Goal: Task Accomplishment & Management: Complete application form

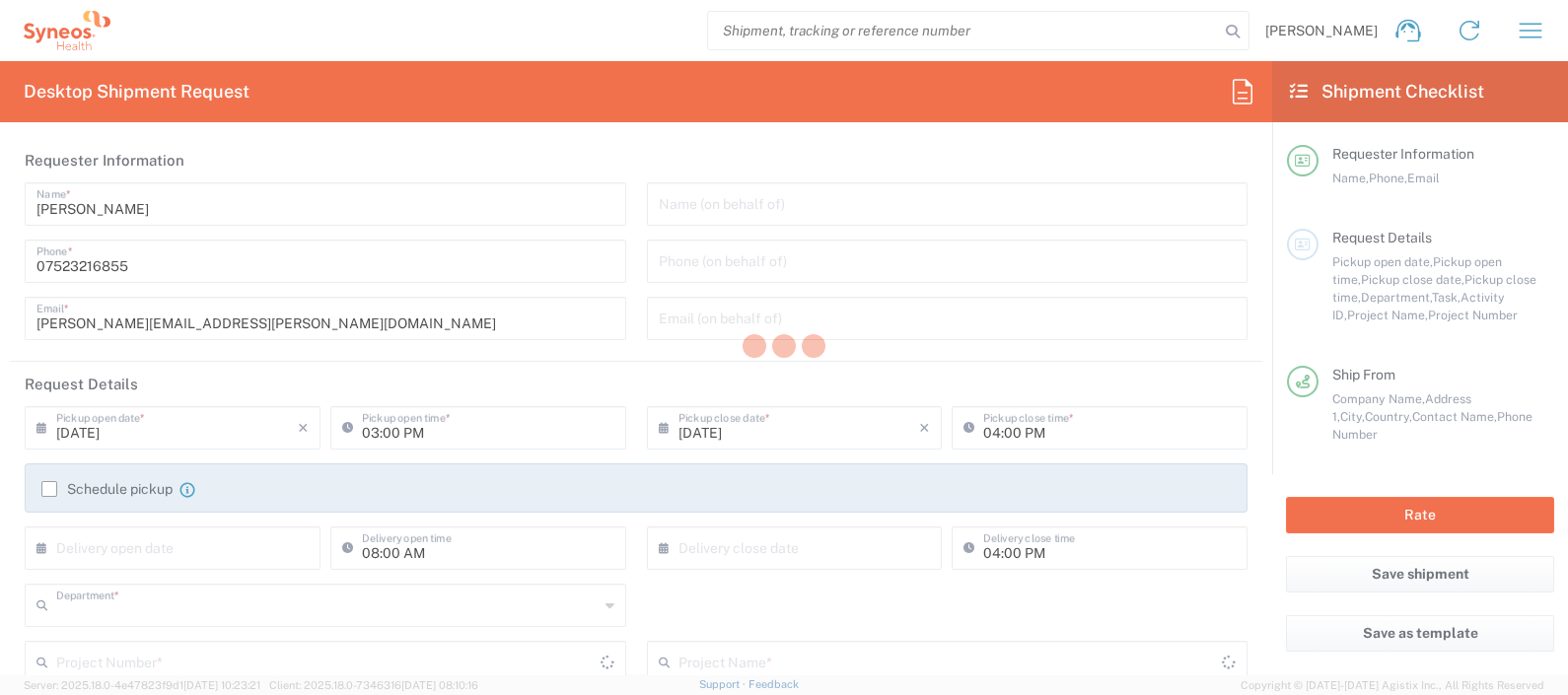
type input "8350"
type input "England"
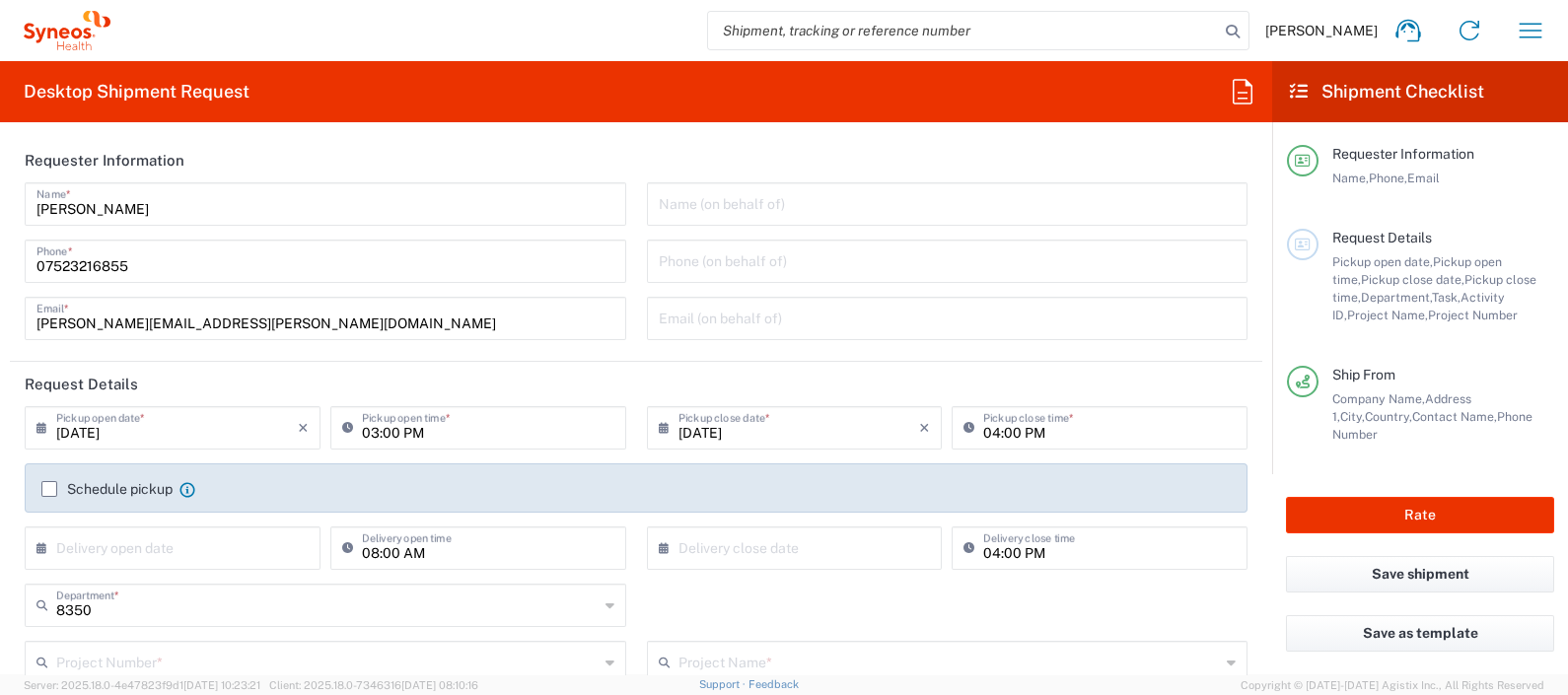
type input "United Kingdom"
type input "Syneos Health UK Limited"
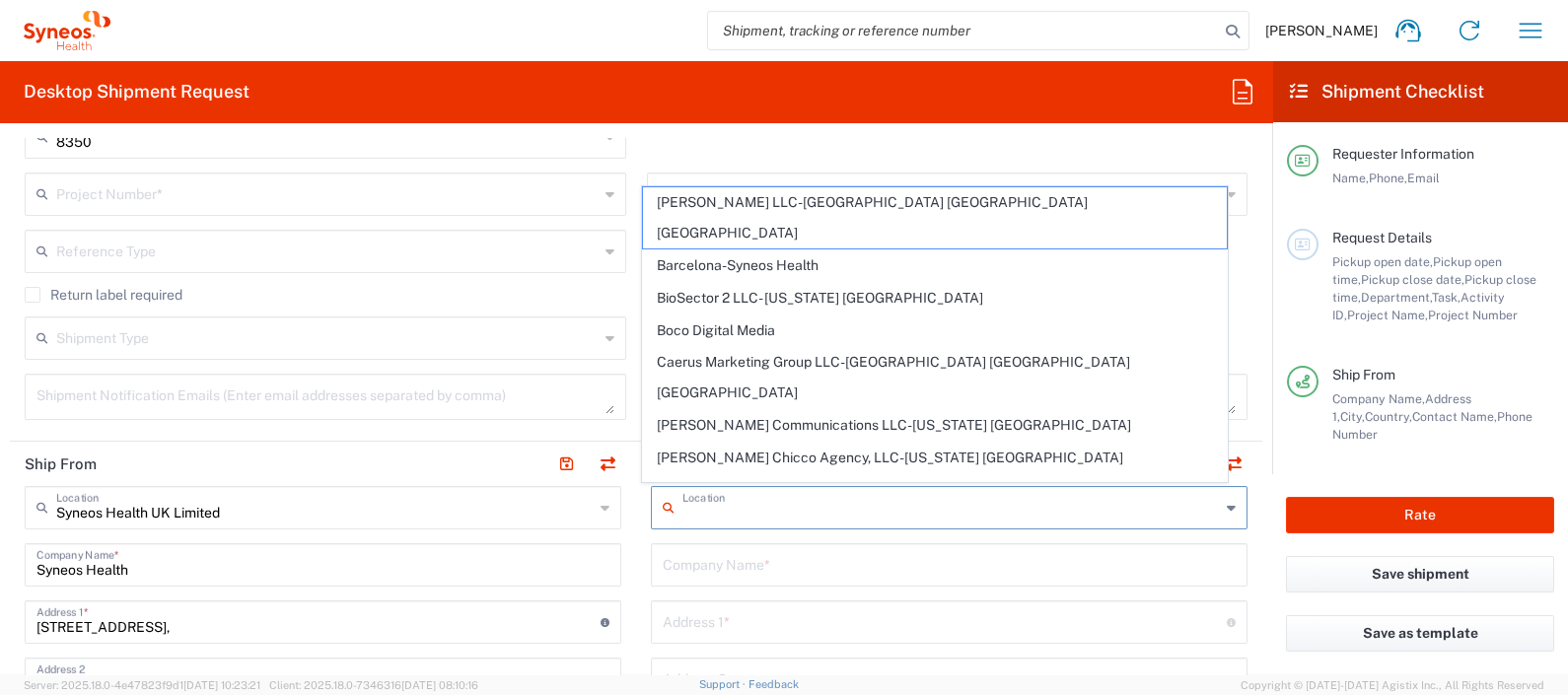
click at [951, 491] on input "text" at bounding box center [951, 506] width 538 height 35
click at [831, 568] on input "text" at bounding box center [949, 564] width 573 height 35
click at [779, 497] on input "text" at bounding box center [951, 506] width 538 height 35
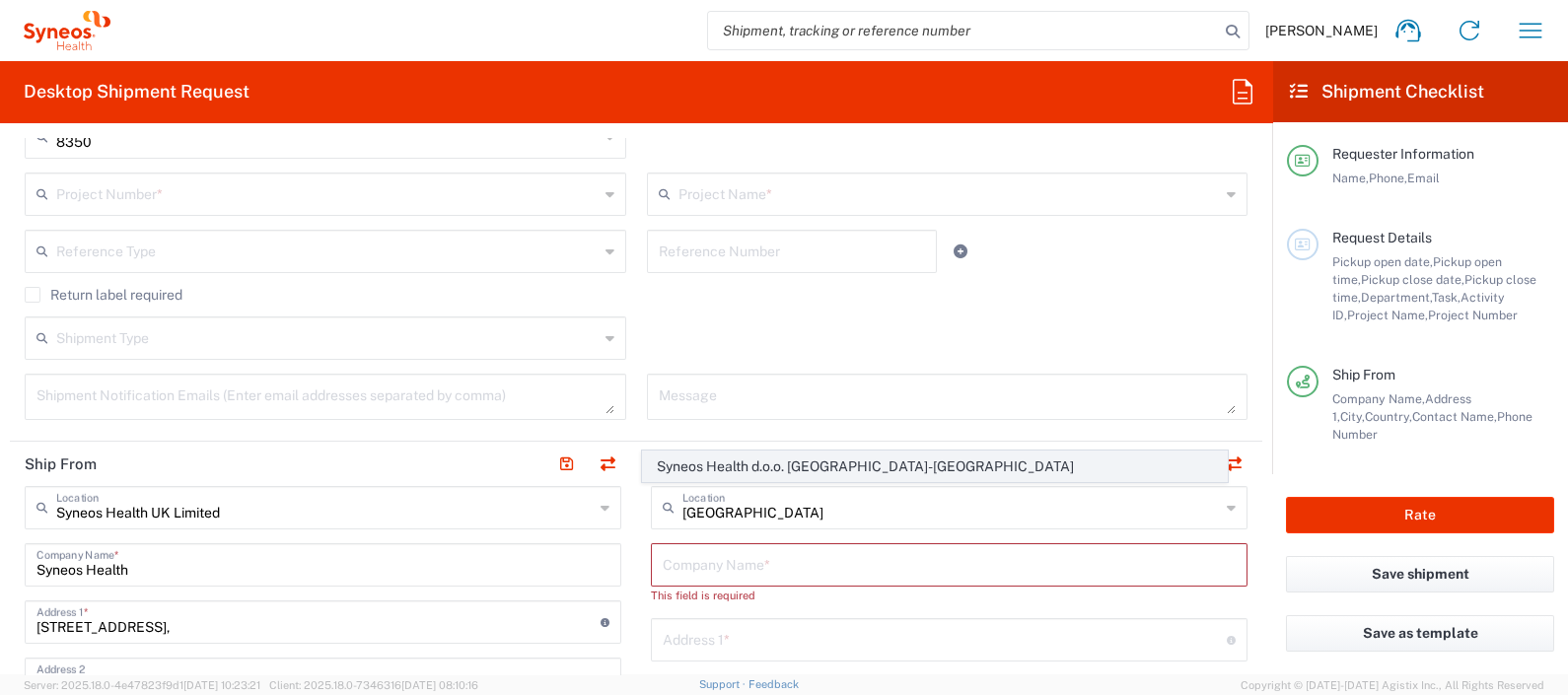
click at [686, 470] on span "Syneos Health d.o.o. [GEOGRAPHIC_DATA]-[GEOGRAPHIC_DATA]" at bounding box center [934, 467] width 583 height 31
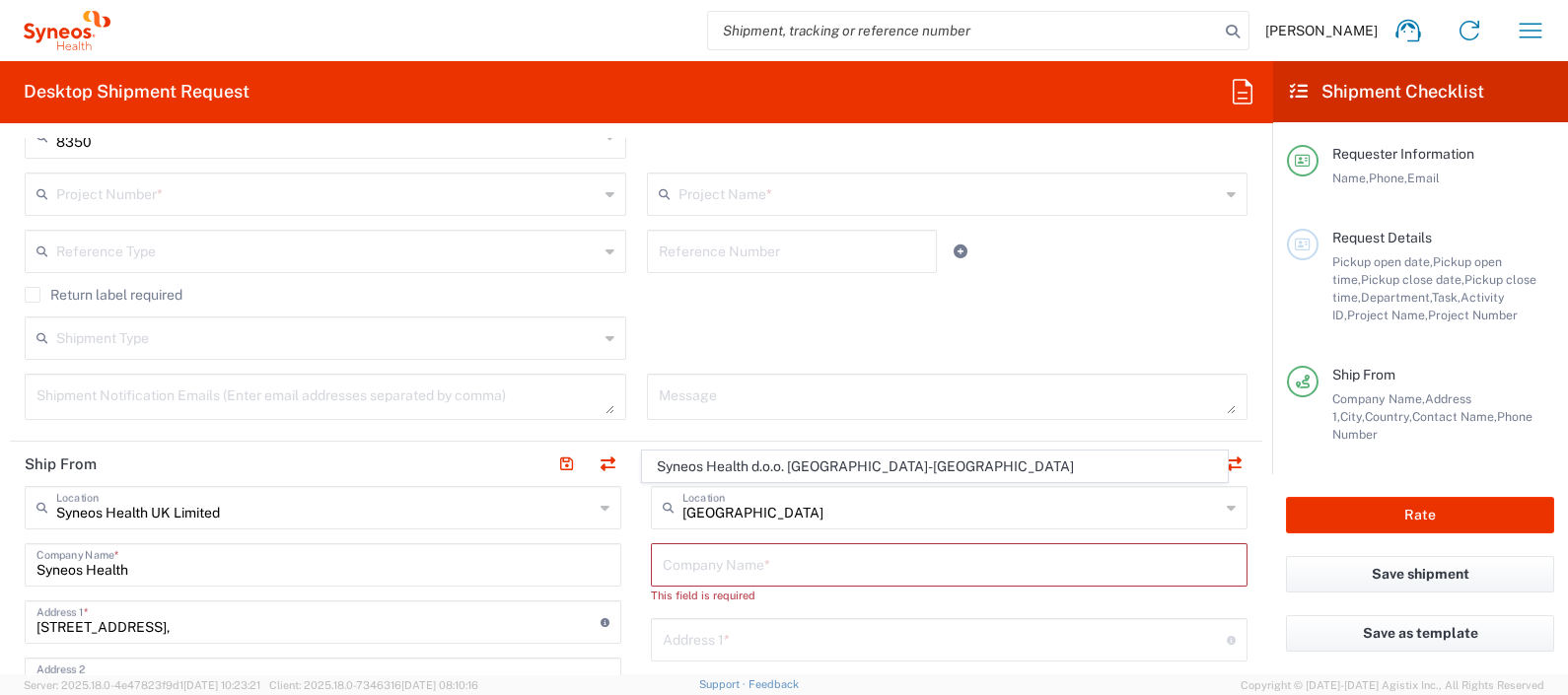
type input "Syneos Health d.o.o. [GEOGRAPHIC_DATA]-[GEOGRAPHIC_DATA]"
type input "Syneos Health d.o.o. Beograd"
type input "Starine Novaka 23"
type input "Belgrade"
type input "[GEOGRAPHIC_DATA]"
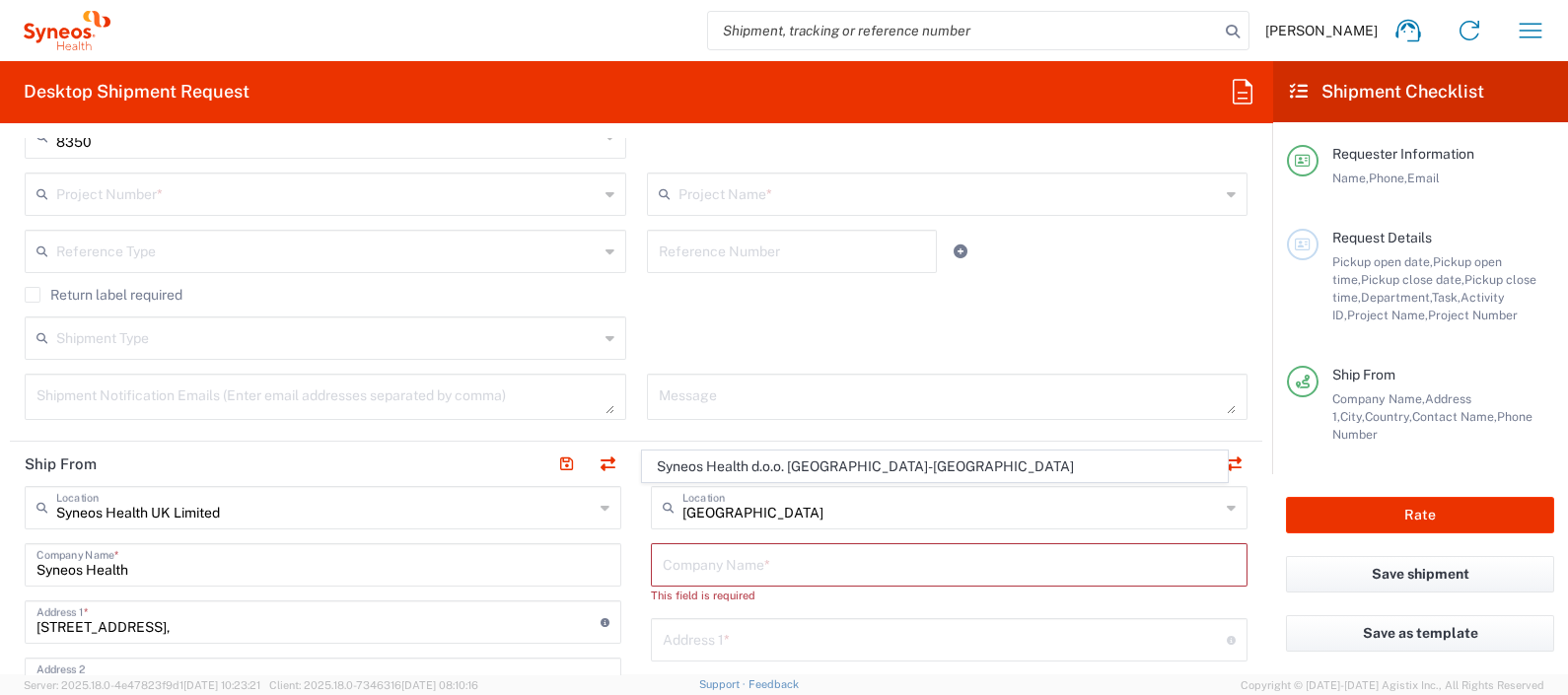
type input "11060"
type input "Sender/Shipper"
type input "Delivery Duty Paid"
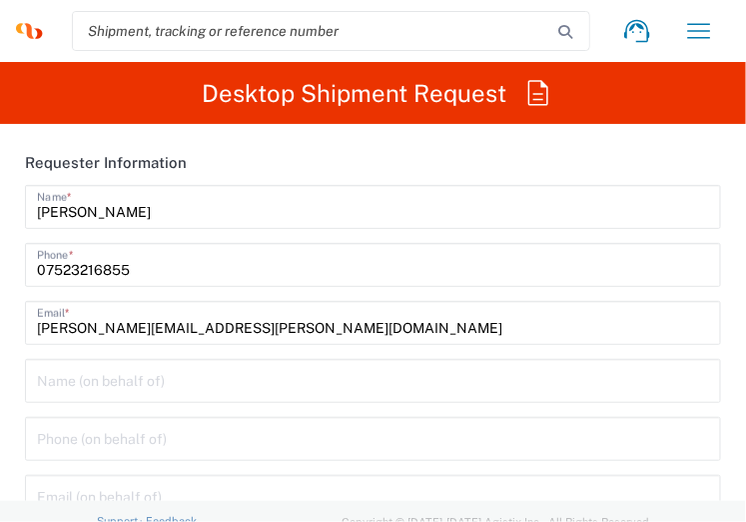
type input "8350"
type input "England"
type input "United Kingdom"
type input "Syneos Health UK Limited"
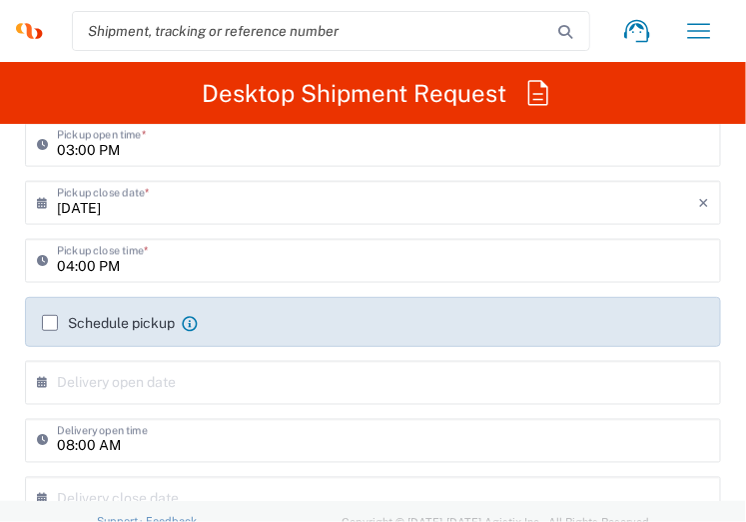
scroll to position [560, 0]
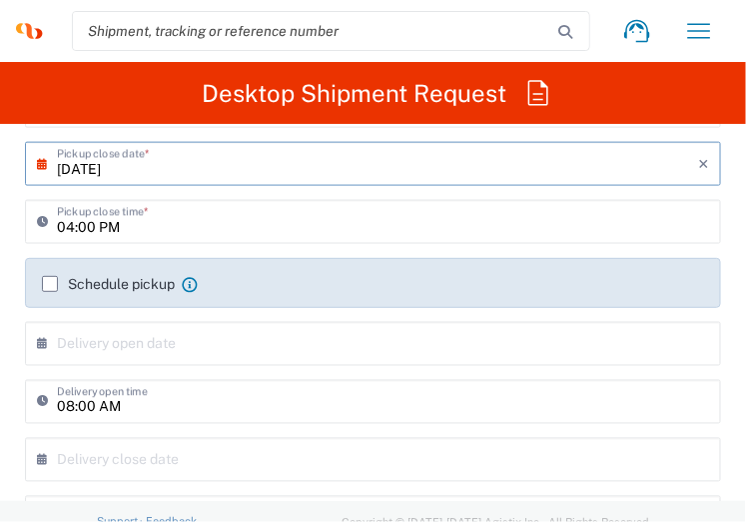
click at [216, 171] on input "09/02/2025" at bounding box center [378, 162] width 642 height 35
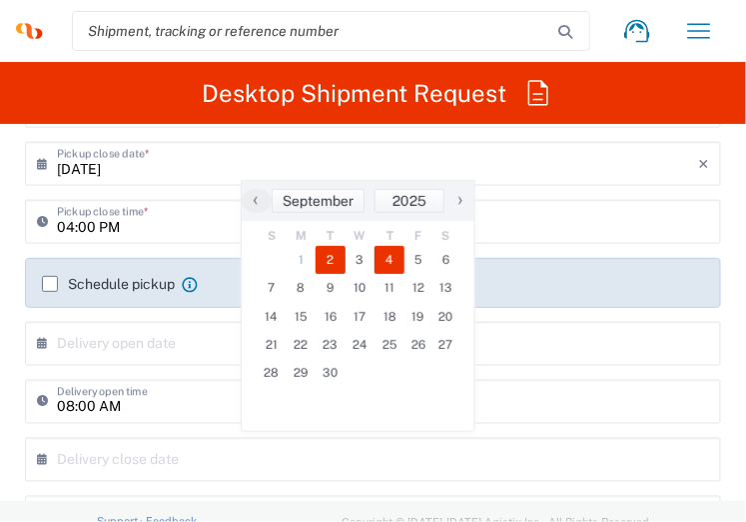
click at [389, 256] on span "4" at bounding box center [390, 260] width 30 height 28
type input "09/04/2025"
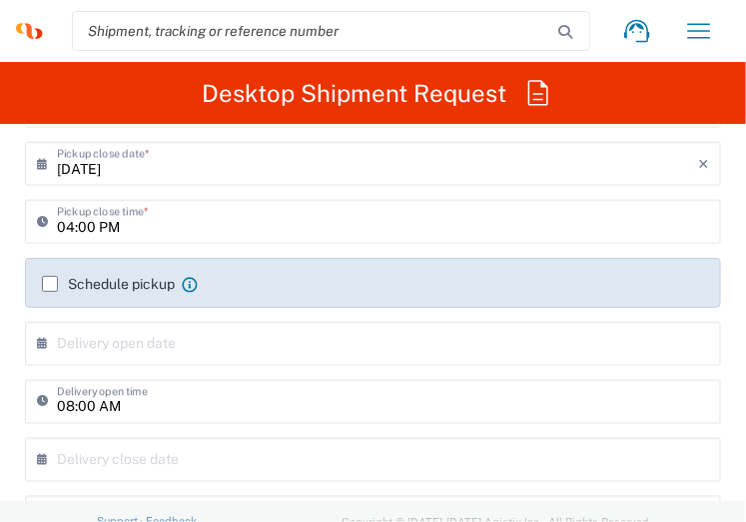
click at [50, 282] on label "Schedule pickup" at bounding box center [108, 284] width 133 height 16
click at [50, 284] on input "Schedule pickup" at bounding box center [50, 284] width 0 height 0
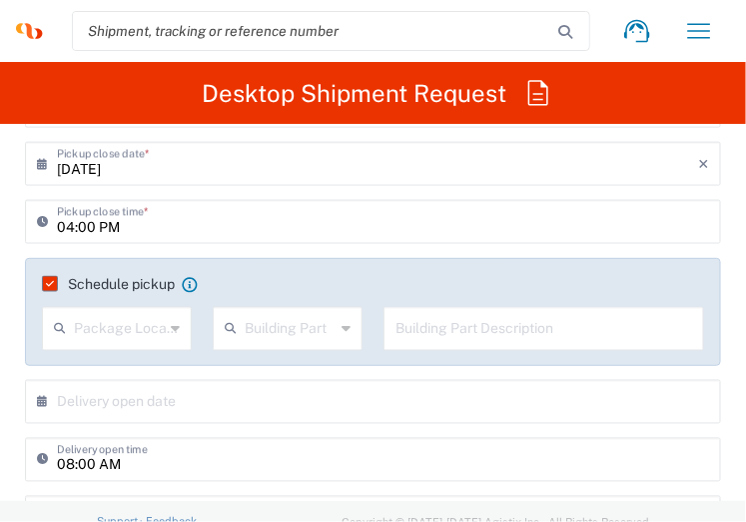
click at [171, 324] on icon at bounding box center [175, 329] width 9 height 32
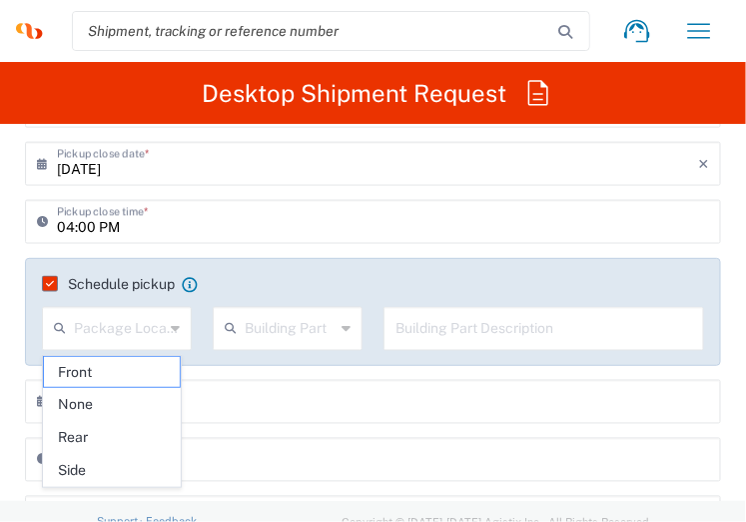
click at [171, 324] on icon at bounding box center [175, 329] width 9 height 32
click at [411, 190] on div "09/04/2025 × Pickup close date * Cancel Apply" at bounding box center [373, 171] width 706 height 58
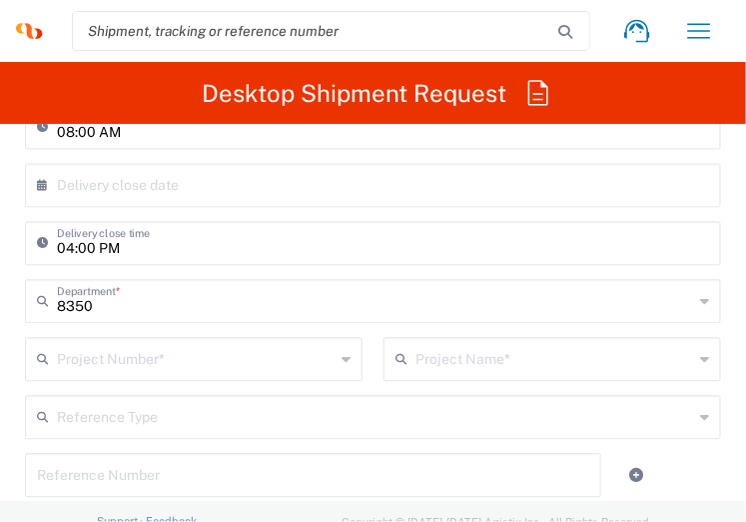
scroll to position [904, 0]
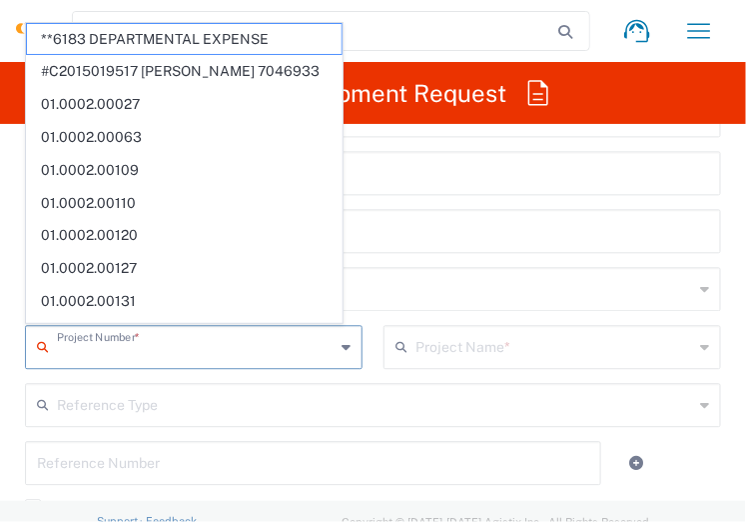
click at [205, 351] on input "text" at bounding box center [196, 345] width 278 height 35
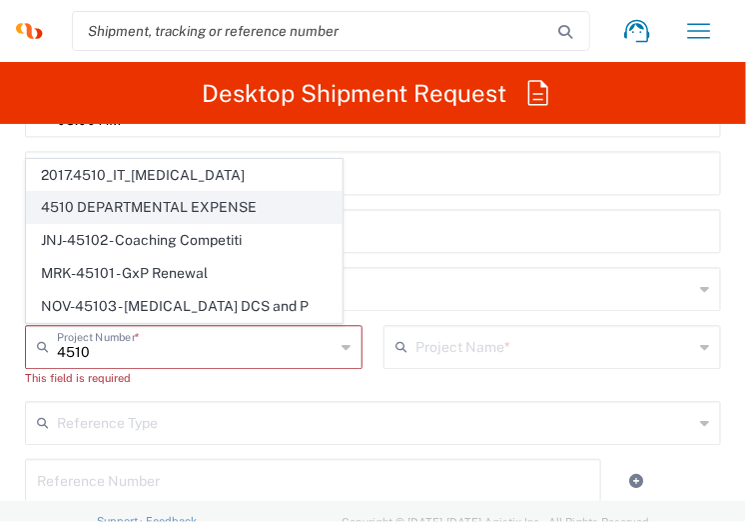
click at [199, 217] on span "4510 DEPARTMENTAL EXPENSE" at bounding box center [184, 207] width 315 height 31
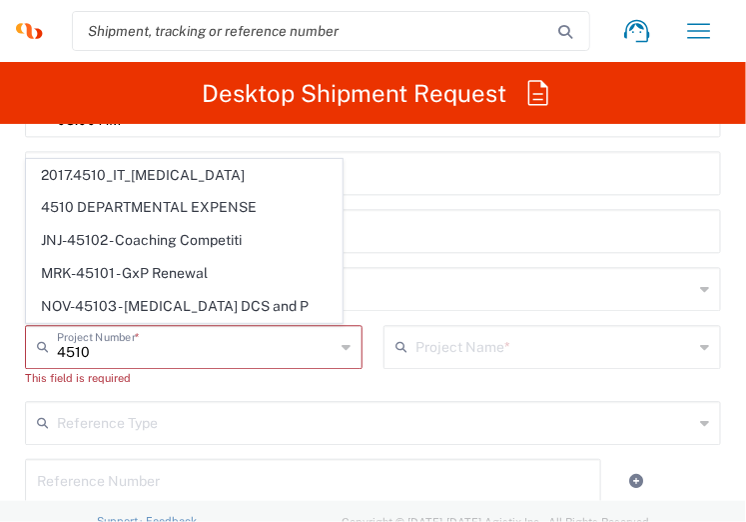
type input "4510 DEPARTMENTAL EXPENSE"
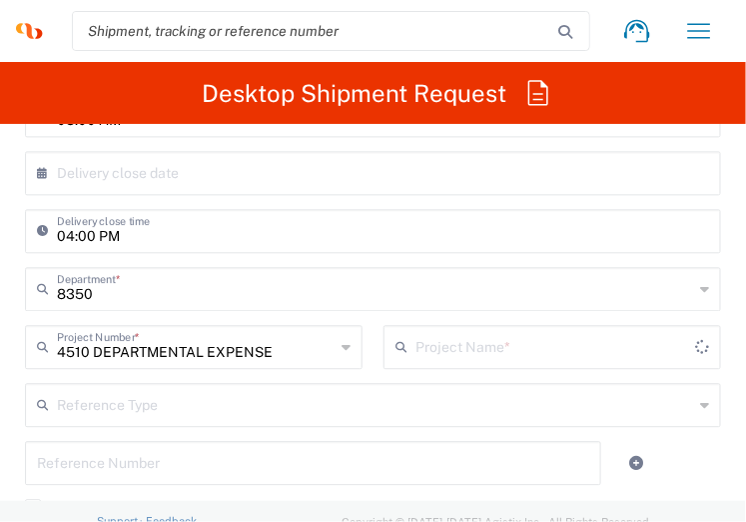
type input "4510 DEPARTMENTAL EXPENSE"
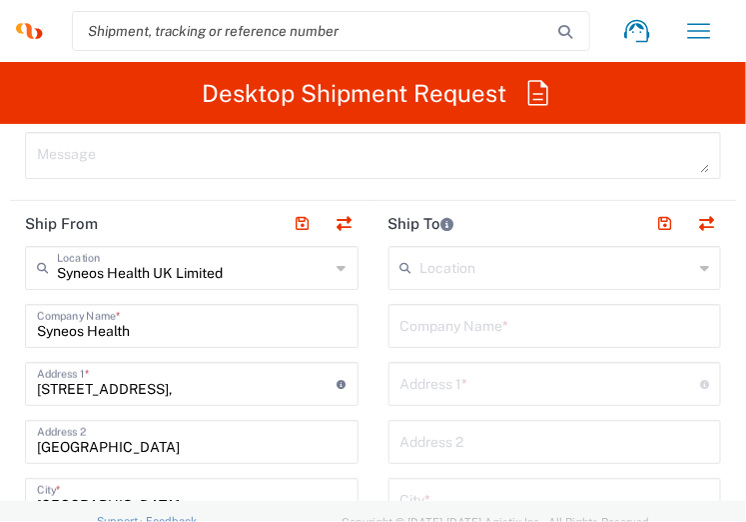
scroll to position [1459, 0]
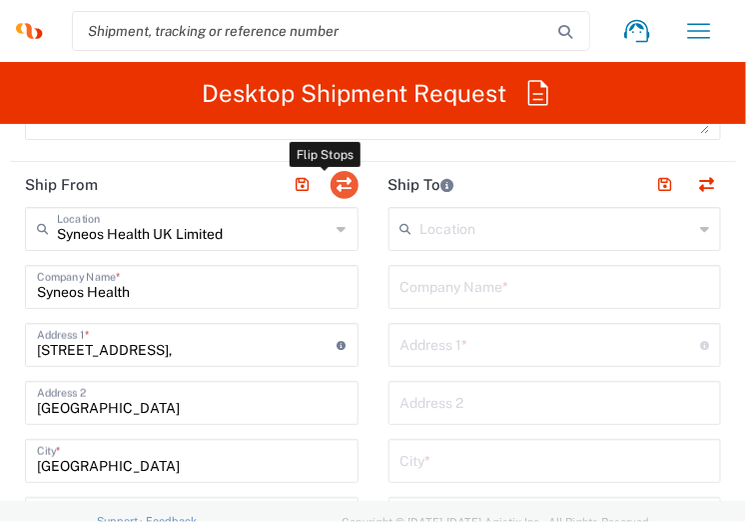
click at [331, 176] on button "button" at bounding box center [345, 185] width 28 height 28
type input "Syneos Health UK Limited"
type input "Syneos Health"
type input "1 Pinehurst Road,"
type input "Farnborough Business Park"
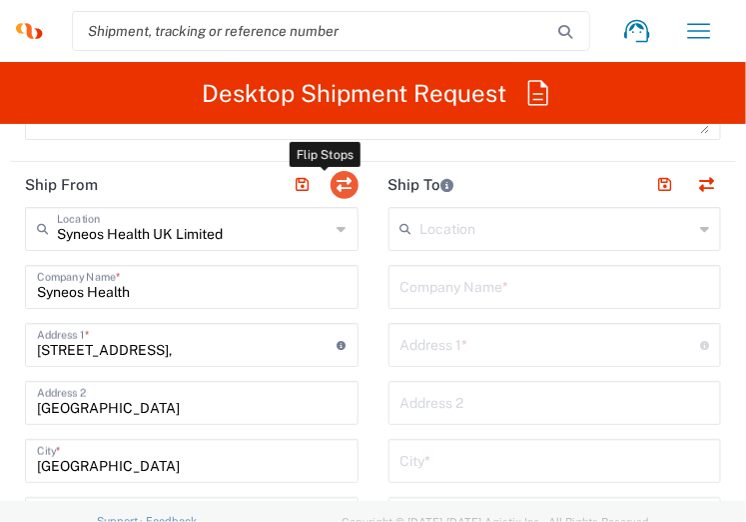
type input "Hampshire"
type input "[GEOGRAPHIC_DATA]"
type input "GU14 7BF"
type input "[PERSON_NAME]"
type input "07523216855"
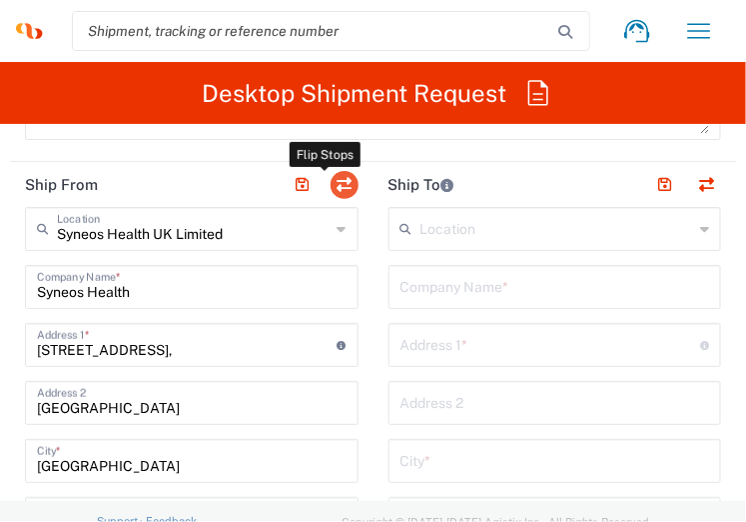
type input "[PERSON_NAME][EMAIL_ADDRESS][PERSON_NAME][DOMAIN_NAME]"
type input "GB806650142000"
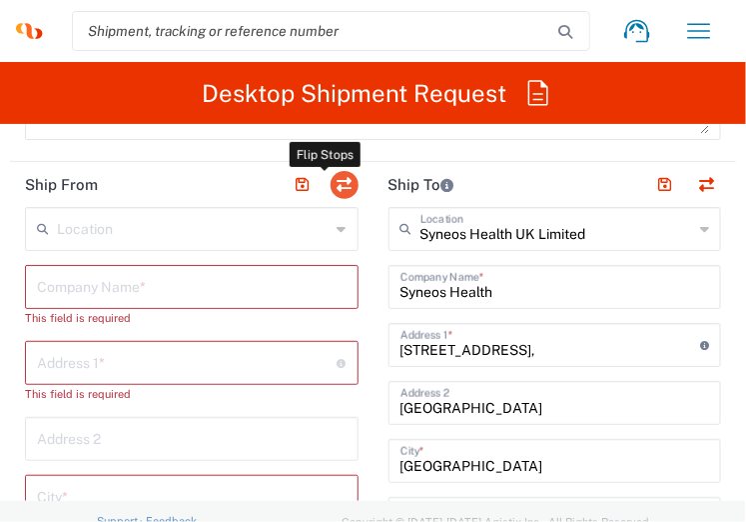
type input "England"
click at [130, 288] on input "text" at bounding box center [192, 285] width 310 height 35
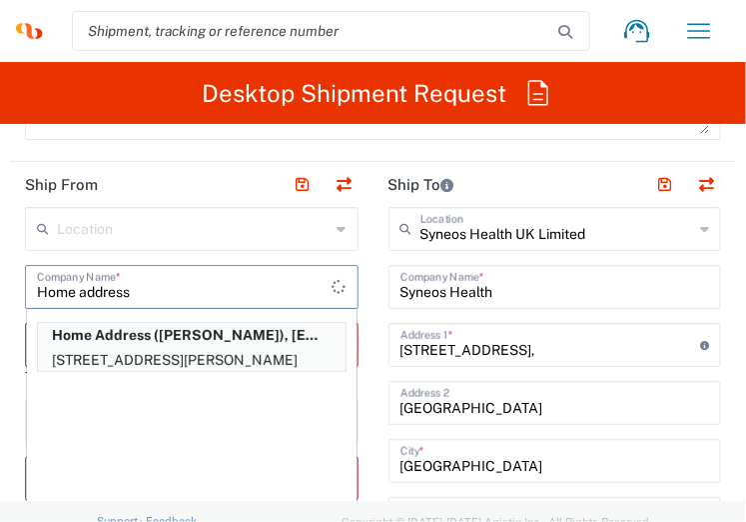
type input "Home address"
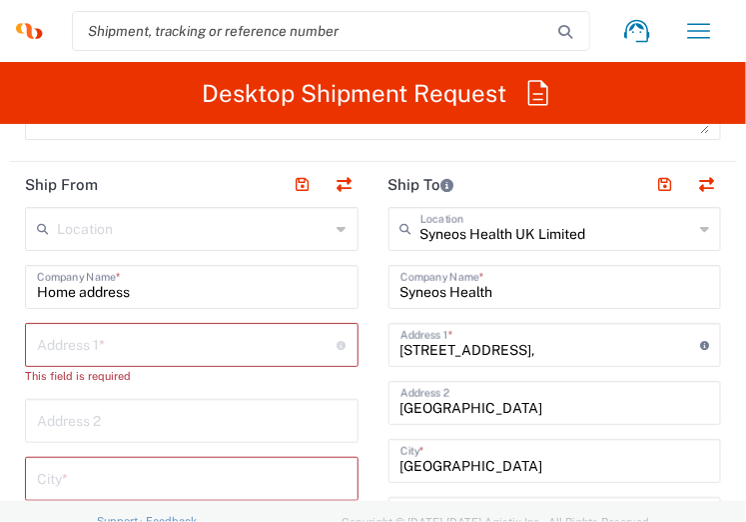
click at [96, 332] on input "text" at bounding box center [187, 343] width 301 height 35
paste input "17 Riverview House,"
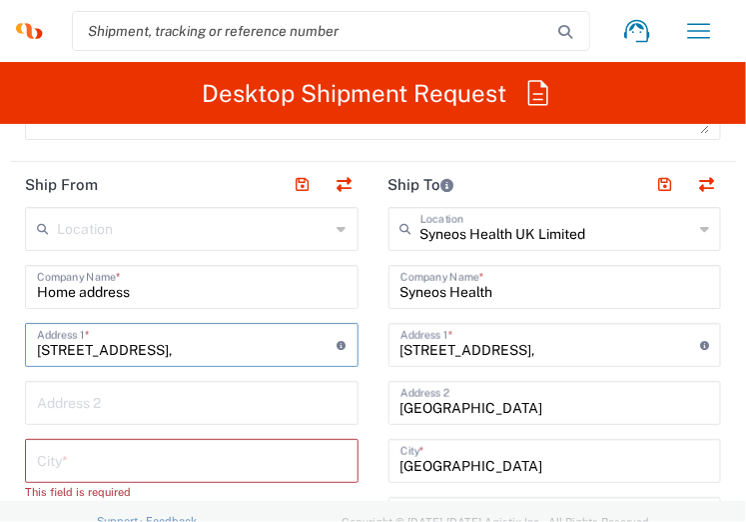
type input "17 Riverview House,"
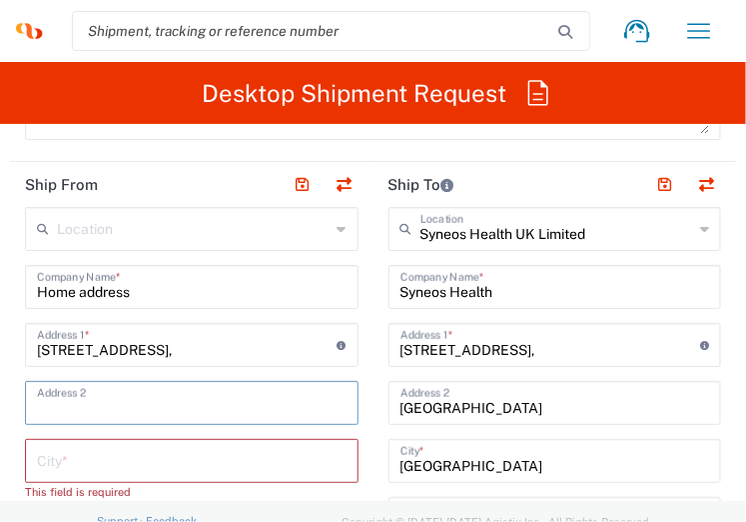
click at [72, 392] on input "text" at bounding box center [192, 401] width 310 height 35
paste input "Chalfont Park"
click at [132, 397] on input "Chalfont Park" at bounding box center [192, 401] width 310 height 35
type input "Chalfont Park"
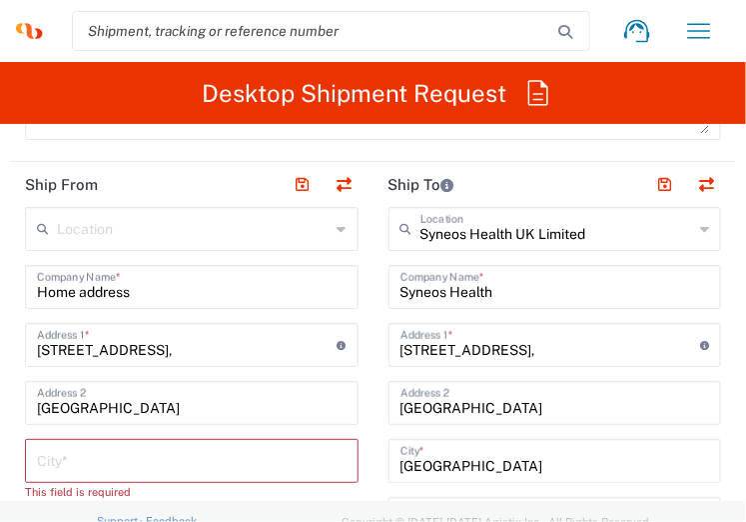
click at [63, 452] on input "text" at bounding box center [192, 459] width 310 height 35
paste input "Chalfont St Peter"
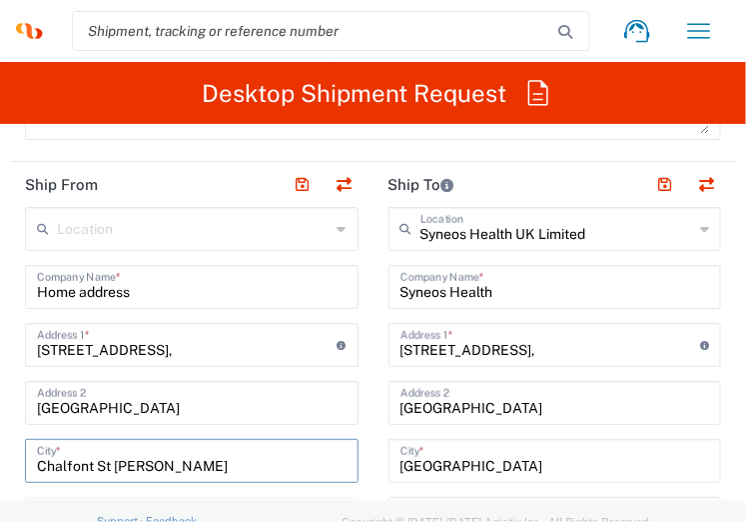
type input "Chalfont St Peter"
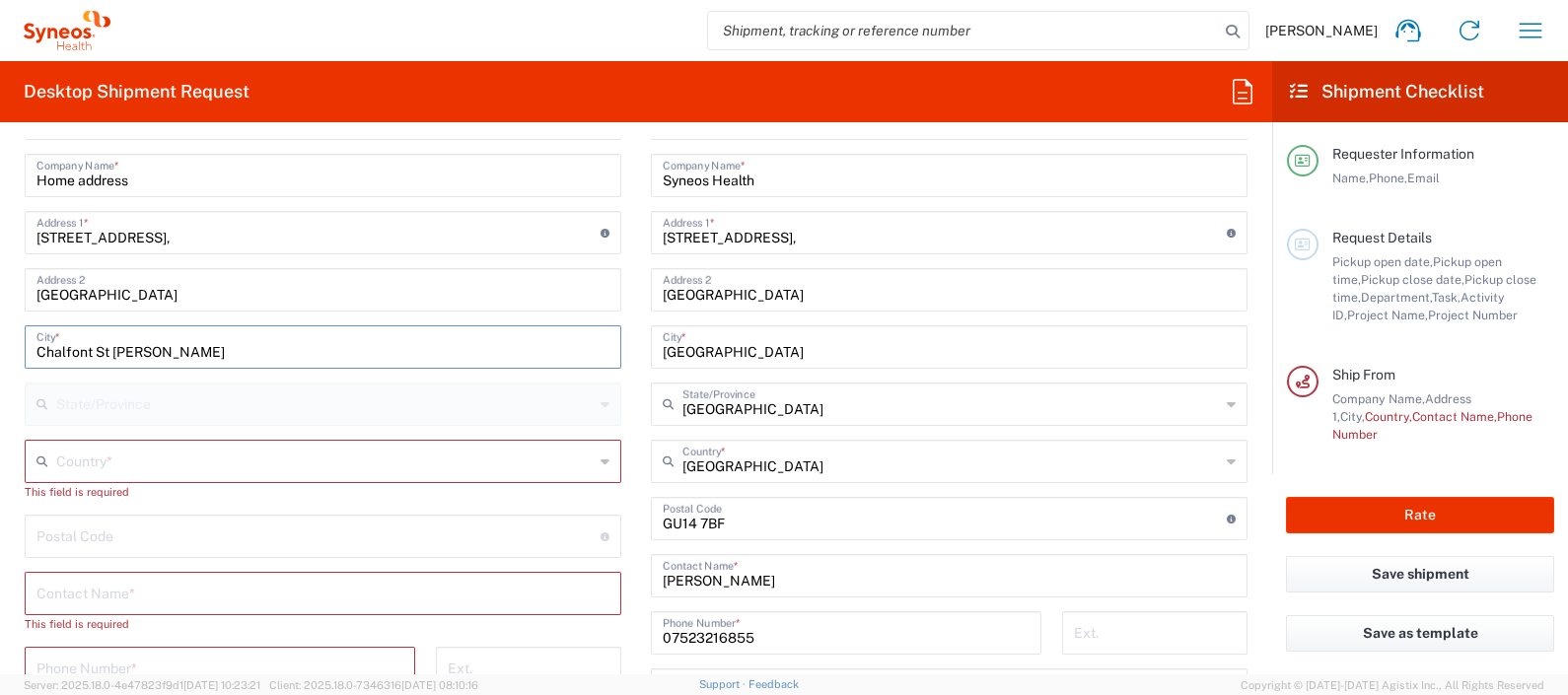
scroll to position [931, 0]
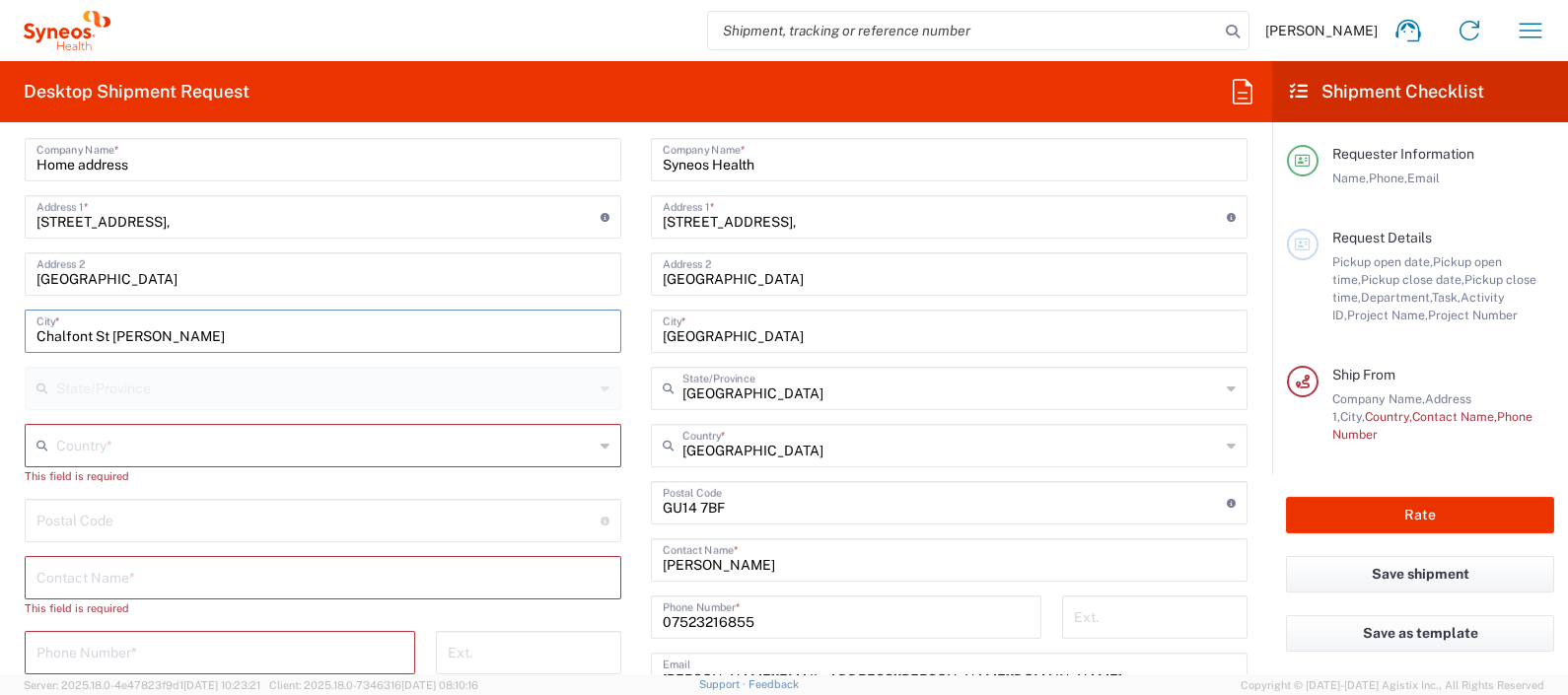
click at [341, 435] on input "text" at bounding box center [325, 444] width 538 height 35
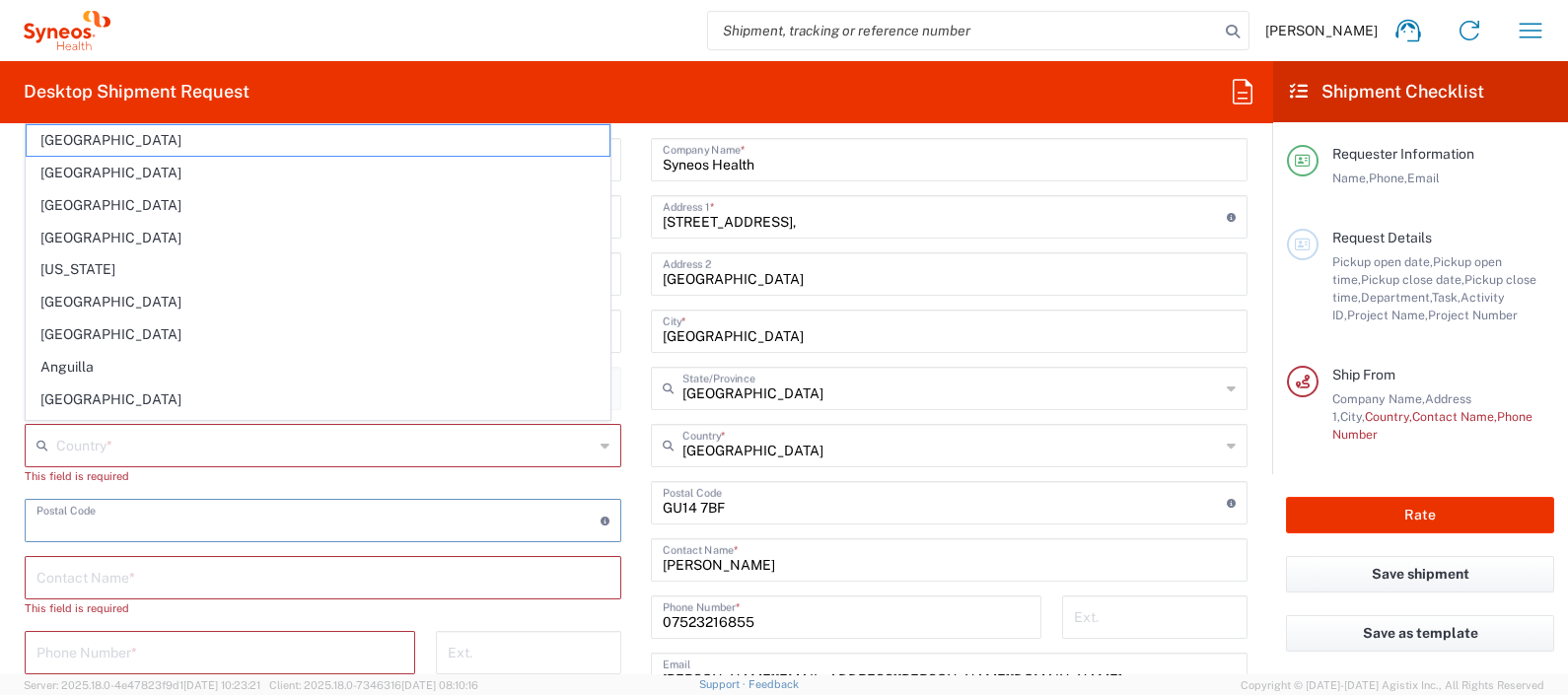
click at [130, 506] on input "undefined" at bounding box center [319, 519] width 564 height 35
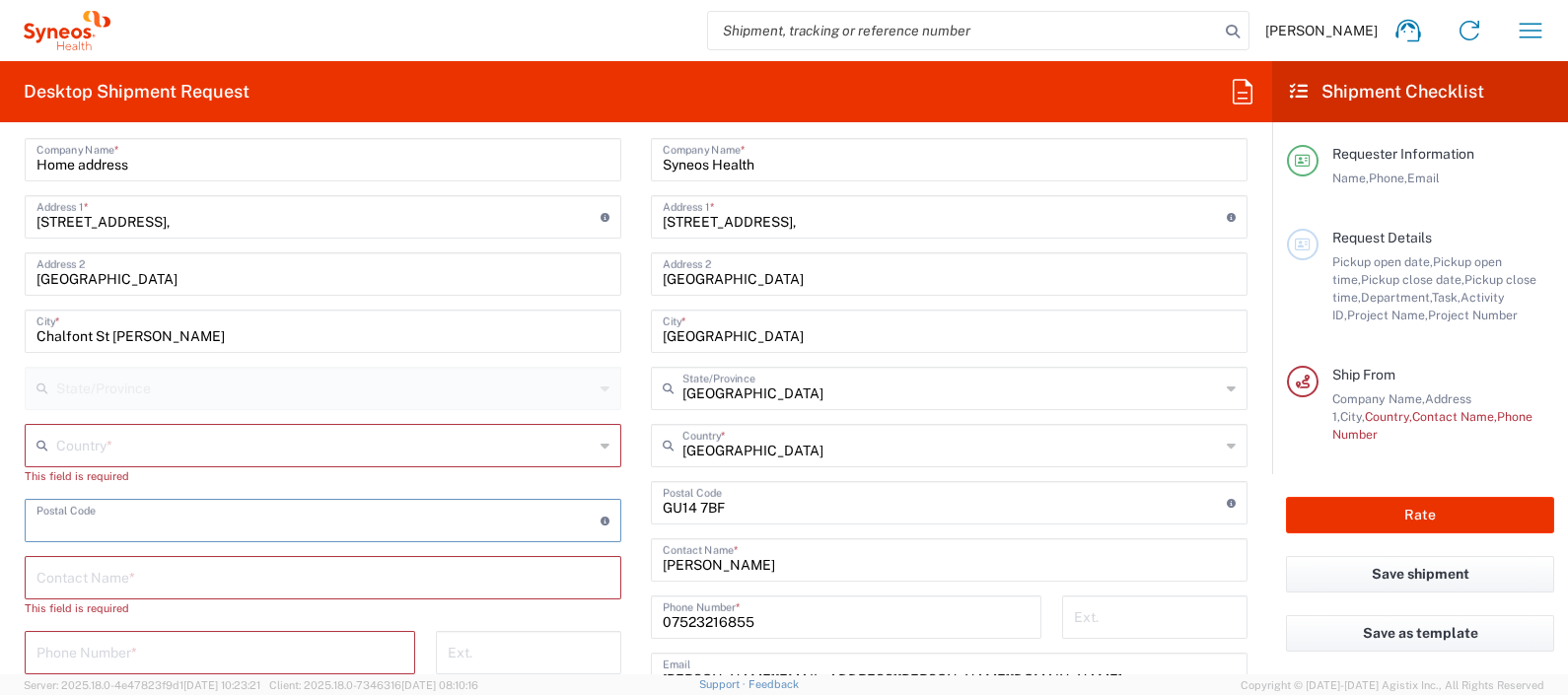
paste input "SL9 0FX"
type input "SL9 0FX"
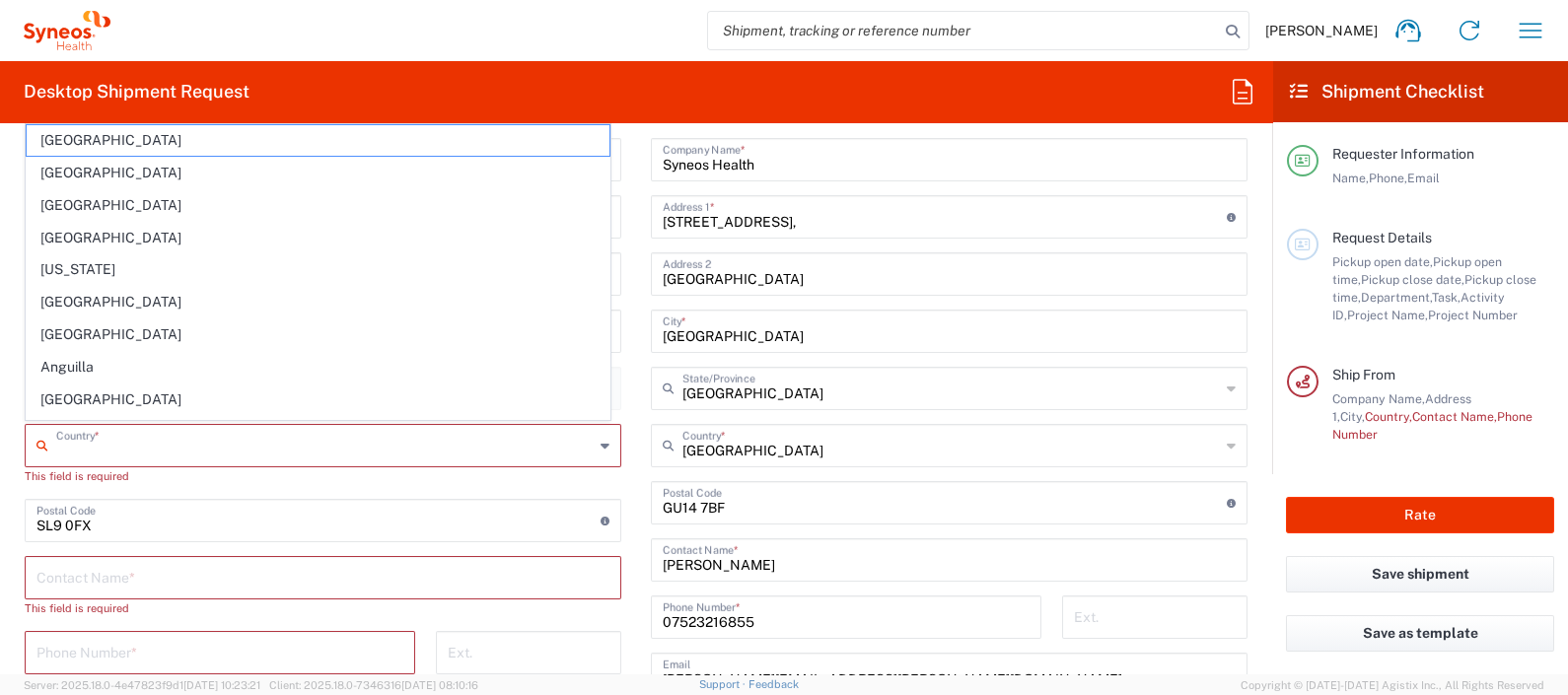
click at [153, 438] on input "text" at bounding box center [325, 444] width 538 height 35
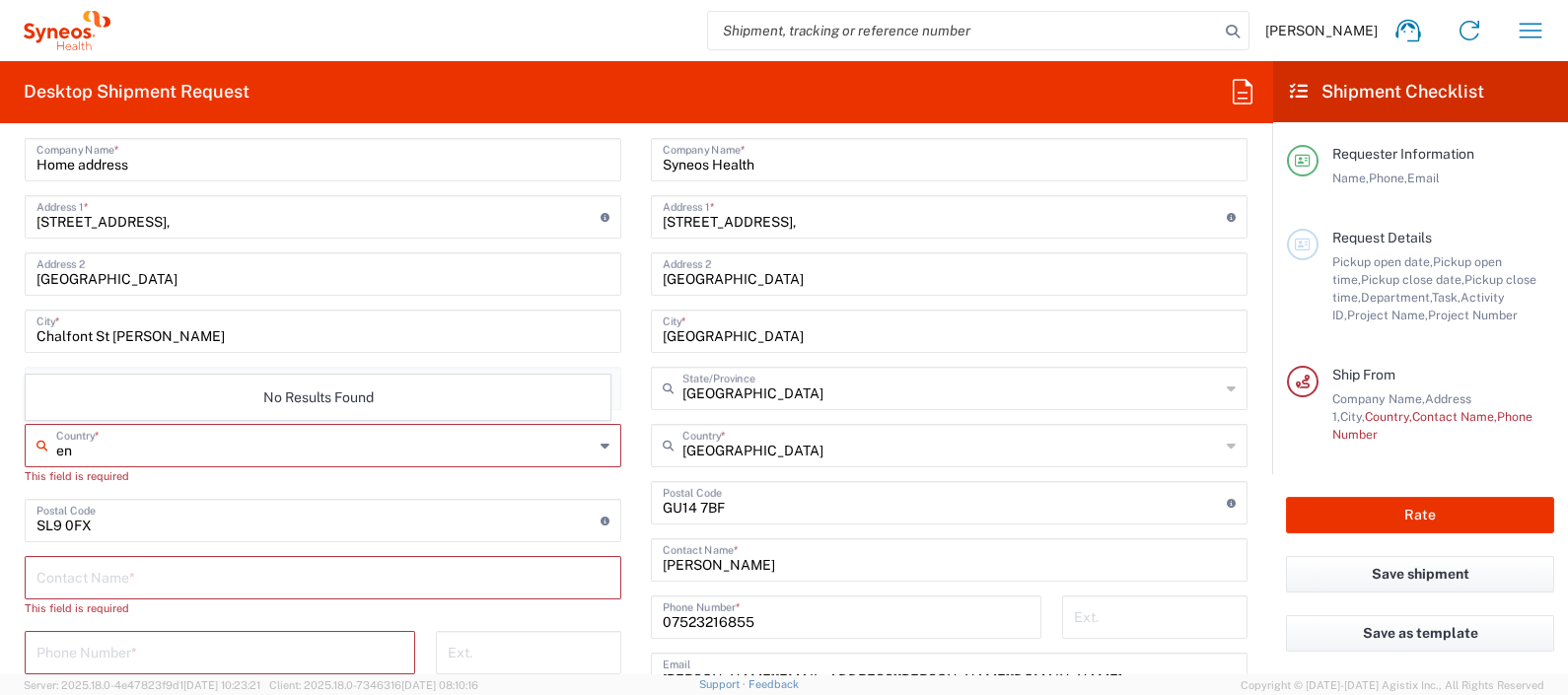
type input "e"
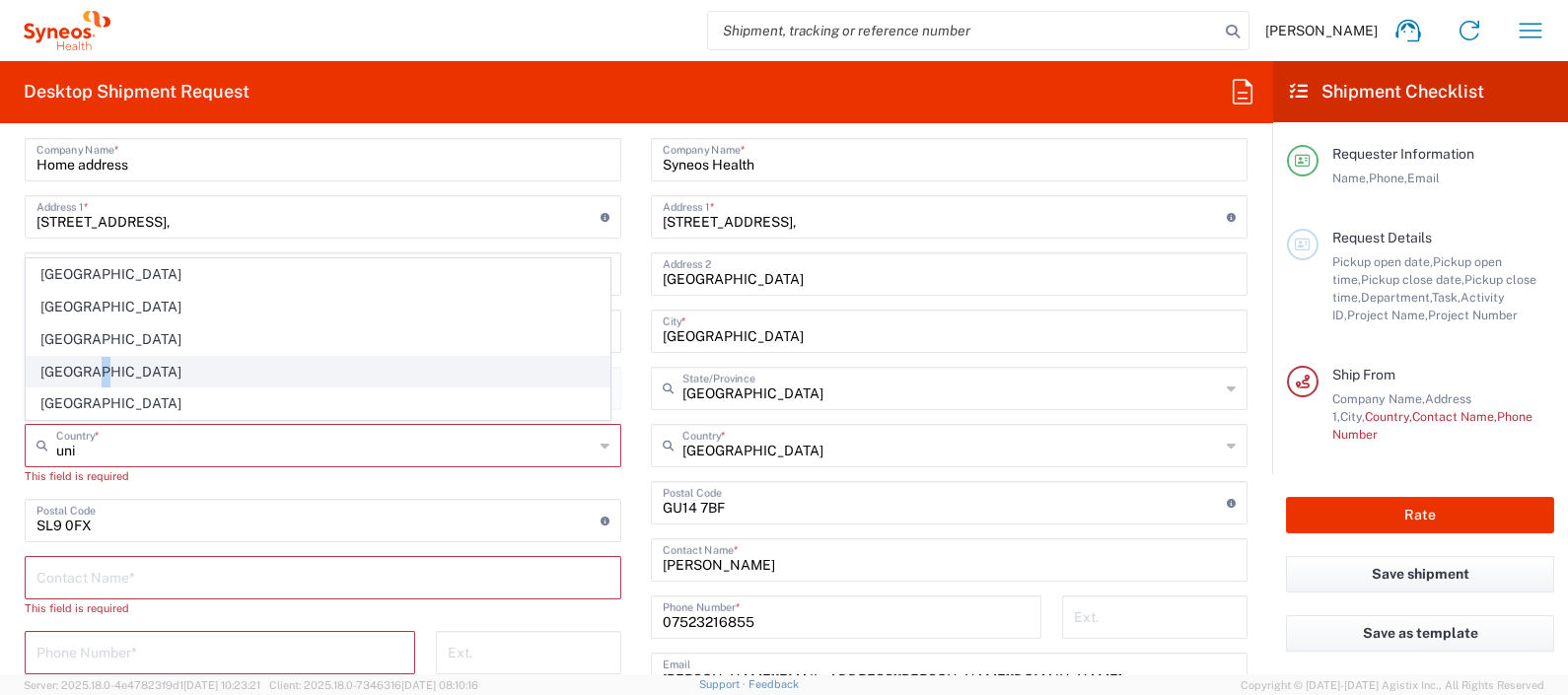
click at [90, 369] on span "[GEOGRAPHIC_DATA]" at bounding box center [318, 372] width 583 height 31
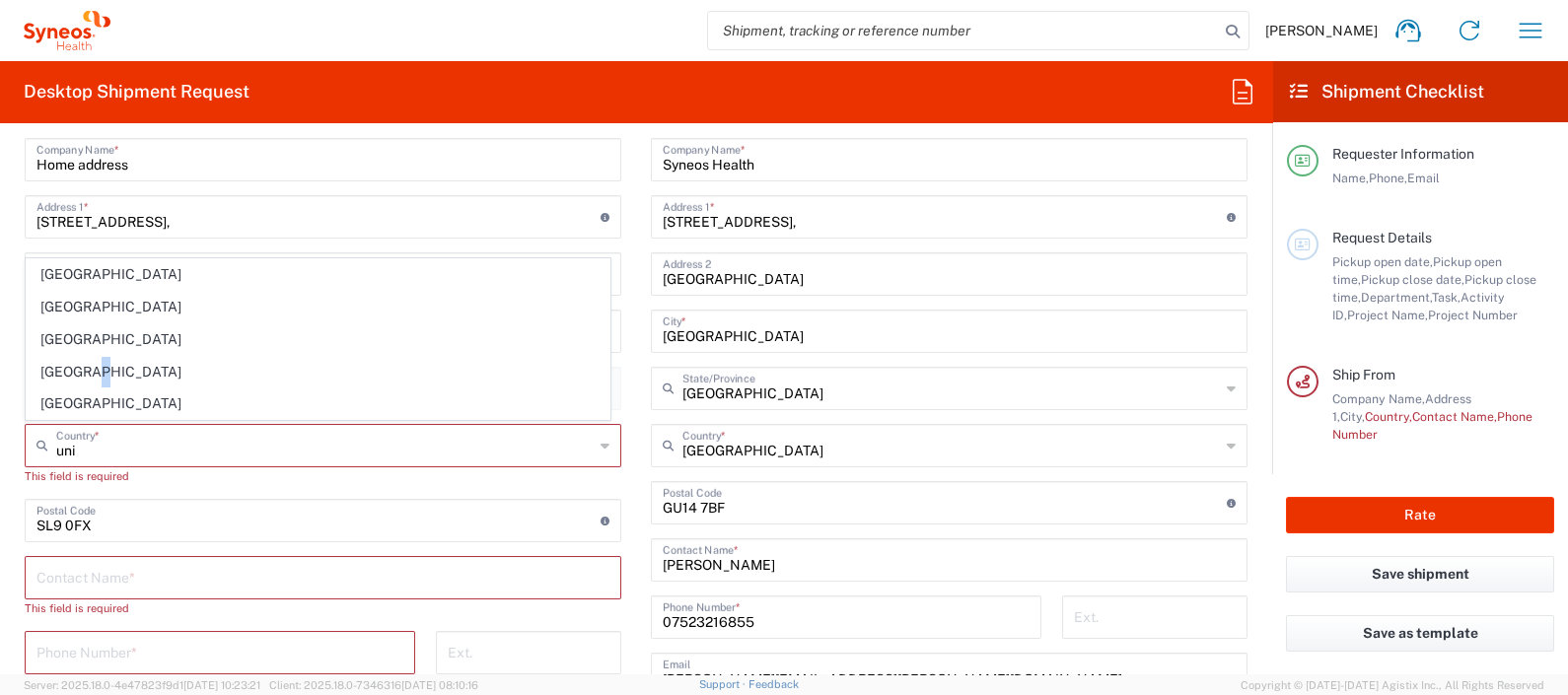
type input "[GEOGRAPHIC_DATA]"
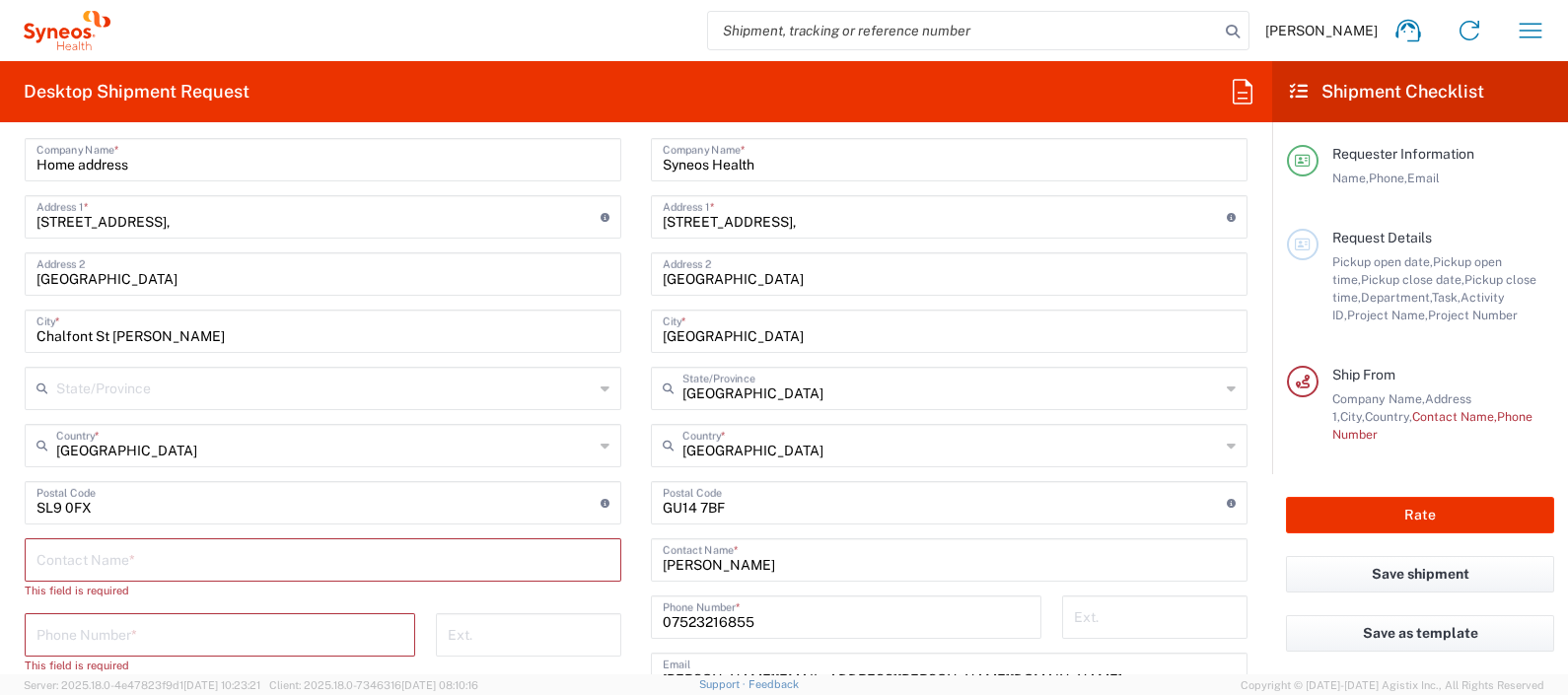
click at [735, 514] on div "Ext." at bounding box center [1155, 625] width 206 height 57
click at [305, 514] on input "text" at bounding box center [323, 559] width 573 height 35
paste input "Jinesh Parmar"
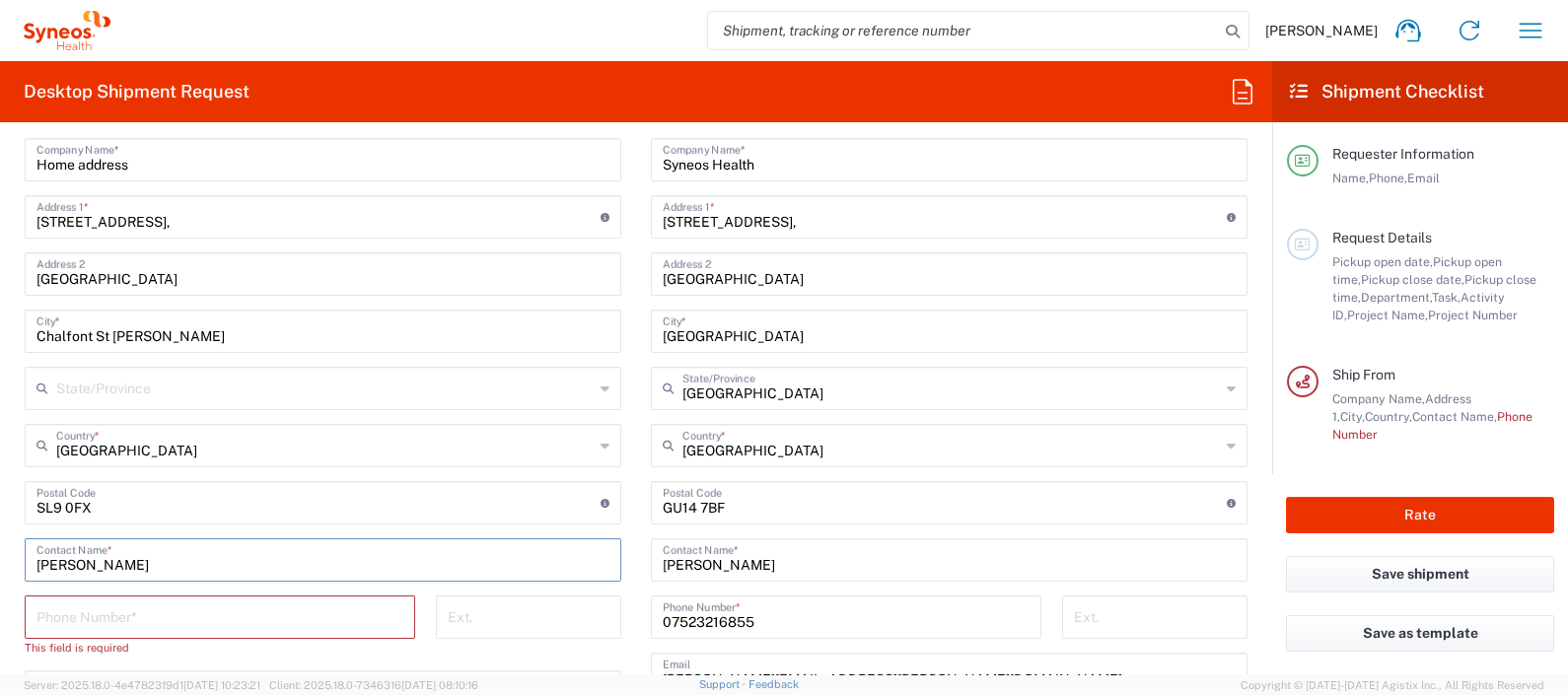
type input "Jinesh Parmar"
click at [735, 514] on input "[PERSON_NAME]" at bounding box center [949, 559] width 573 height 35
click at [232, 514] on input "tel" at bounding box center [220, 616] width 367 height 35
paste input "07713346177"
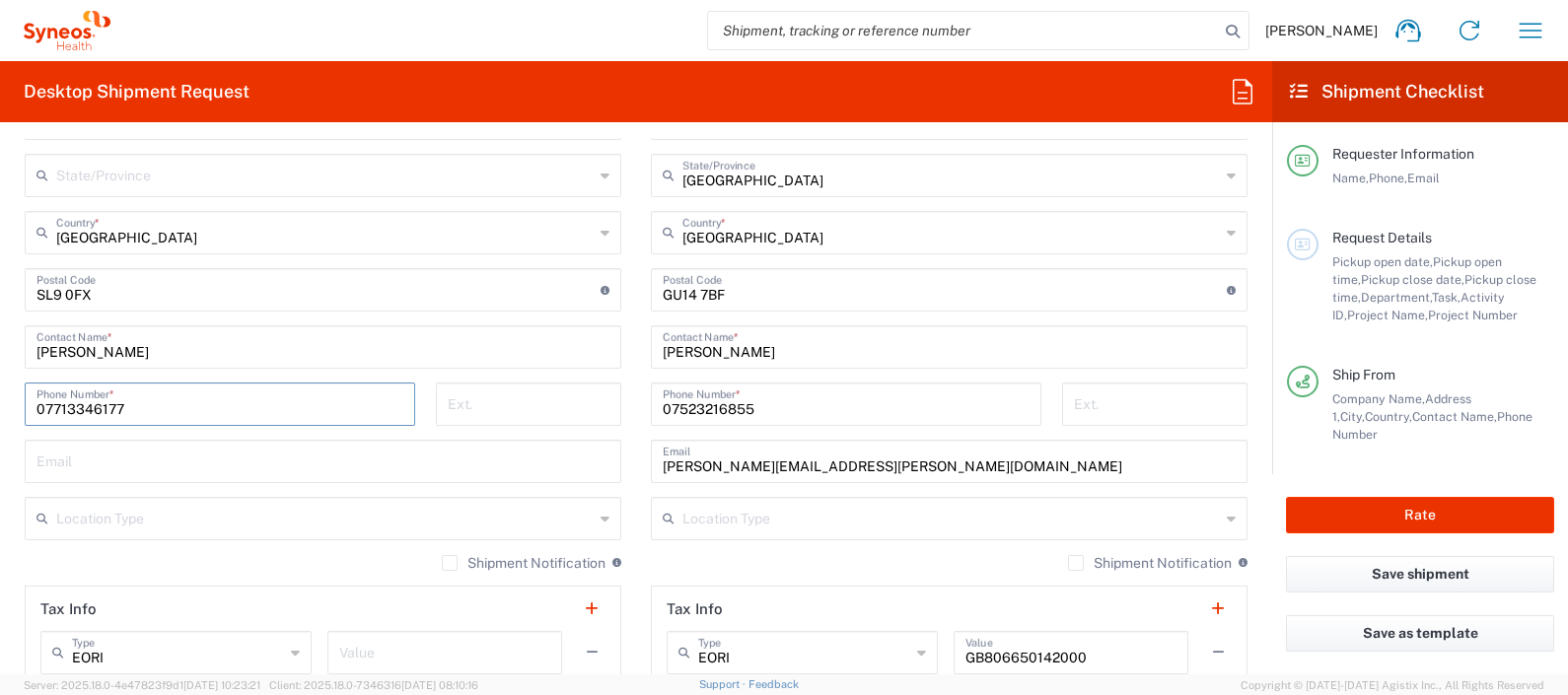
scroll to position [1150, 0]
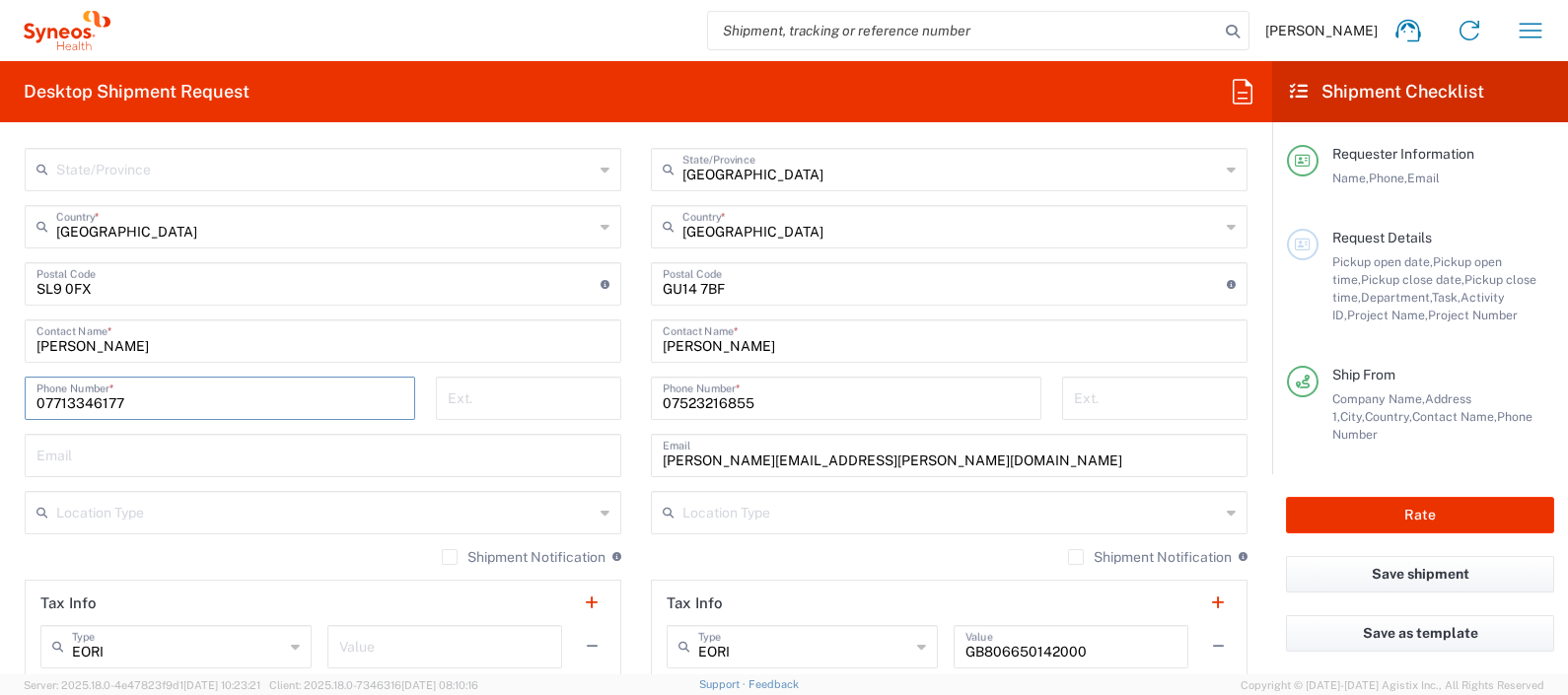
type input "07713346177"
click at [204, 449] on input "text" at bounding box center [323, 454] width 573 height 35
paste input "pharmajinesh@gmail.com"
type input "pharmajinesh@gmail.com"
drag, startPoint x: 754, startPoint y: 336, endPoint x: 628, endPoint y: 351, distance: 126.9
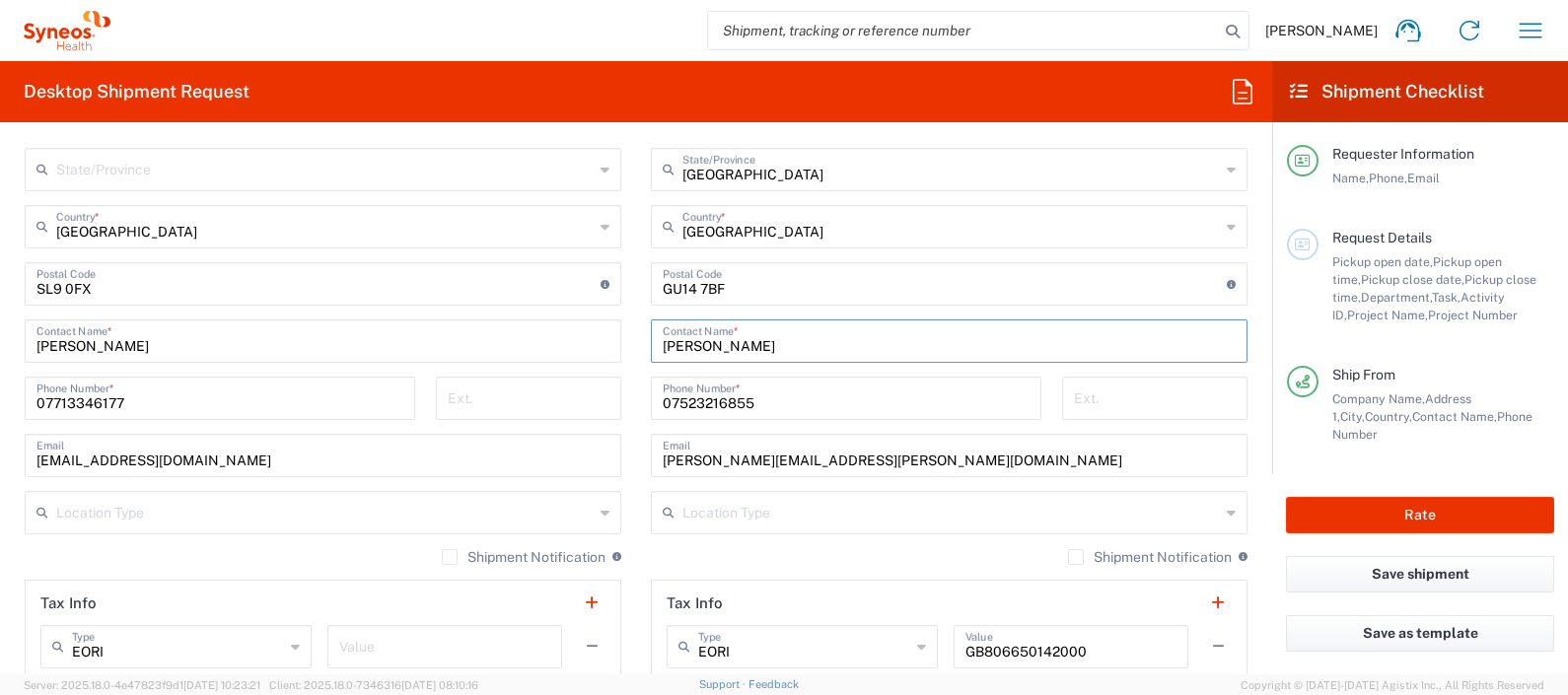
click at [636, 351] on main "Syneos Health UK Limited Location Syneos Health UK Limited Addison Whitney LLC-…" at bounding box center [949, 275] width 627 height 828
type input "IT Returns"
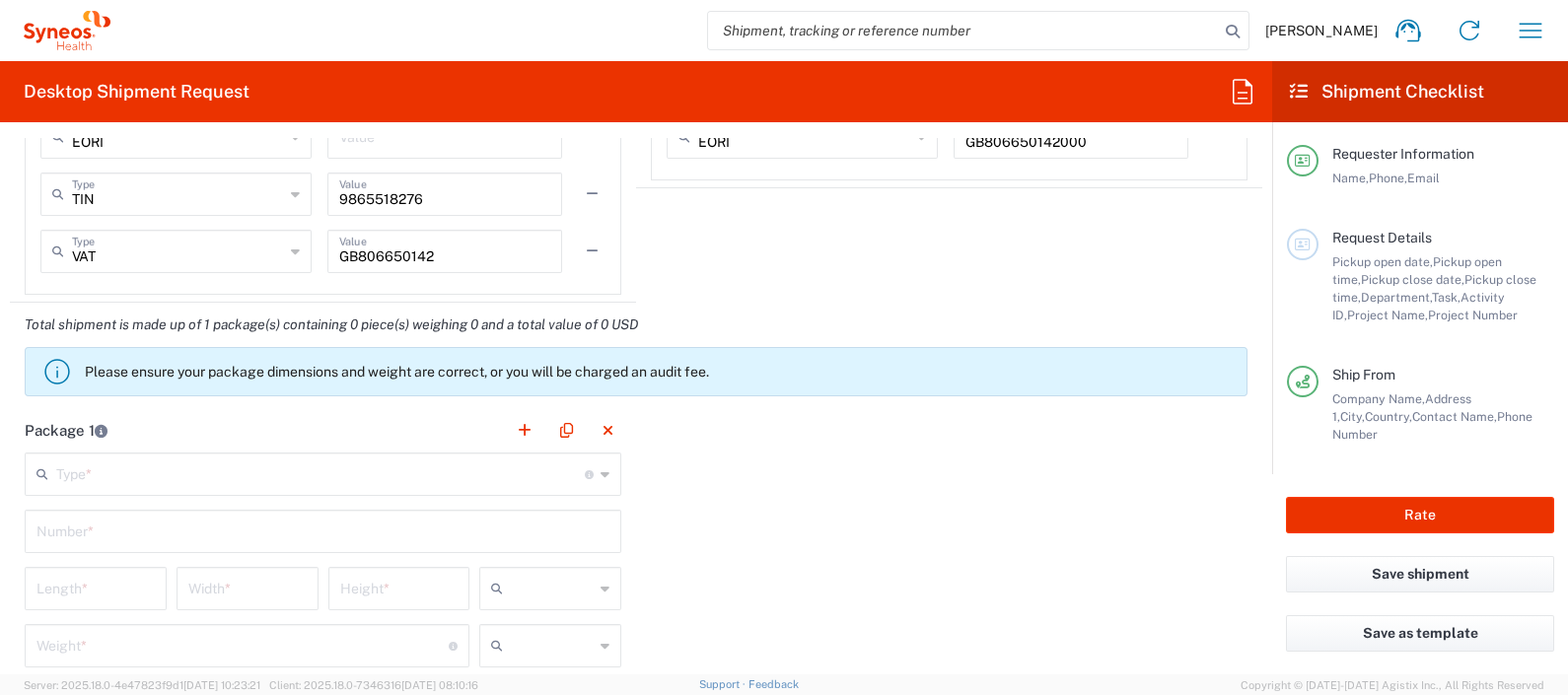
scroll to position [1760, 0]
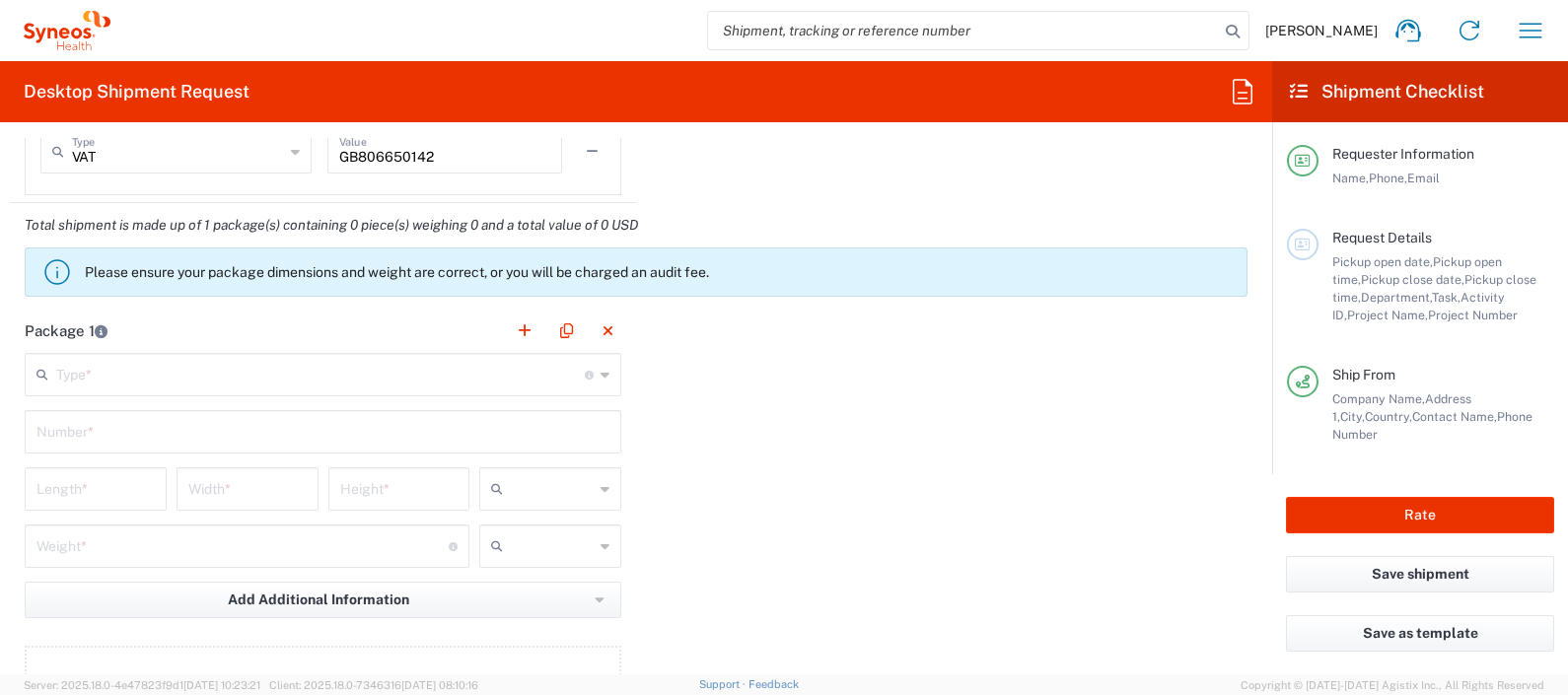
type input "01276713000"
click at [410, 374] on input "text" at bounding box center [321, 373] width 529 height 35
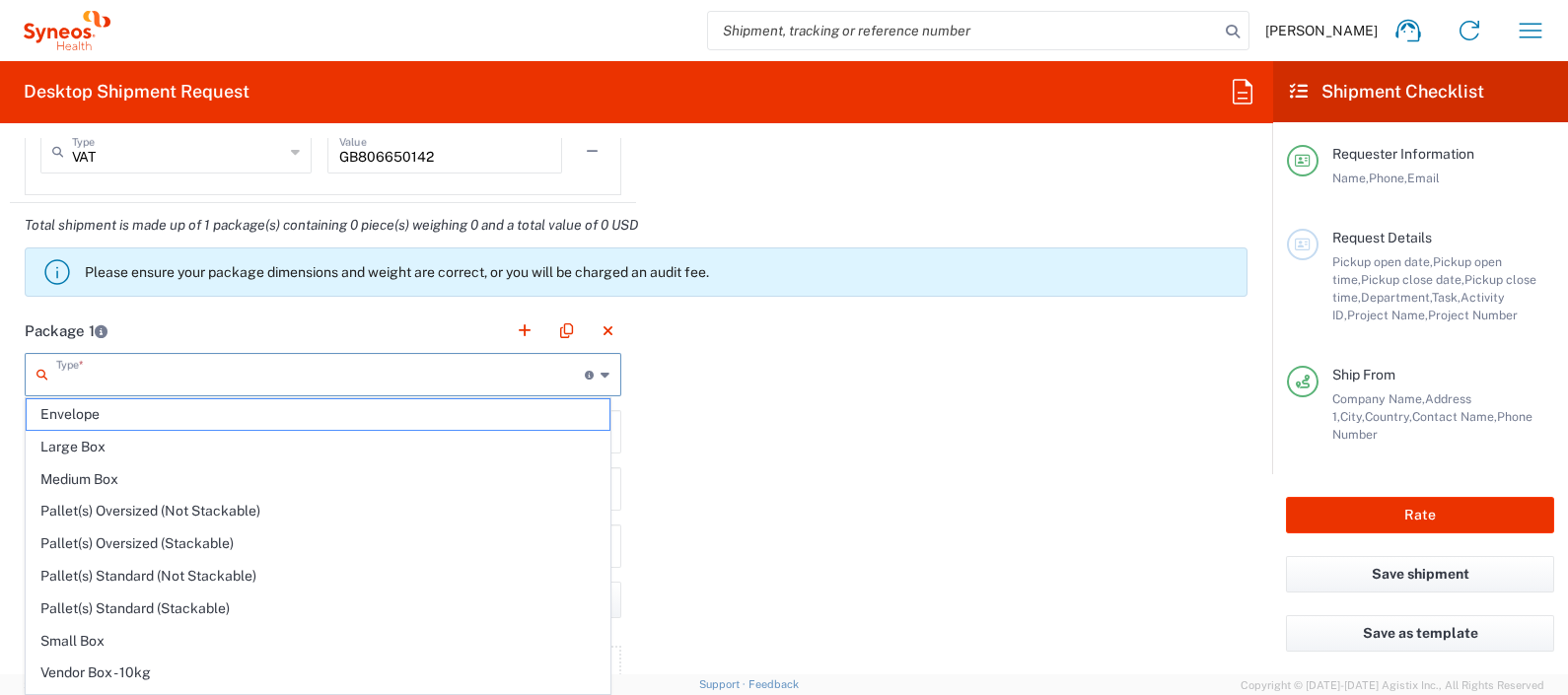
scroll to position [55, 0]
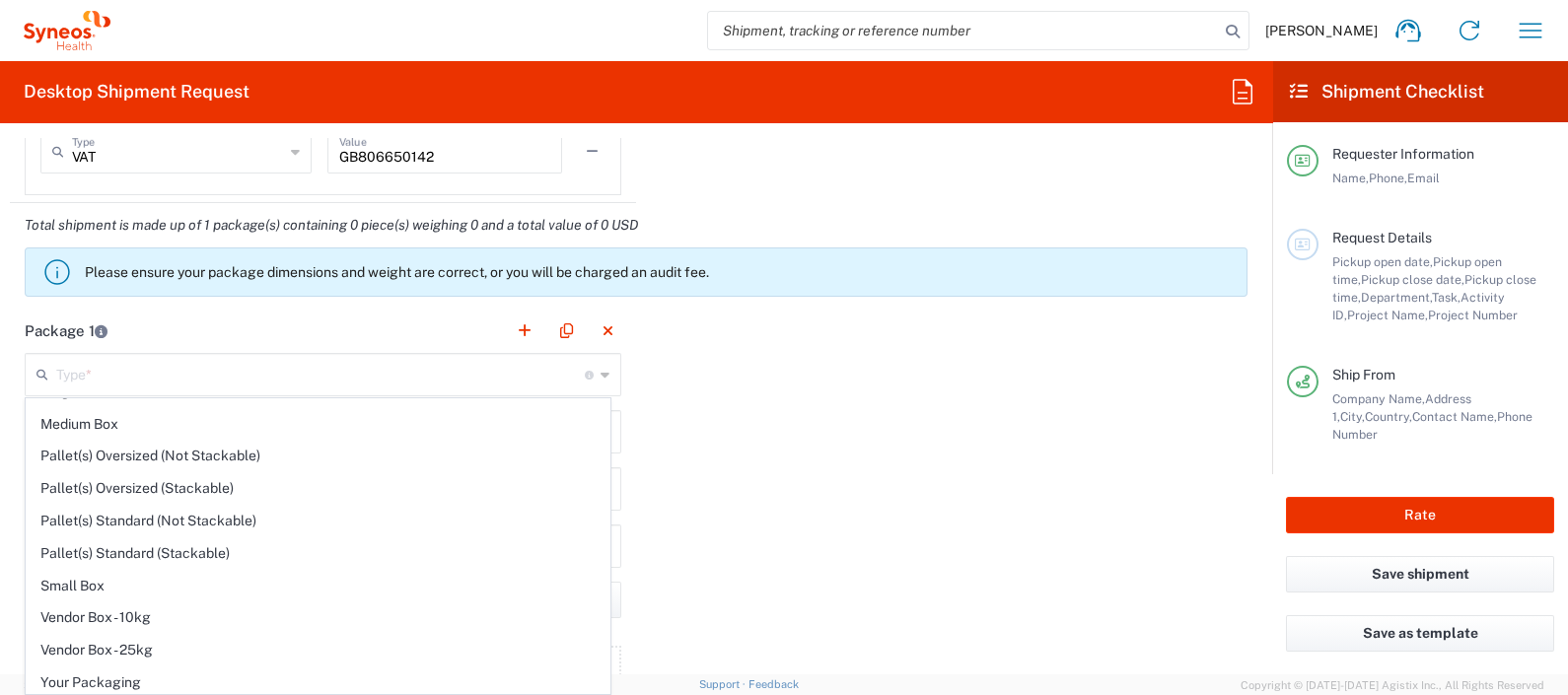
click at [384, 514] on span "Your Packaging" at bounding box center [318, 683] width 583 height 31
type input "Your Packaging"
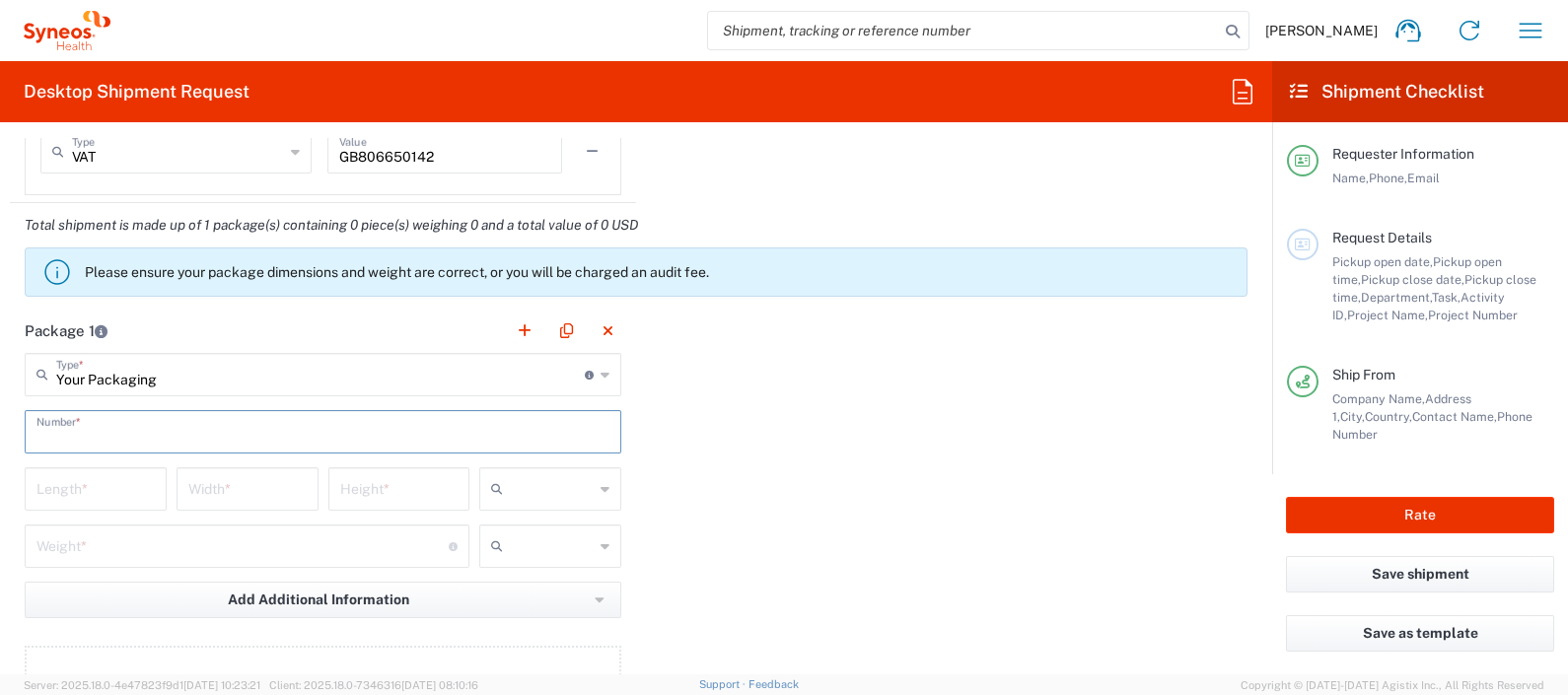
click at [326, 424] on input "text" at bounding box center [323, 430] width 573 height 35
type input "1"
click at [138, 488] on input "number" at bounding box center [96, 488] width 118 height 35
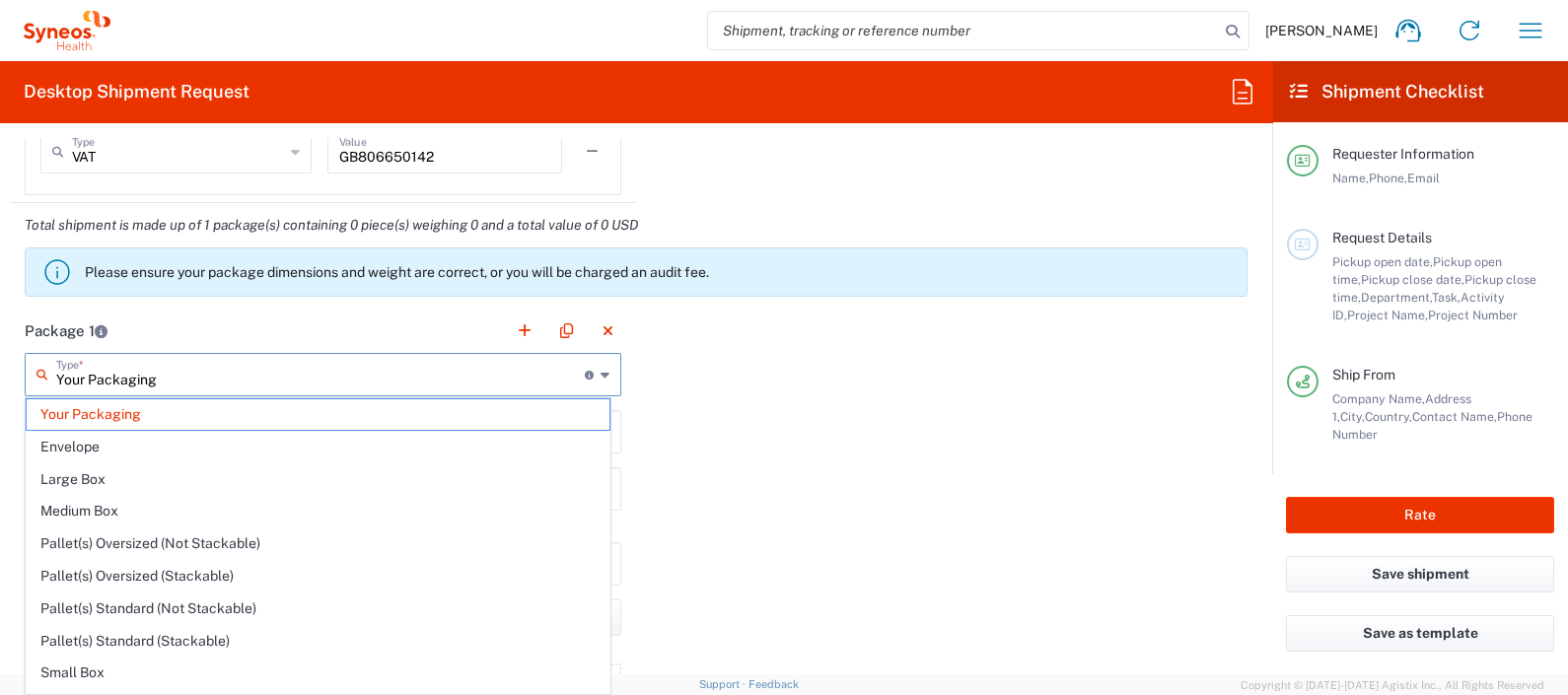
click at [276, 370] on input "Your Packaging" at bounding box center [321, 373] width 529 height 35
click at [240, 507] on span "Medium Box" at bounding box center [318, 511] width 583 height 31
type input "Medium Box"
type input "13"
type input "11.5"
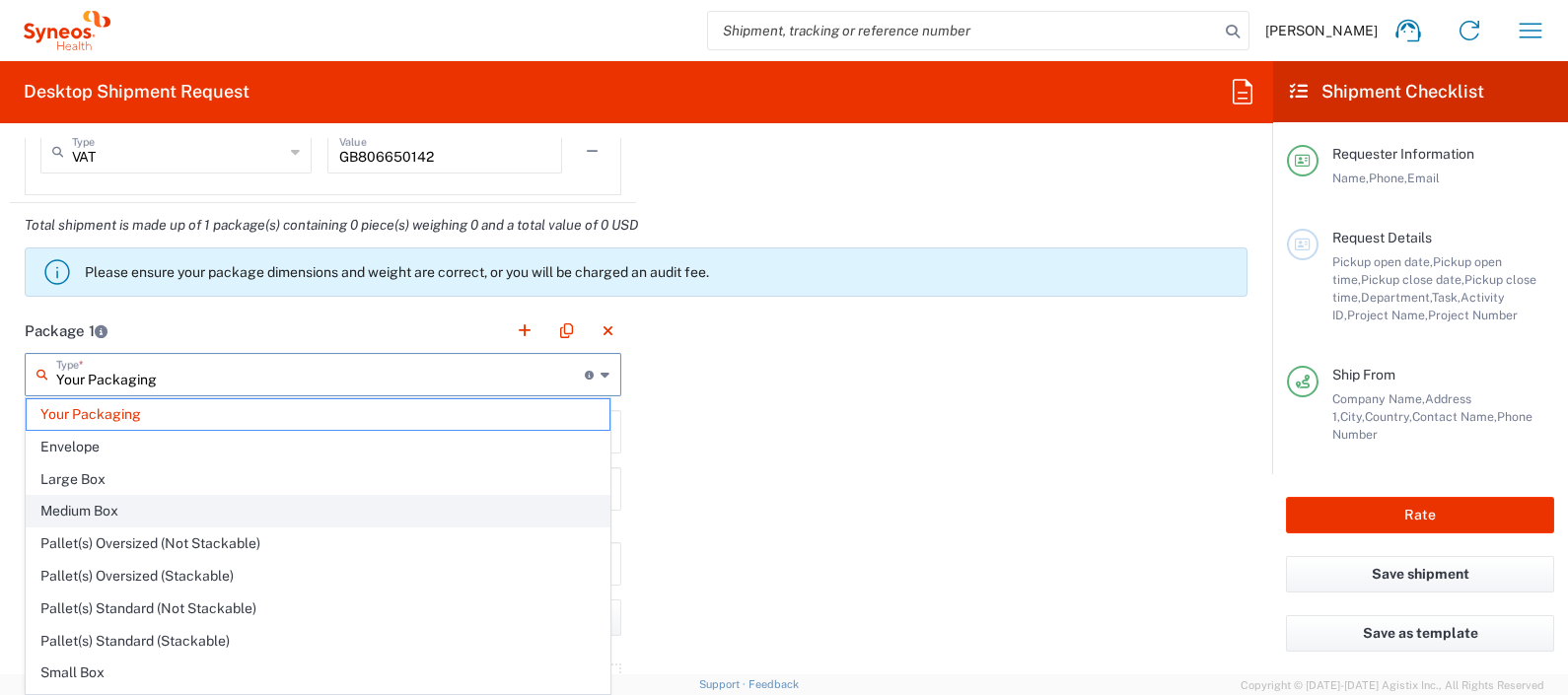
type input "2.5"
type input "in"
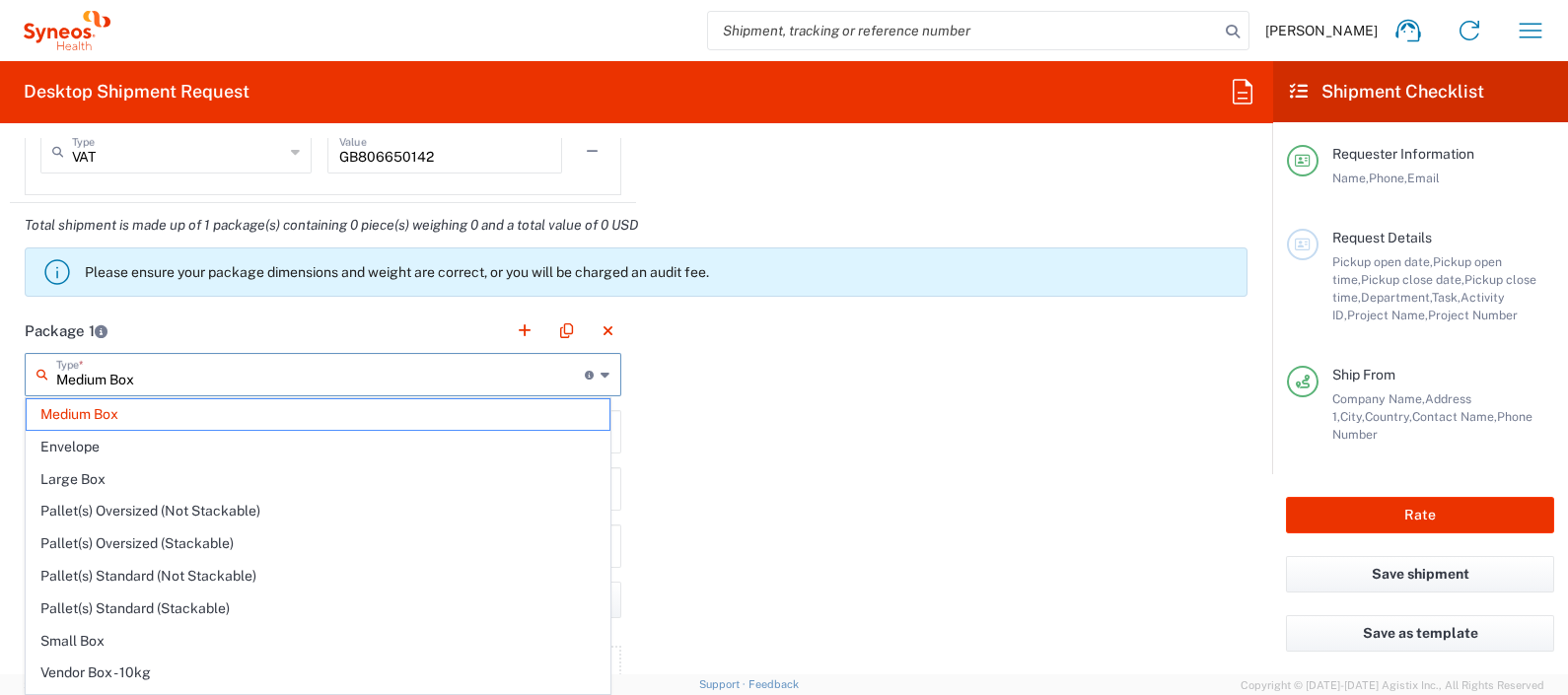
click at [266, 375] on input "Medium Box" at bounding box center [321, 373] width 529 height 35
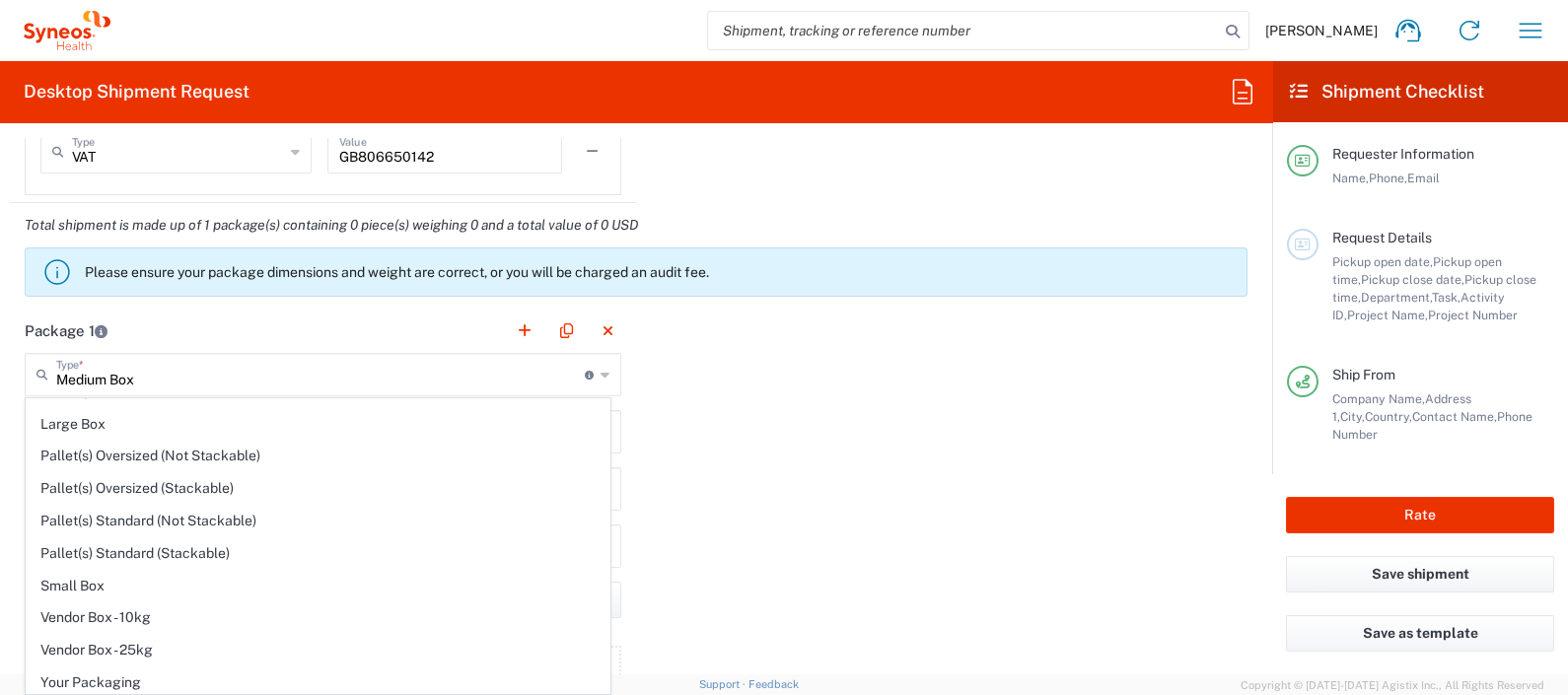
click at [430, 514] on span "Your Packaging" at bounding box center [318, 683] width 583 height 31
type input "Your Packaging"
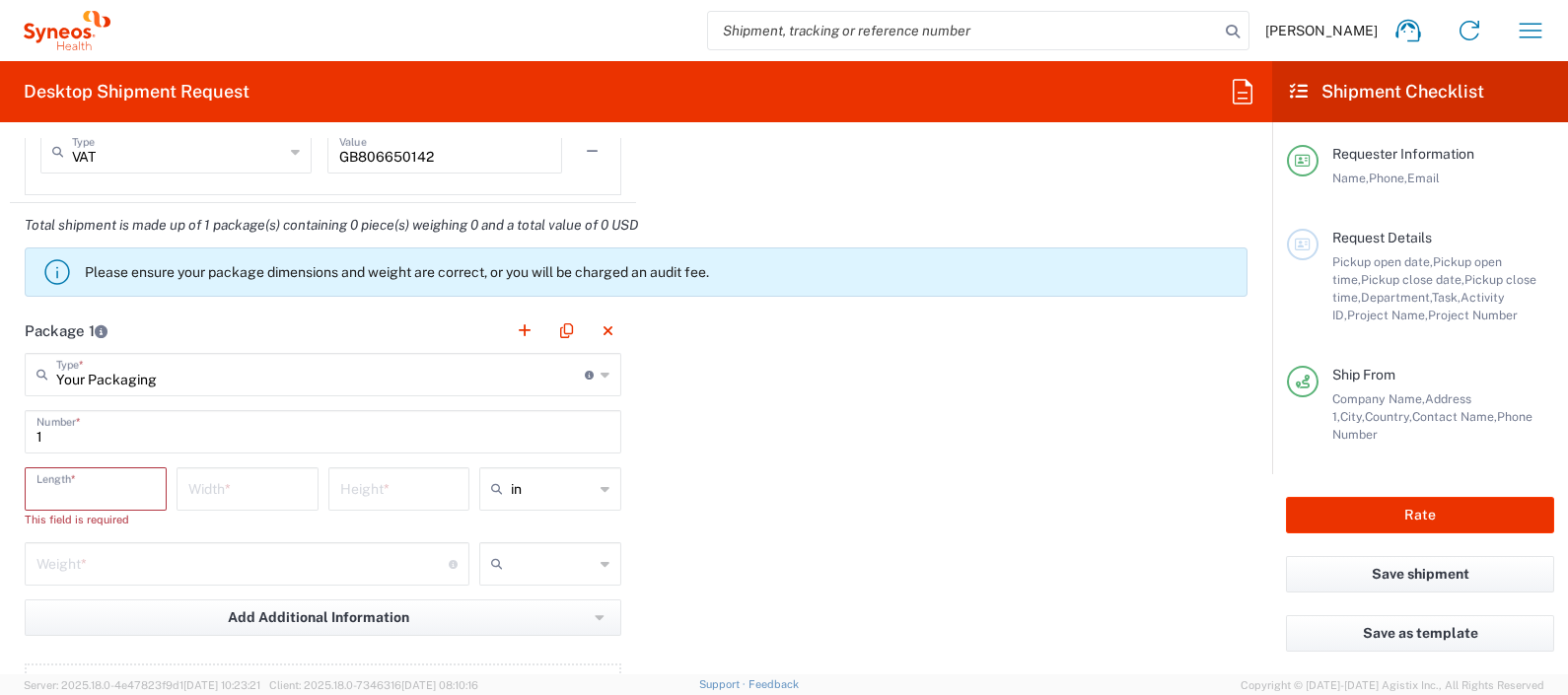
click at [139, 483] on input "number" at bounding box center [96, 488] width 118 height 35
type input "40"
type input "30"
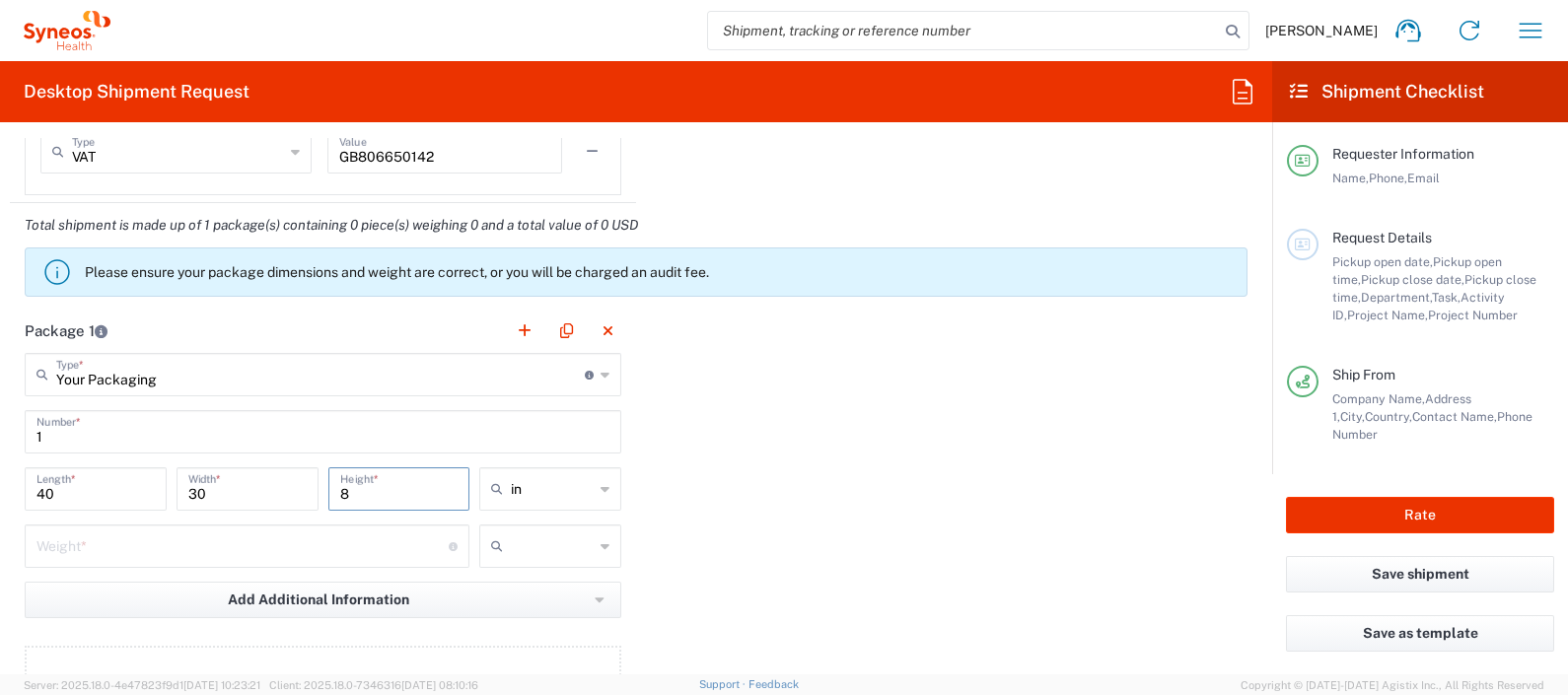
type input "8"
click at [600, 487] on div "in" at bounding box center [551, 490] width 142 height 43
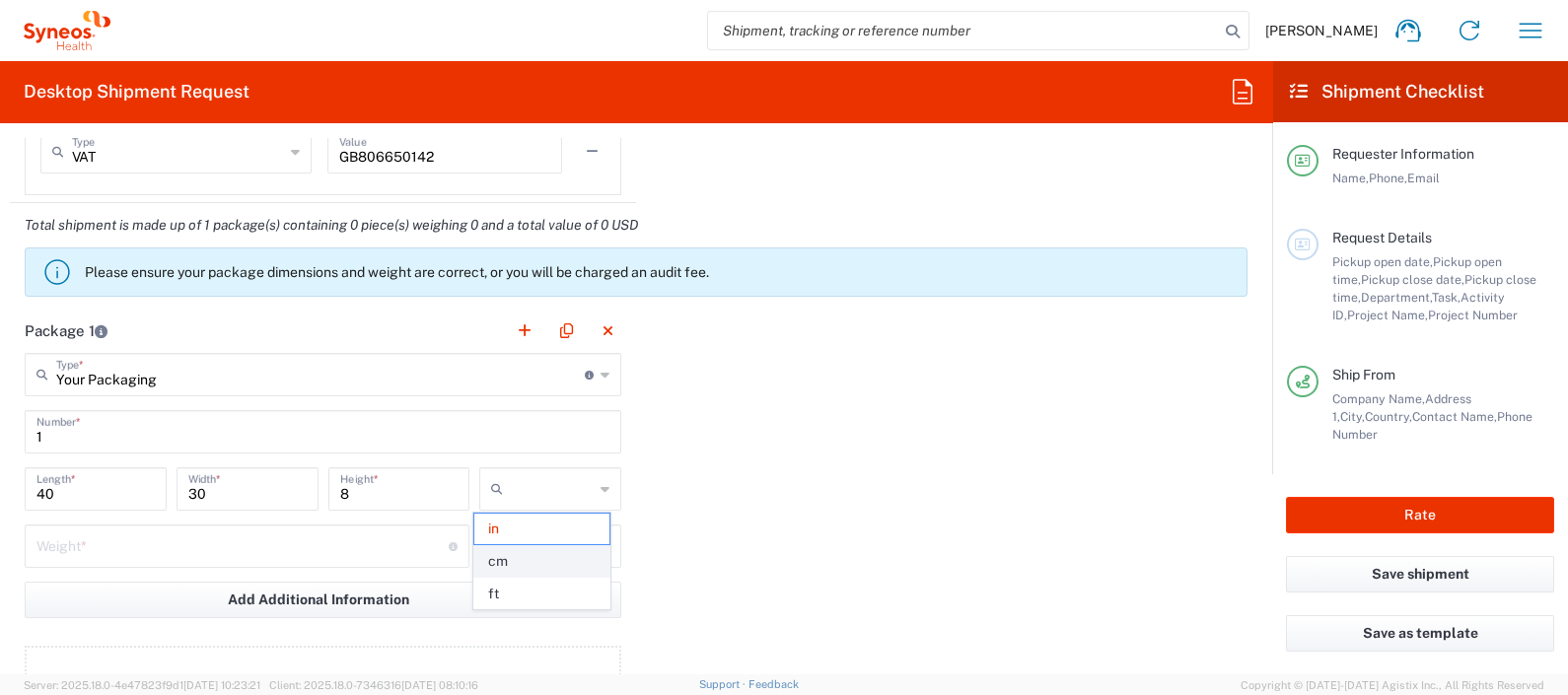
click at [562, 514] on span "cm" at bounding box center [542, 562] width 135 height 31
type input "101.6"
type input "76.2"
type input "20.32"
type input "cm"
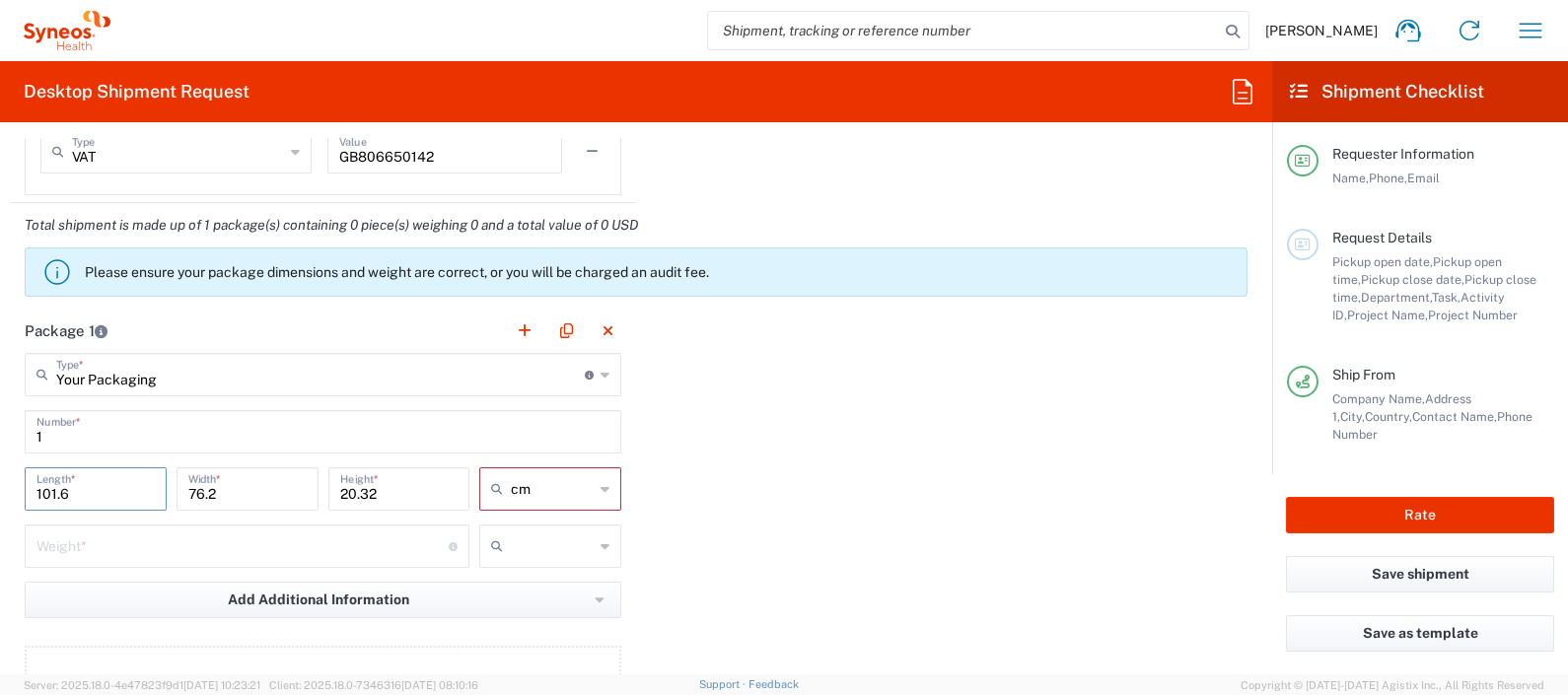
click at [113, 489] on input "101.6" at bounding box center [96, 488] width 118 height 35
click at [112, 489] on input "101.6" at bounding box center [96, 488] width 118 height 35
type input "40"
type input "30"
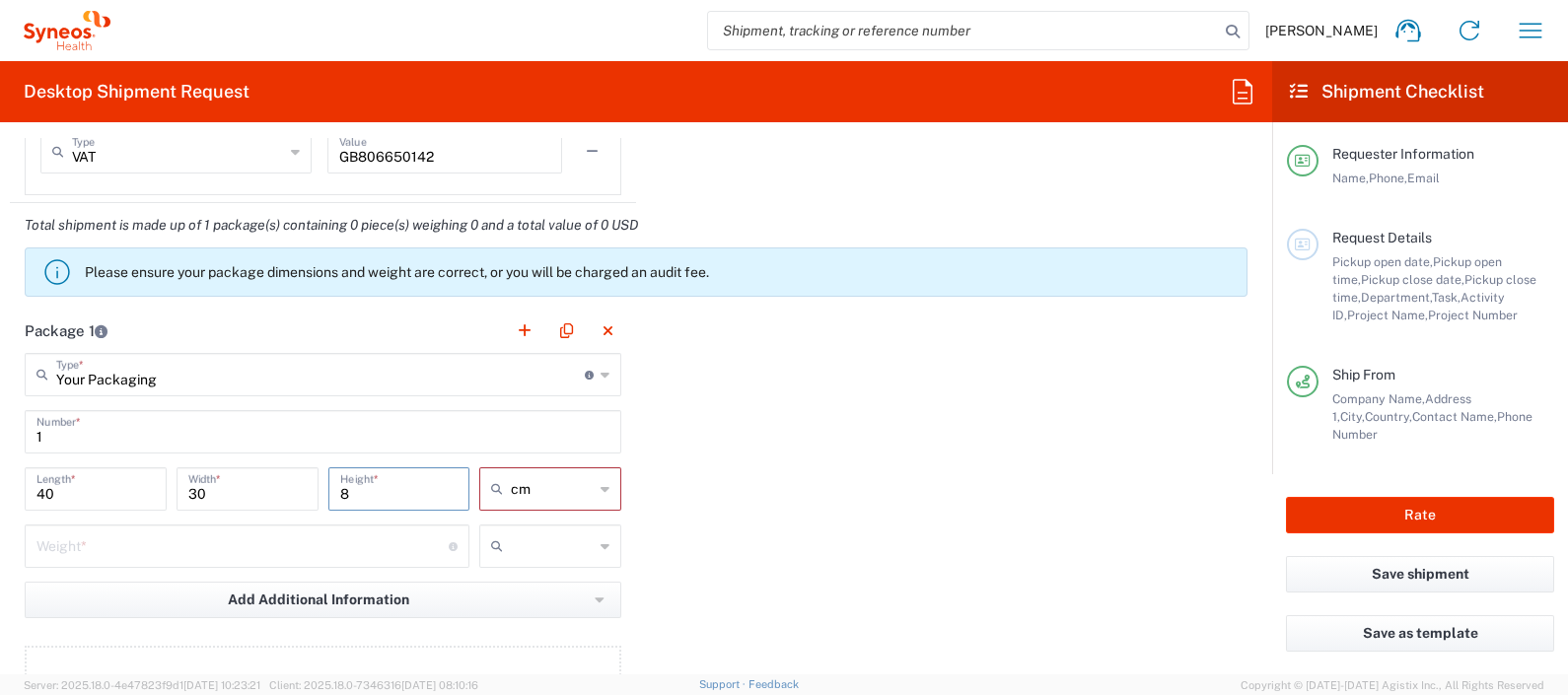
type input "8"
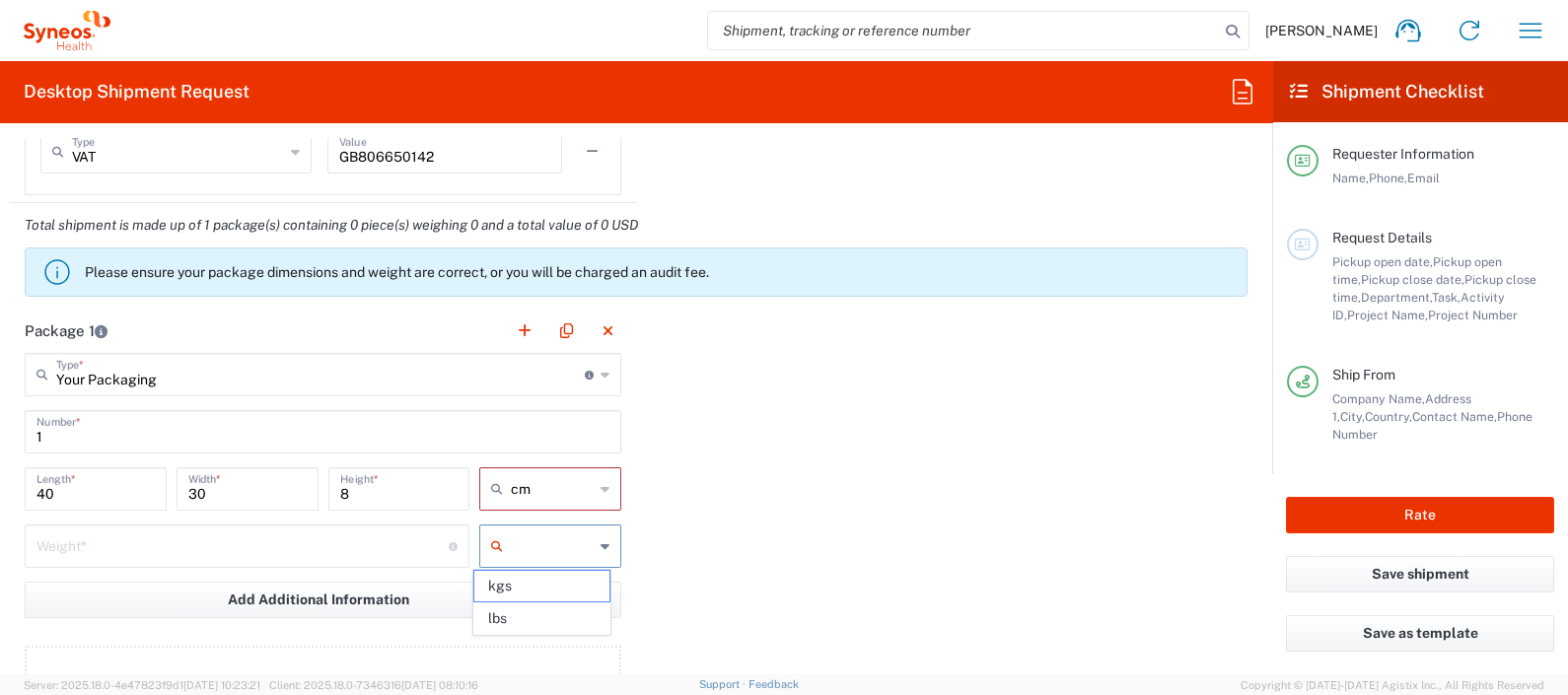
click at [528, 514] on input "text" at bounding box center [553, 547] width 83 height 32
click at [527, 514] on span "kgs" at bounding box center [542, 586] width 135 height 31
type input "kgs"
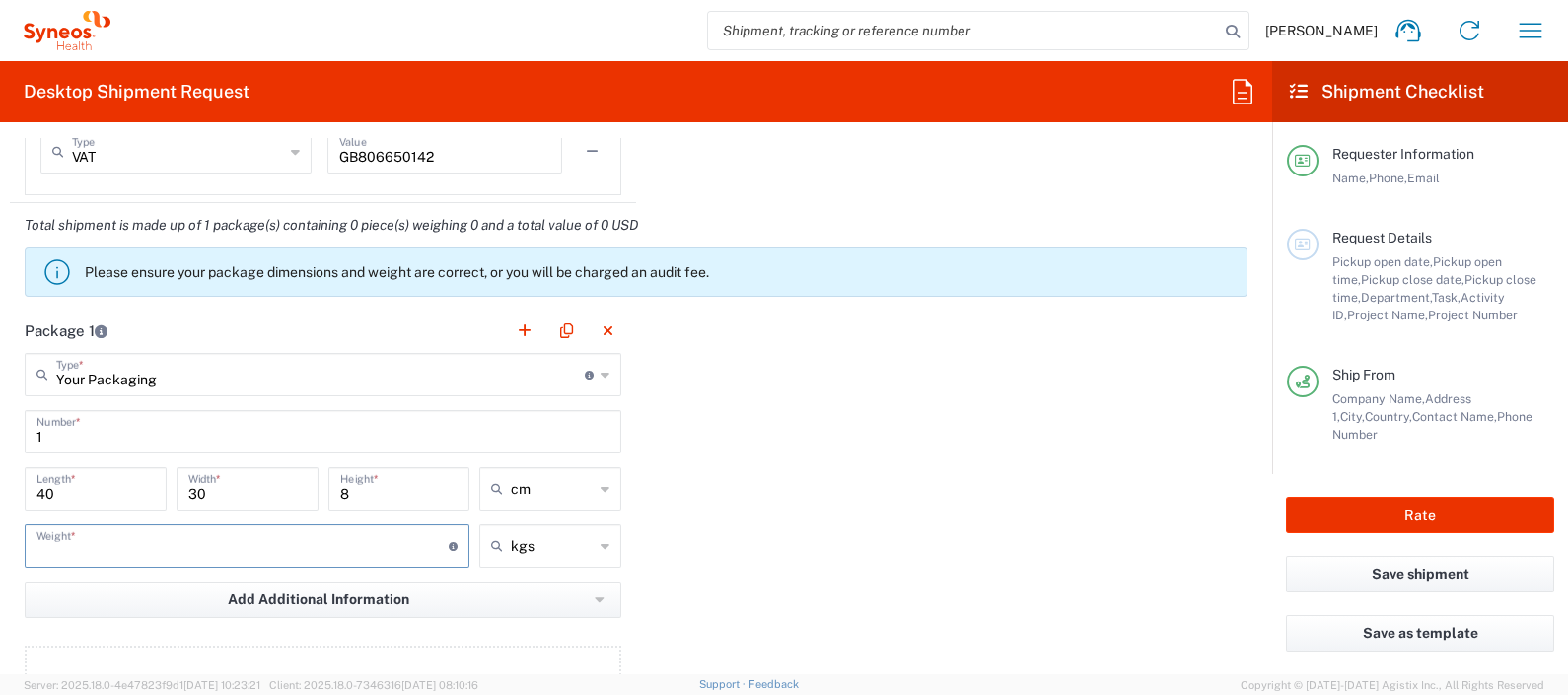
click at [259, 514] on input "number" at bounding box center [243, 545] width 412 height 35
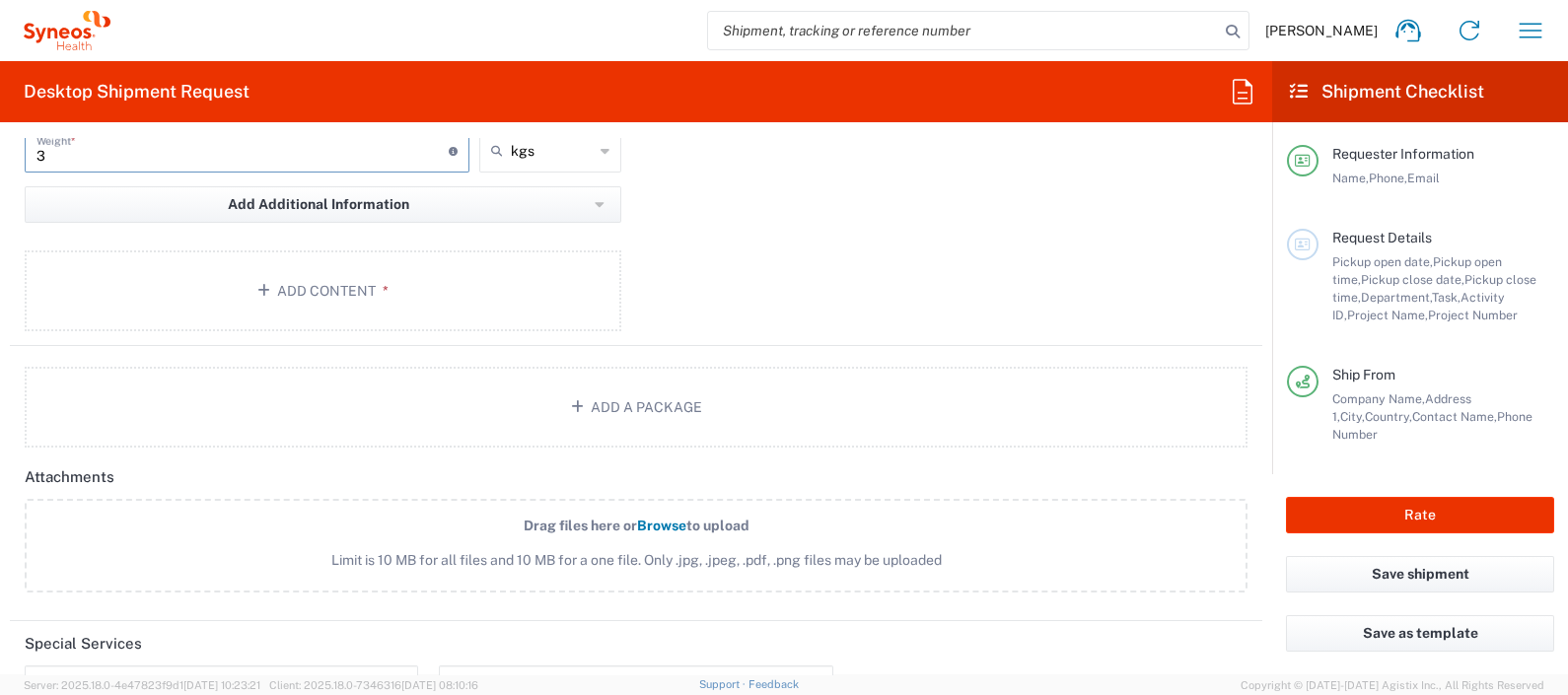
scroll to position [2160, 0]
type input "3"
click at [301, 281] on button "Add Content *" at bounding box center [323, 286] width 597 height 81
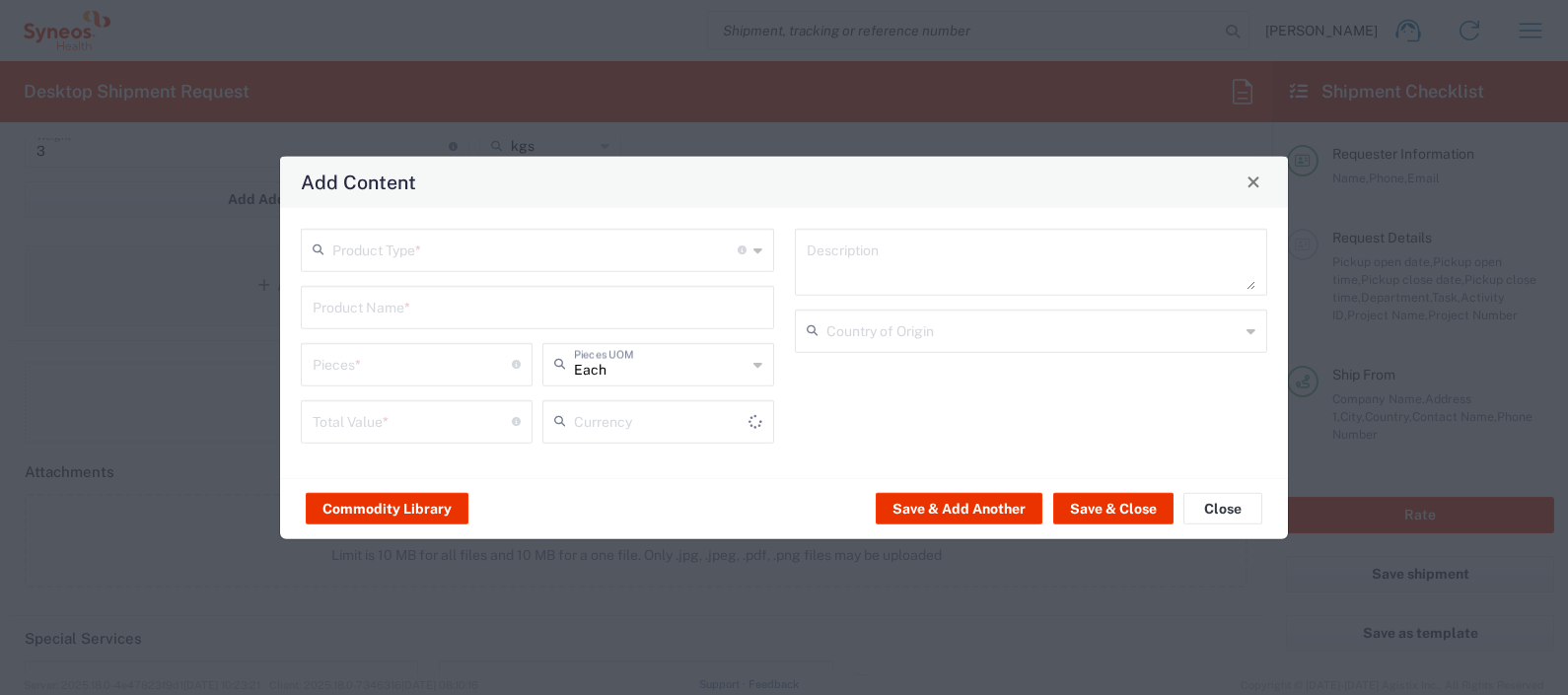
type input "US Dollar"
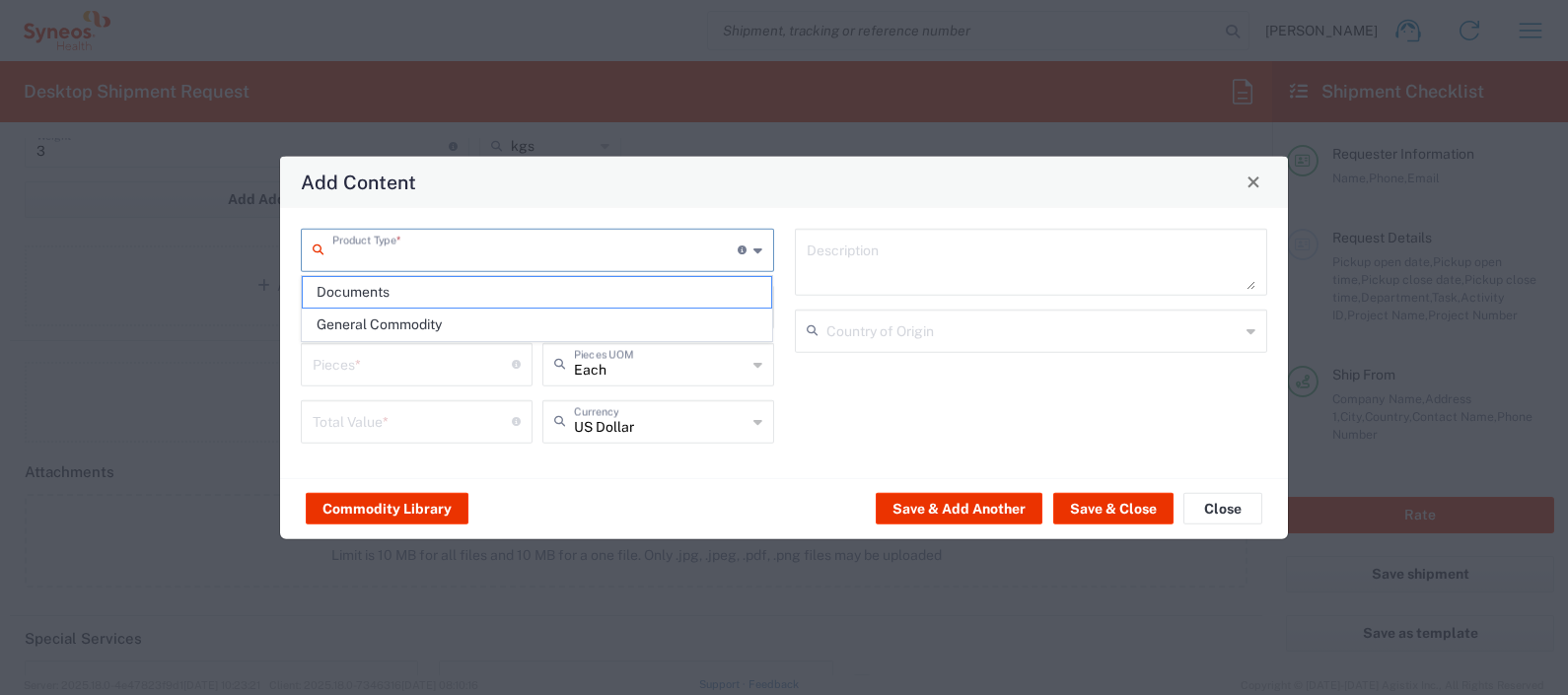
click at [441, 251] on input "text" at bounding box center [535, 248] width 406 height 35
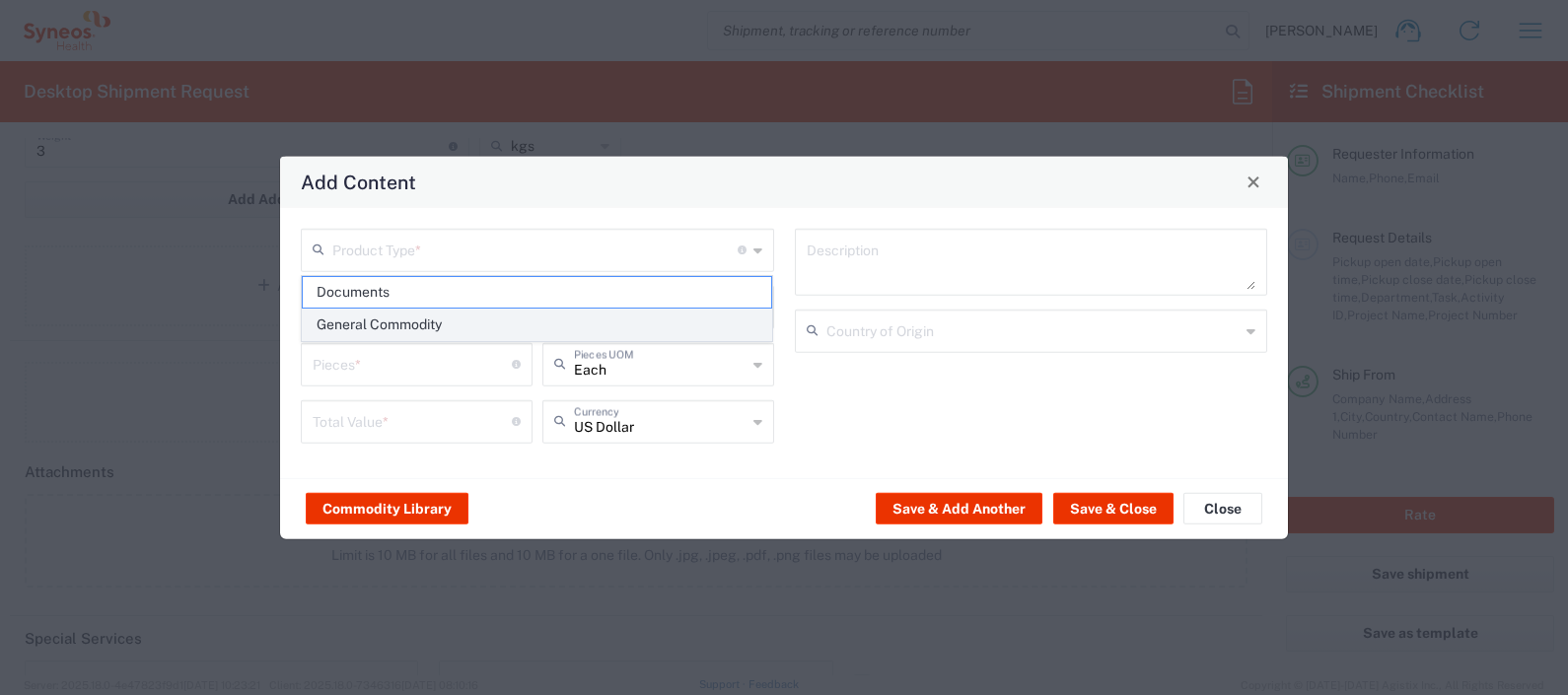
click at [442, 316] on span "General Commodity" at bounding box center [538, 325] width 470 height 31
type input "General Commodity"
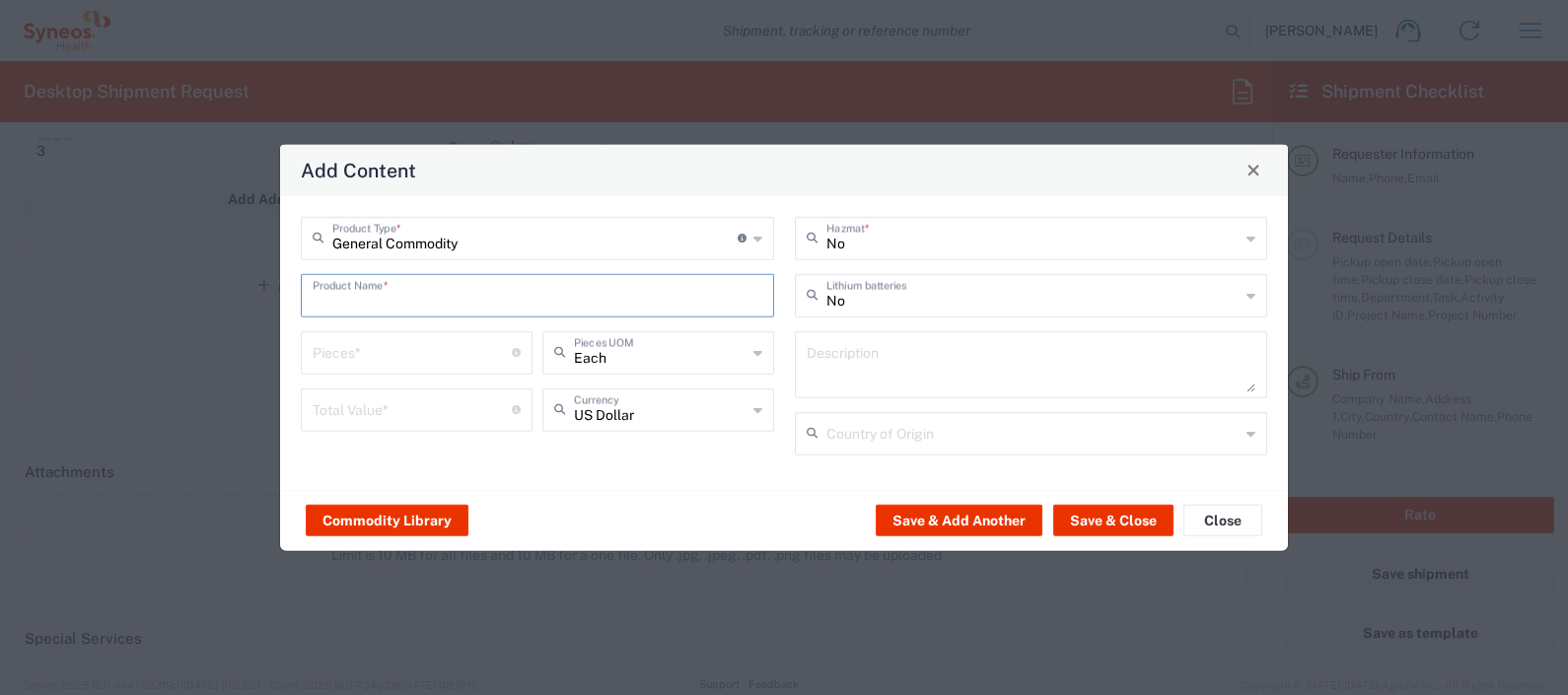
click at [413, 305] on input "text" at bounding box center [538, 293] width 450 height 35
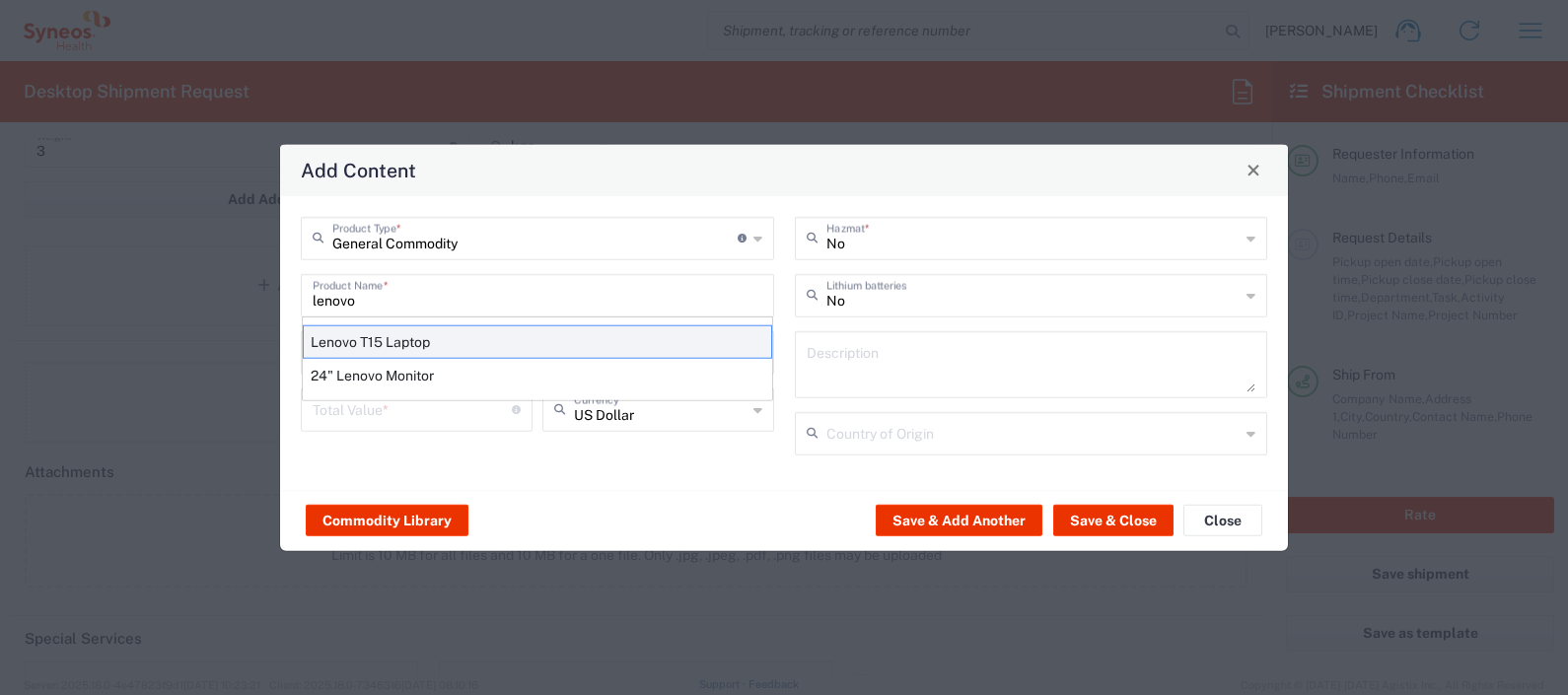
click at [418, 339] on div "Lenovo T15 Laptop" at bounding box center [538, 342] width 470 height 34
type input "Lenovo T15 Laptop"
type textarea "Lenovo T15 Laptop"
type input "[GEOGRAPHIC_DATA]"
type input "Yes"
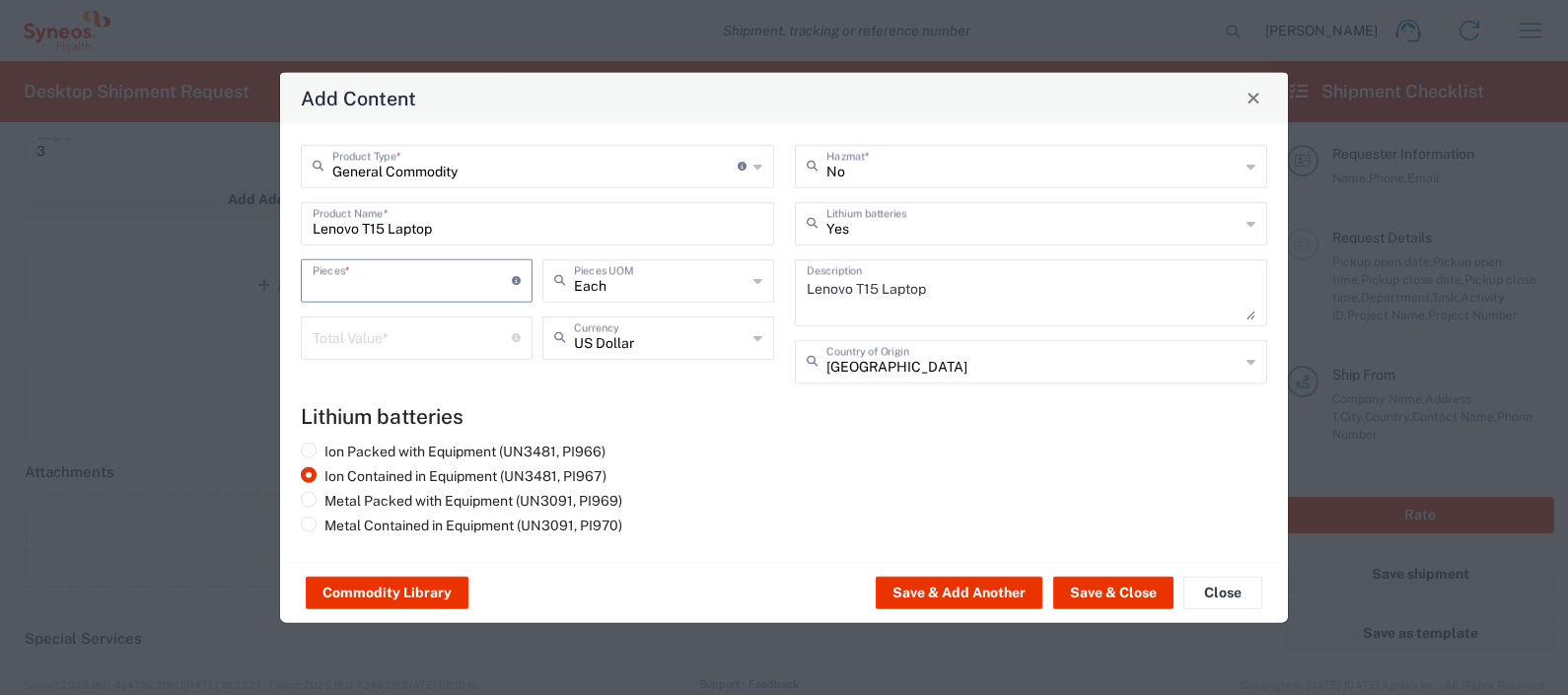
click at [415, 281] on input "number" at bounding box center [412, 278] width 199 height 35
type input "1"
click at [383, 345] on input "number" at bounding box center [412, 336] width 199 height 35
type input "400"
click at [735, 514] on button "Save & Close" at bounding box center [1113, 593] width 120 height 32
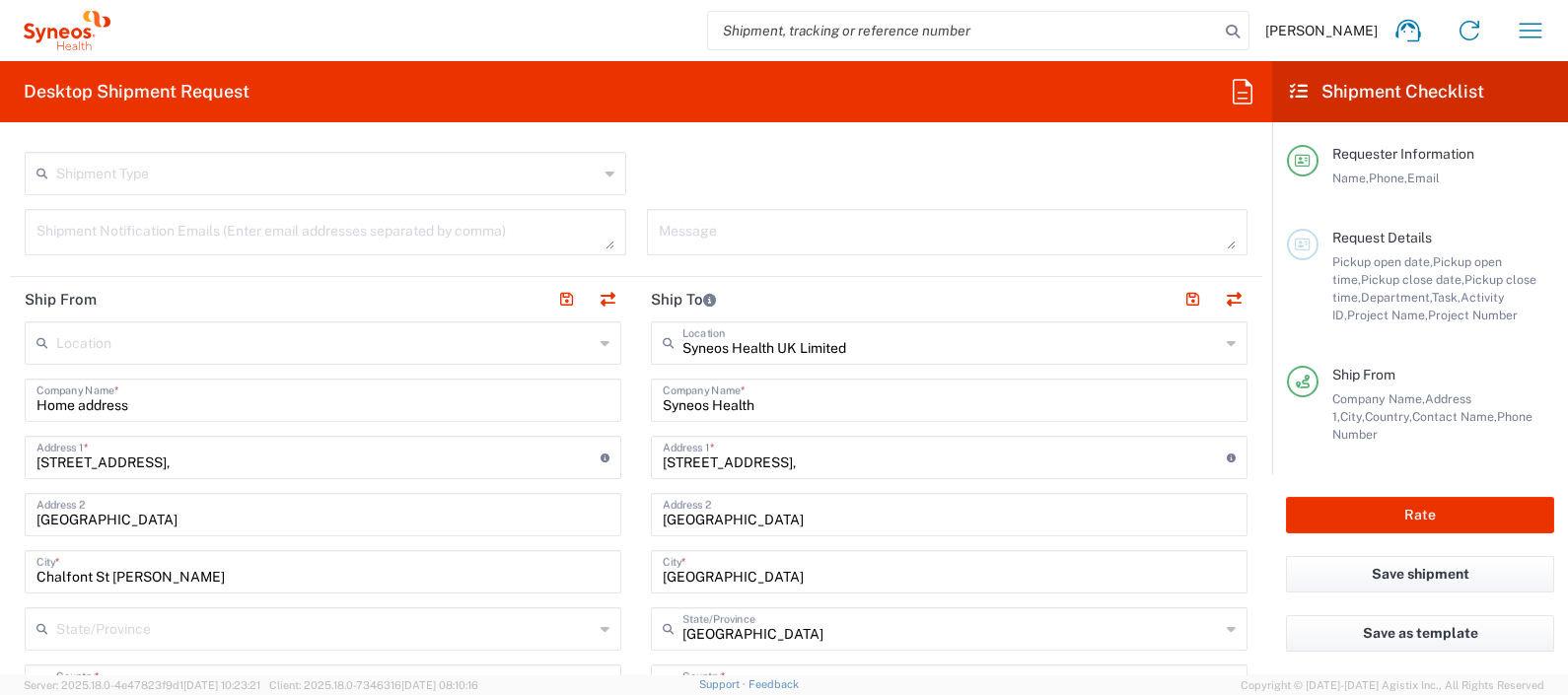
scroll to position [680, 0]
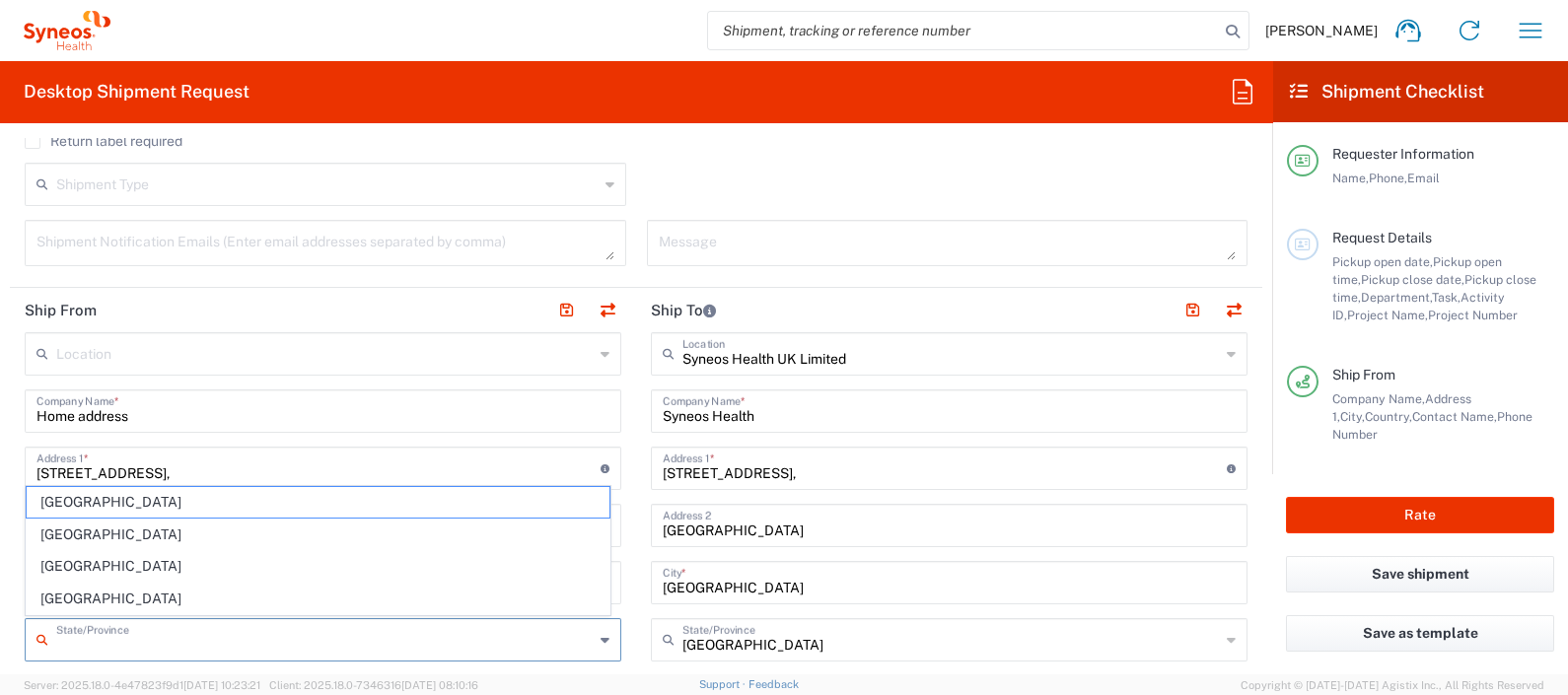
click at [341, 514] on input "text" at bounding box center [325, 639] width 538 height 35
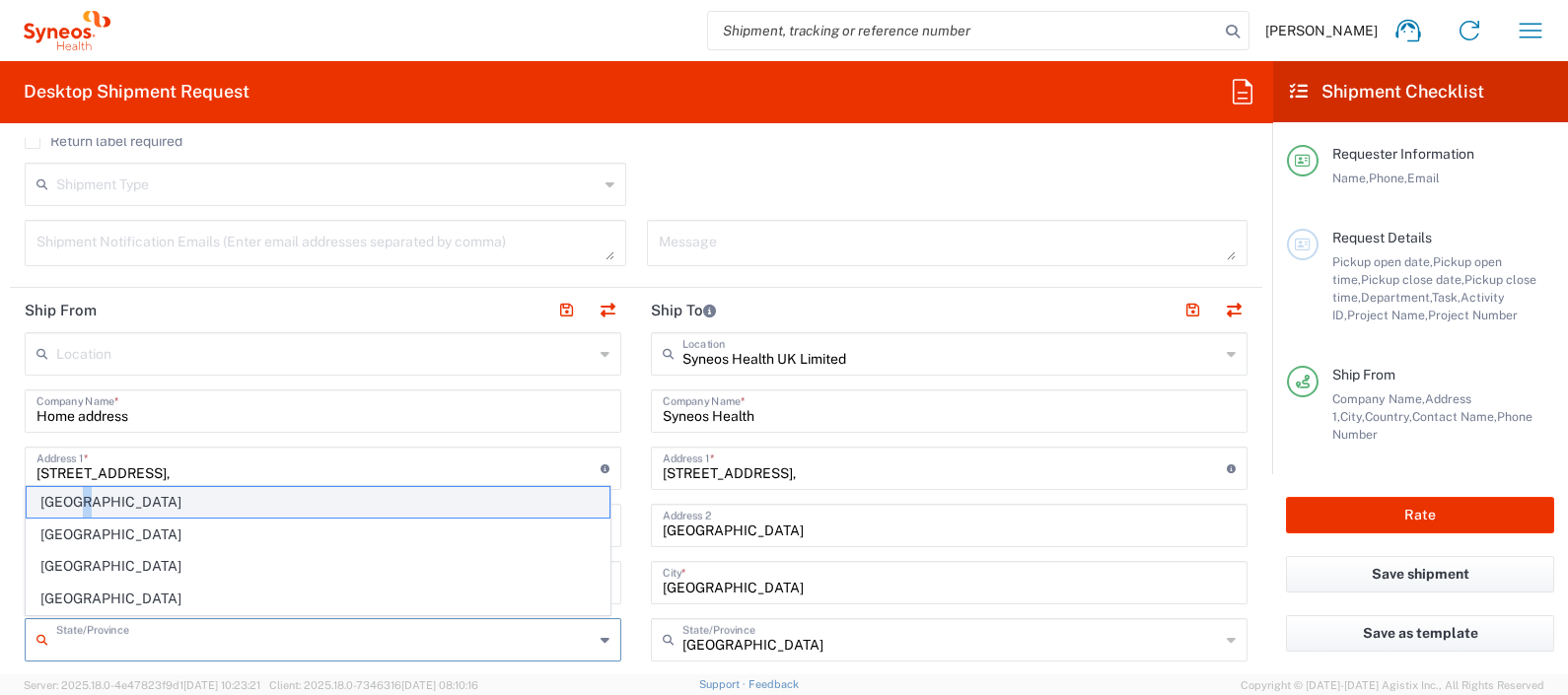
click at [80, 513] on span "England" at bounding box center [318, 502] width 583 height 31
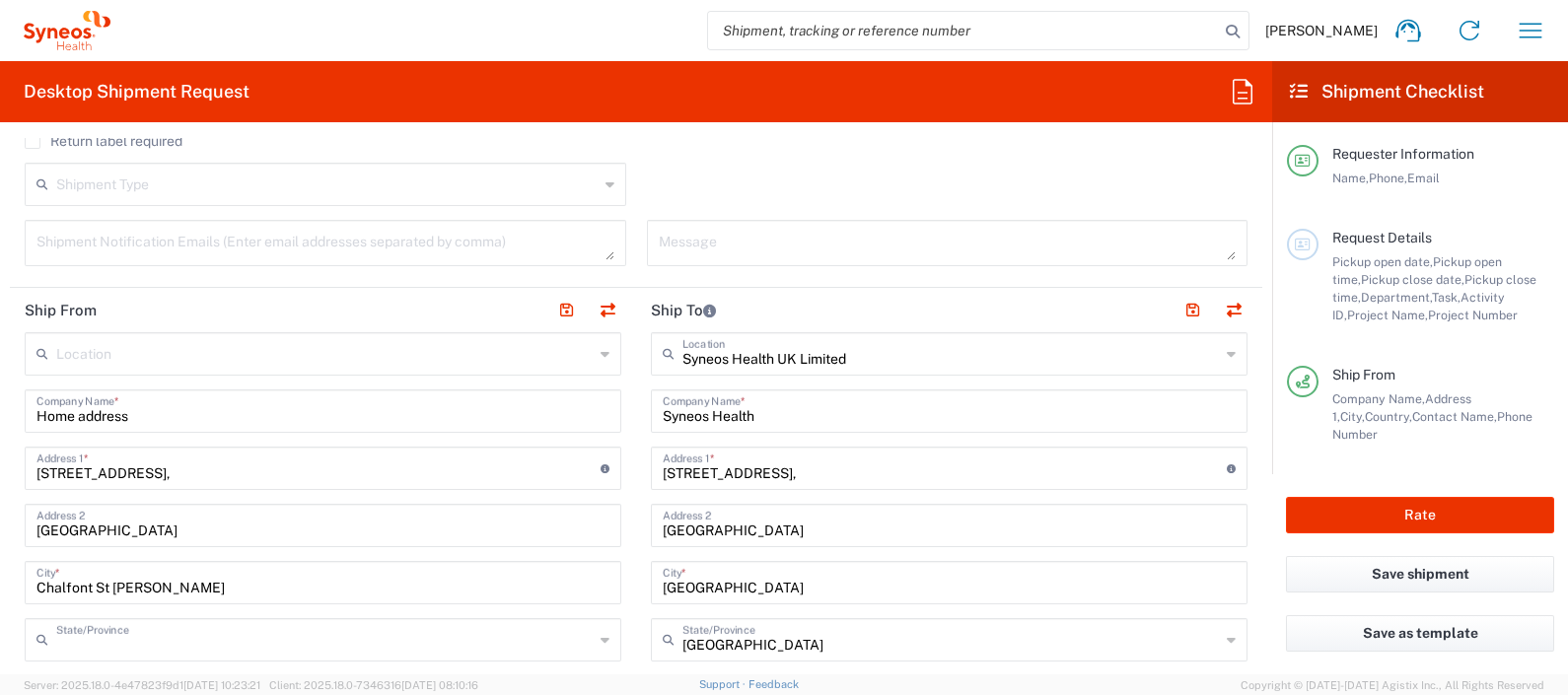
type input "England"
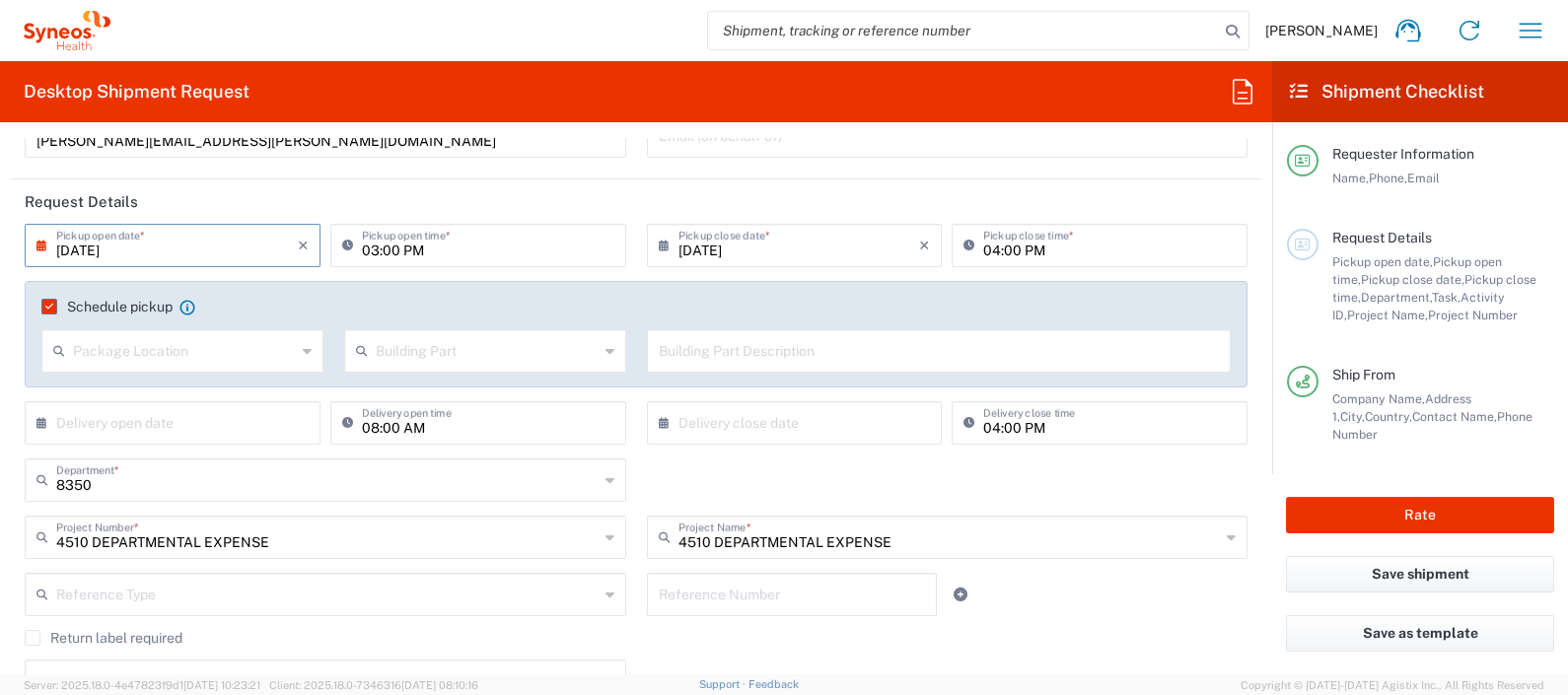
scroll to position [188, 0]
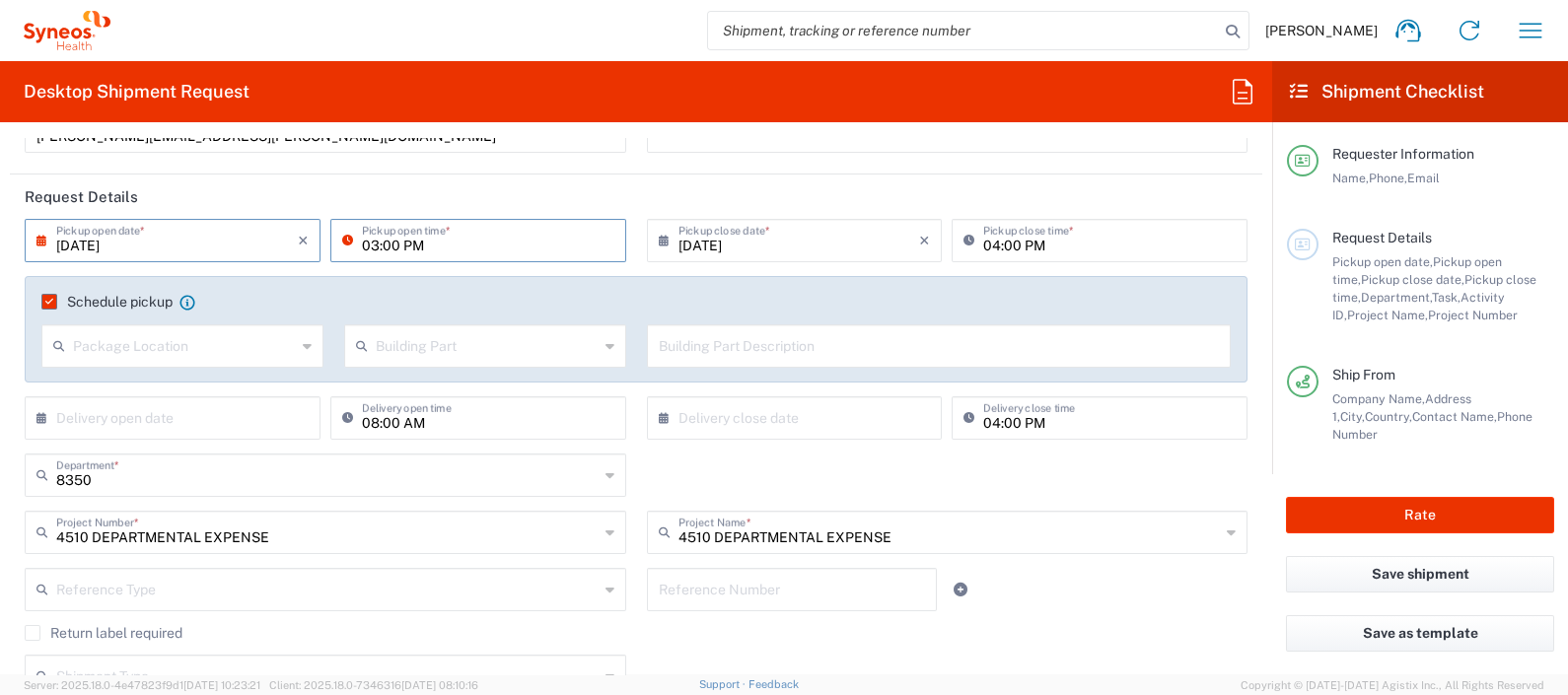
click at [457, 253] on input "03:00 PM" at bounding box center [488, 239] width 253 height 35
type input "10:00 AM"
click at [342, 239] on icon at bounding box center [352, 241] width 20 height 32
click at [735, 513] on button "Rate" at bounding box center [1420, 515] width 268 height 37
type input "4510 DEPARTMENTAL EXPENSE"
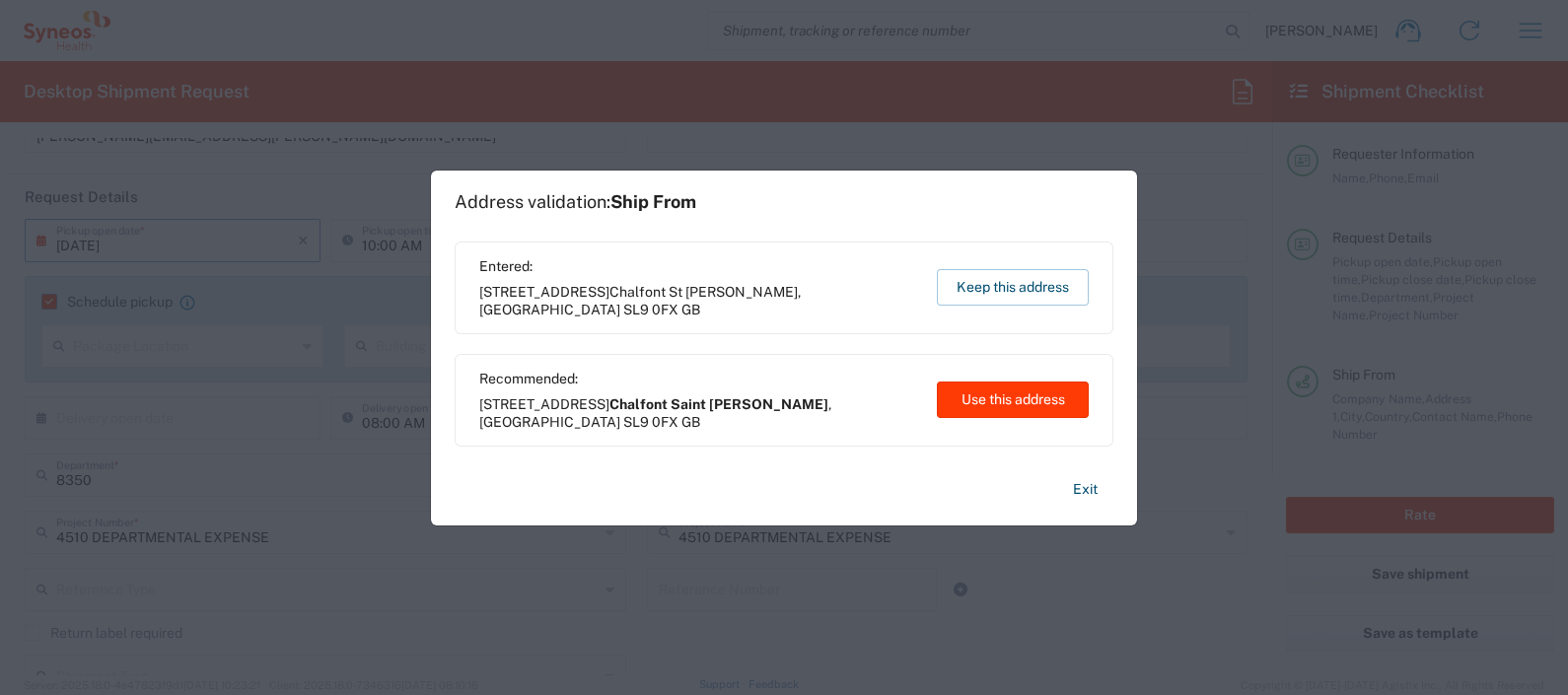
click at [735, 397] on button "Use this address" at bounding box center [1012, 400] width 152 height 37
type input "Chalfont Saint Peter"
type input "England"
type input "[GEOGRAPHIC_DATA]"
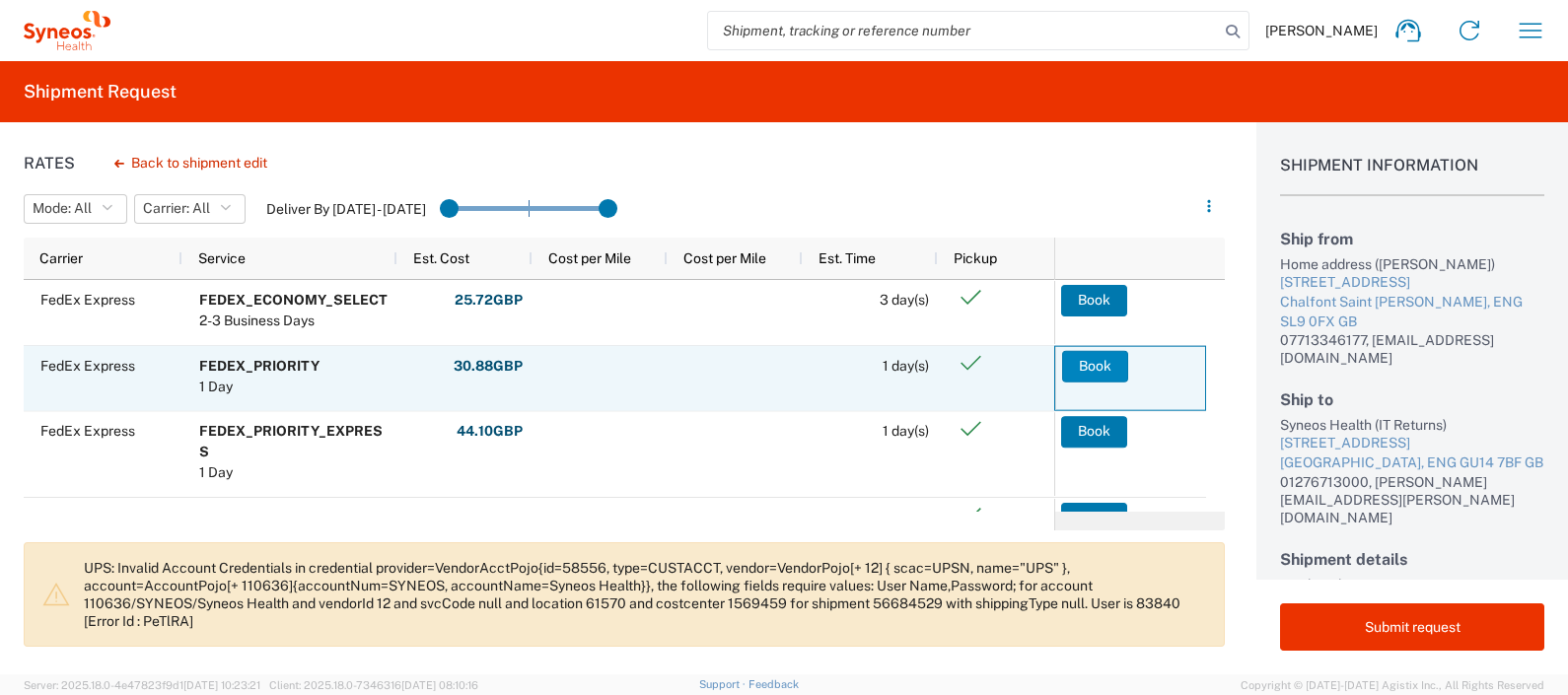
click at [735, 360] on button "Book" at bounding box center [1094, 366] width 66 height 32
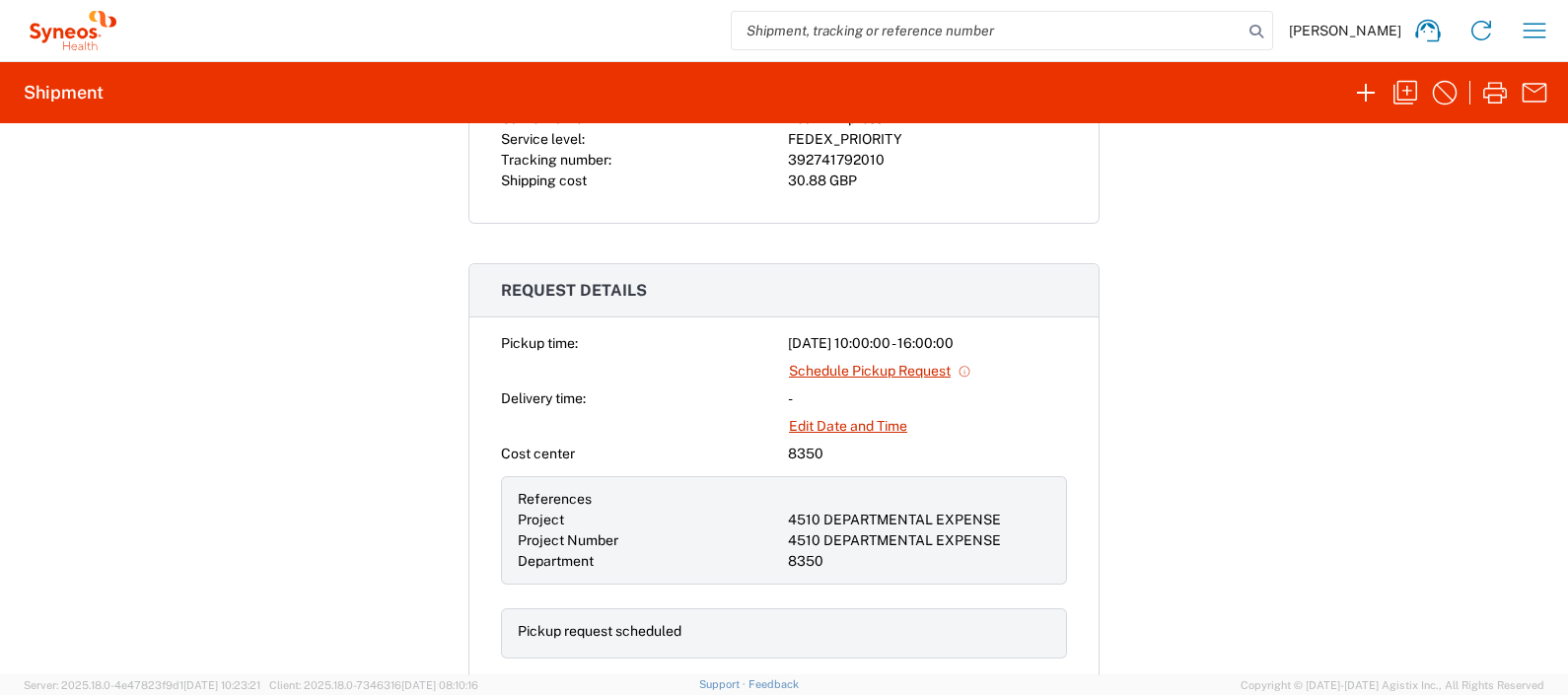
scroll to position [582, 0]
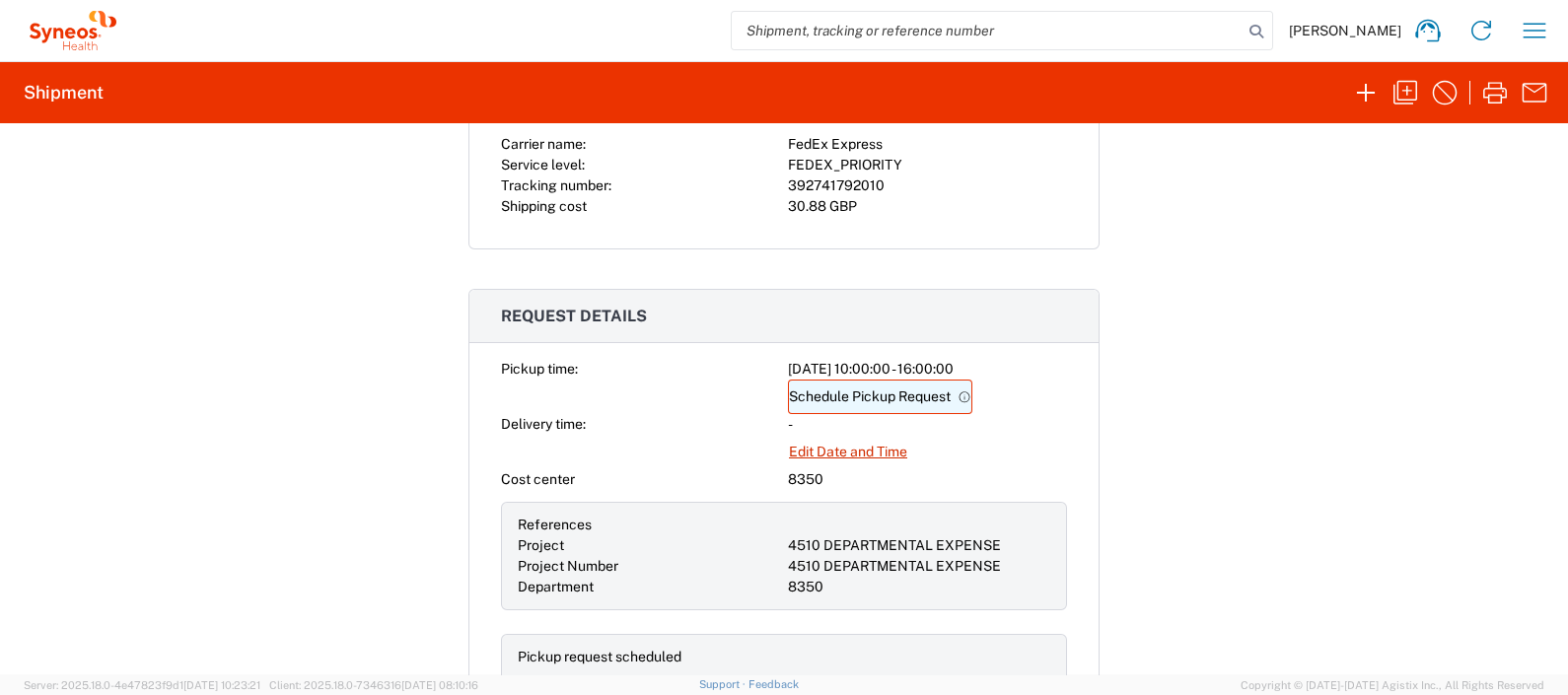
click at [907, 394] on link "Schedule Pickup Request" at bounding box center [879, 397] width 185 height 35
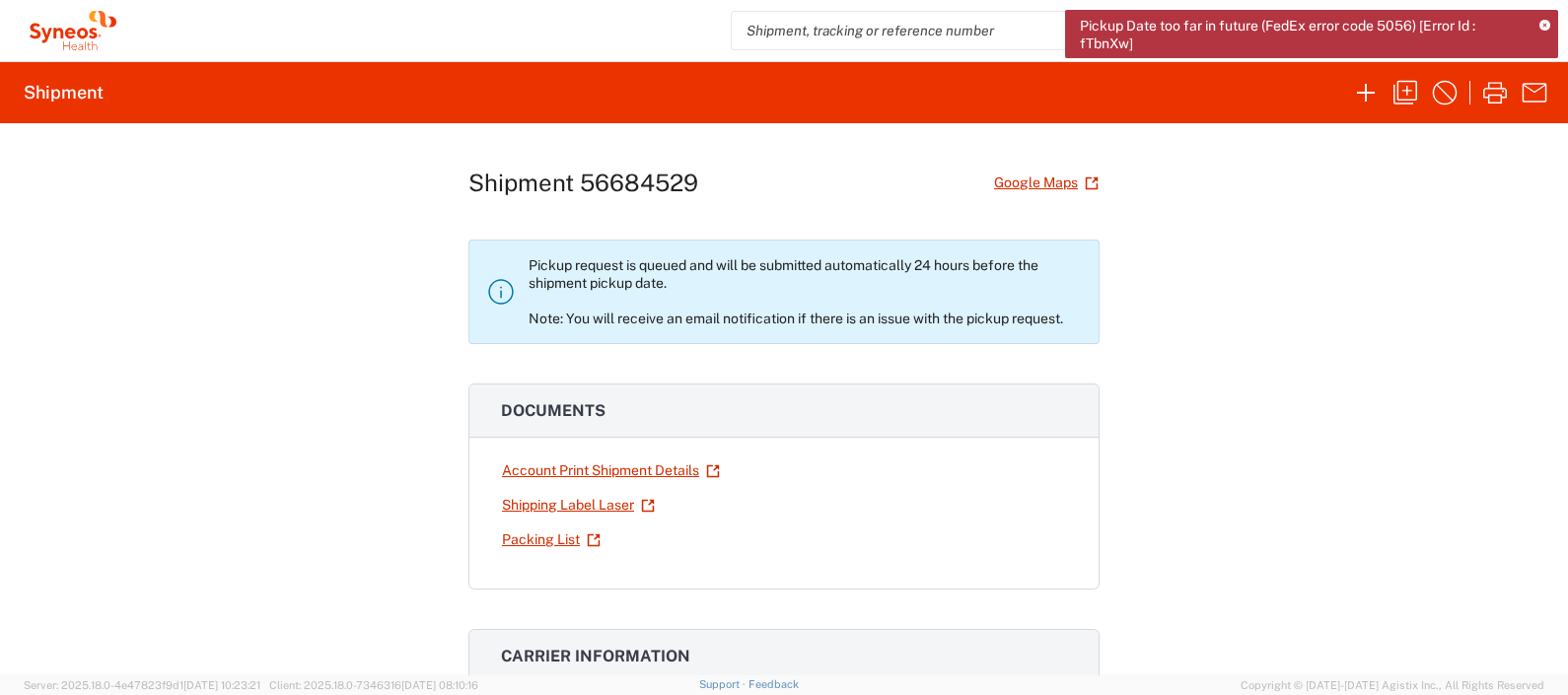
scroll to position [0, 0]
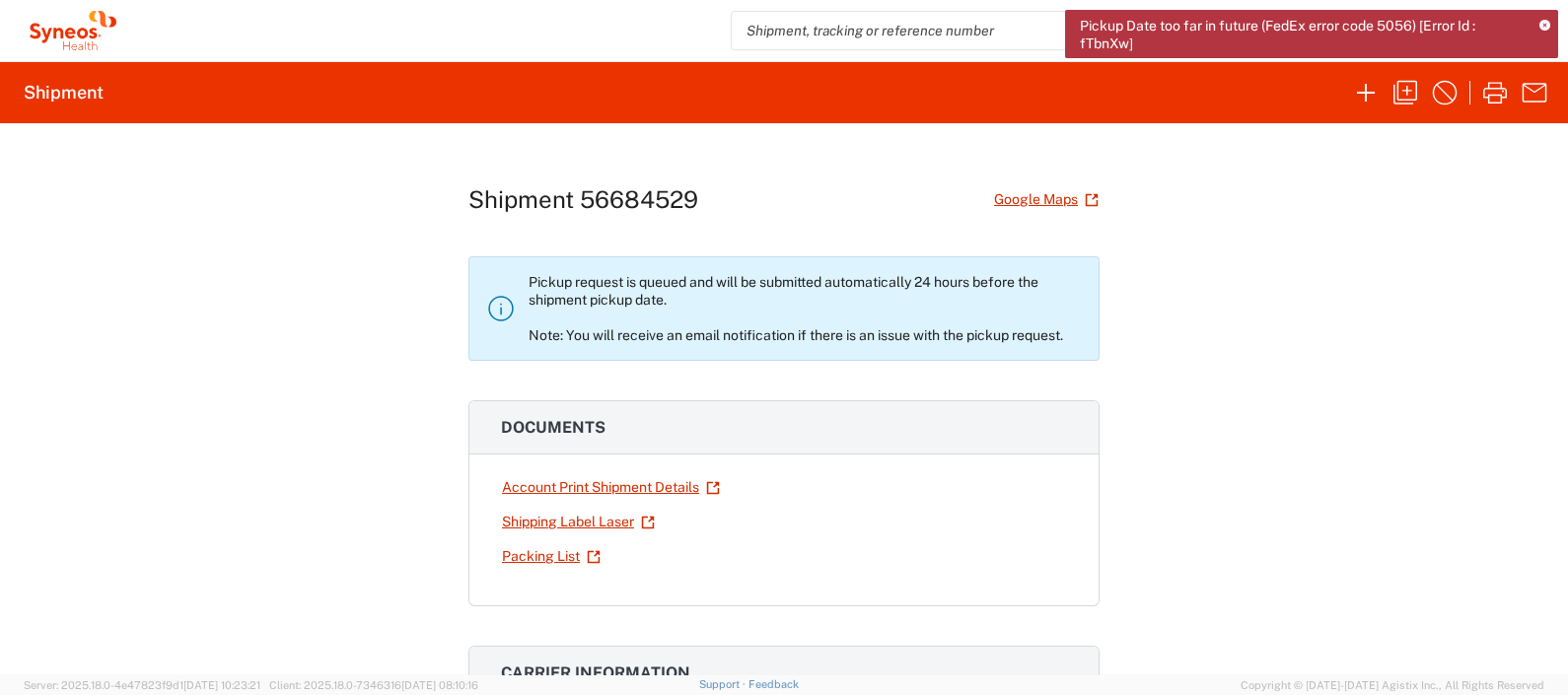
click at [632, 193] on h1 "Shipment 56684529" at bounding box center [583, 199] width 230 height 29
copy h1 "56684529"
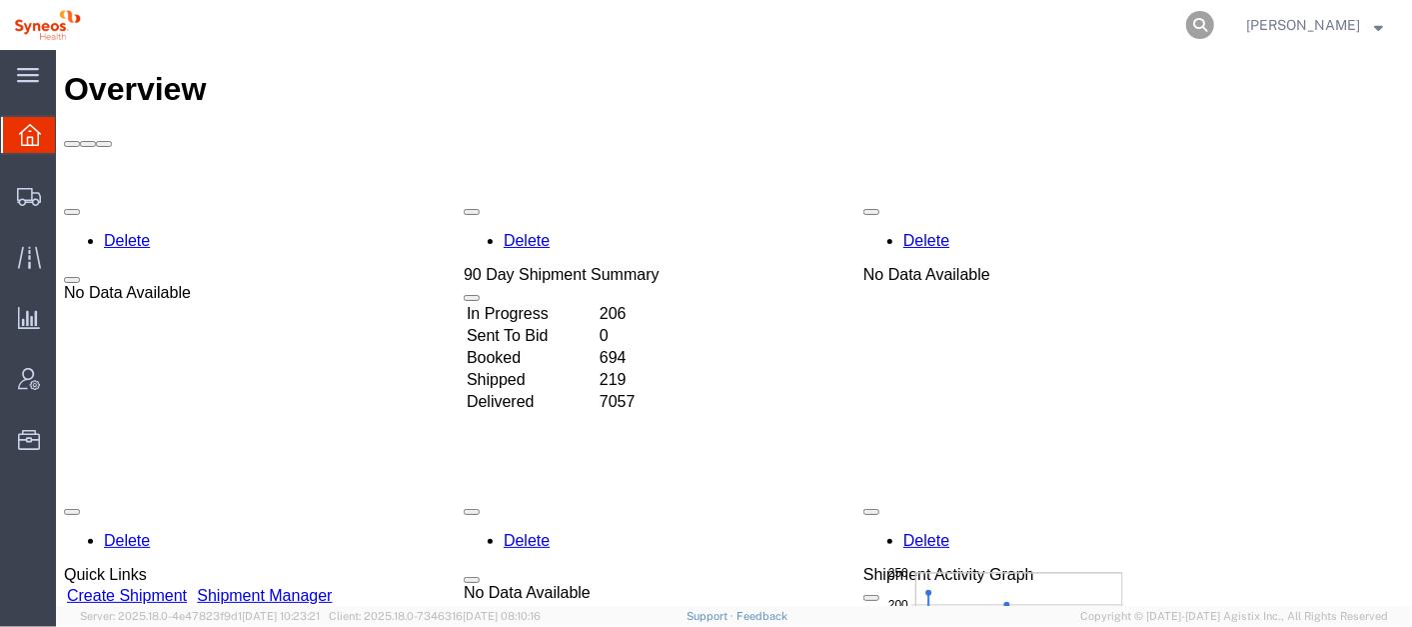
click at [1214, 20] on icon at bounding box center [1200, 25] width 28 height 28
paste input "56684529"
type input "56684529"
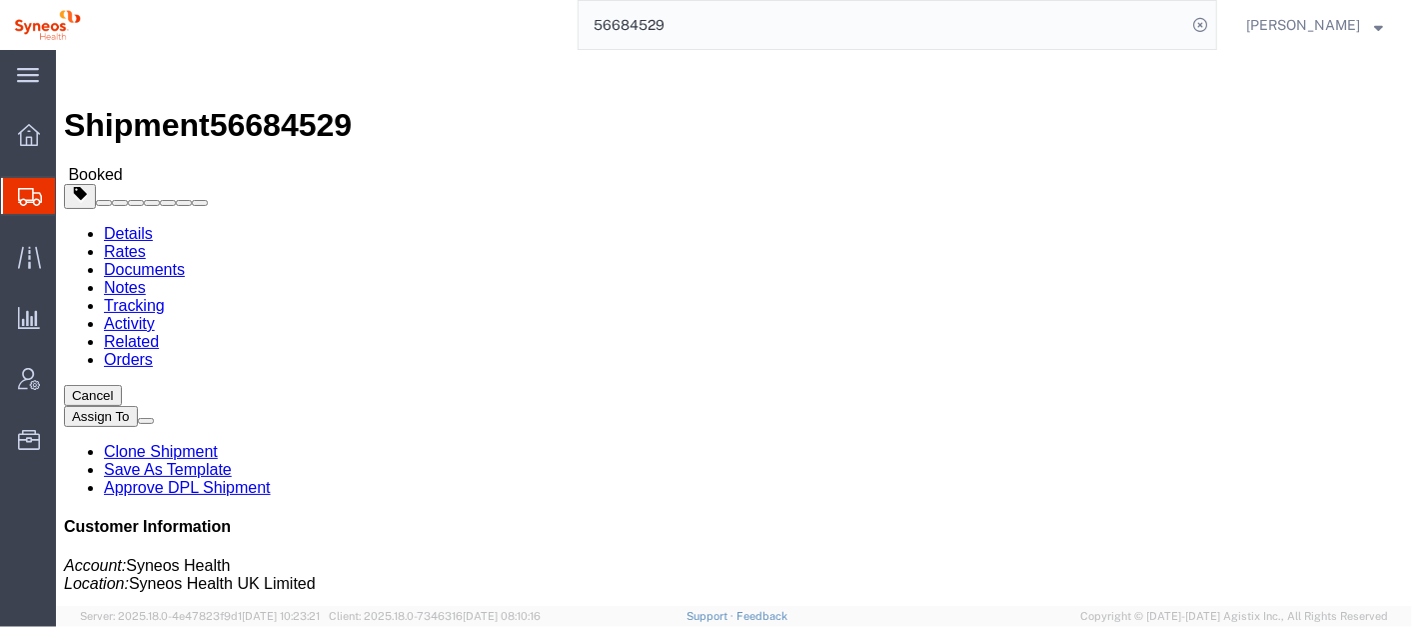
click div "Pickup & Delivery Dates 09/04/2025 10:00 - 09/04/2025 16:00 The pickup request …"
click p "The pickup request will be scheduled 24 hours before the actual pickup time."
click at [713, 31] on input "56684529" at bounding box center [883, 25] width 608 height 48
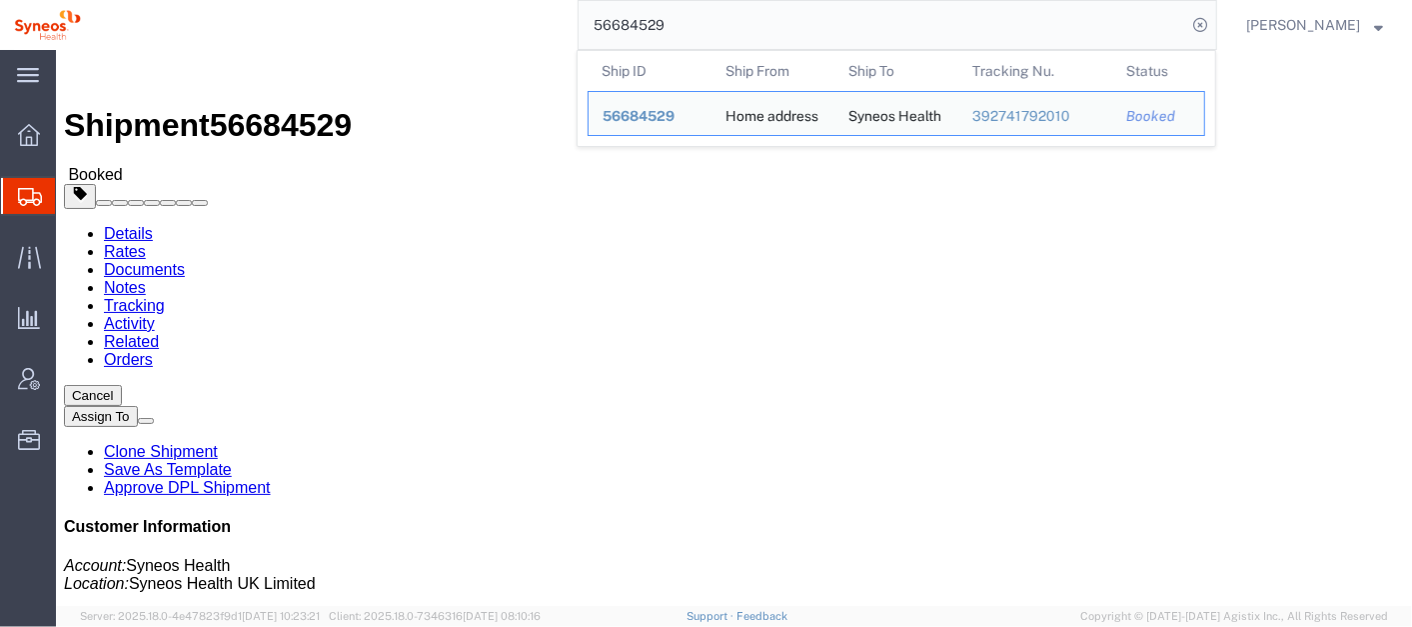
click at [714, 31] on input "56684529" at bounding box center [883, 25] width 608 height 48
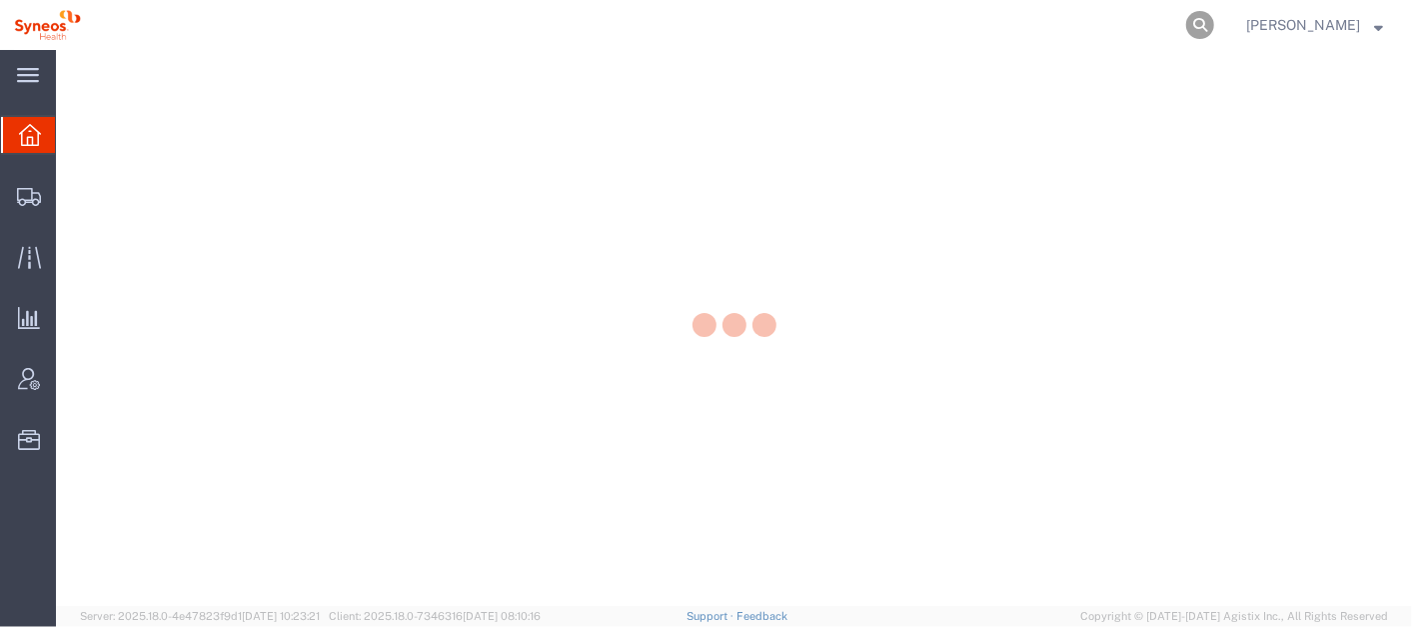
click at [1217, 28] on form at bounding box center [1201, 25] width 32 height 50
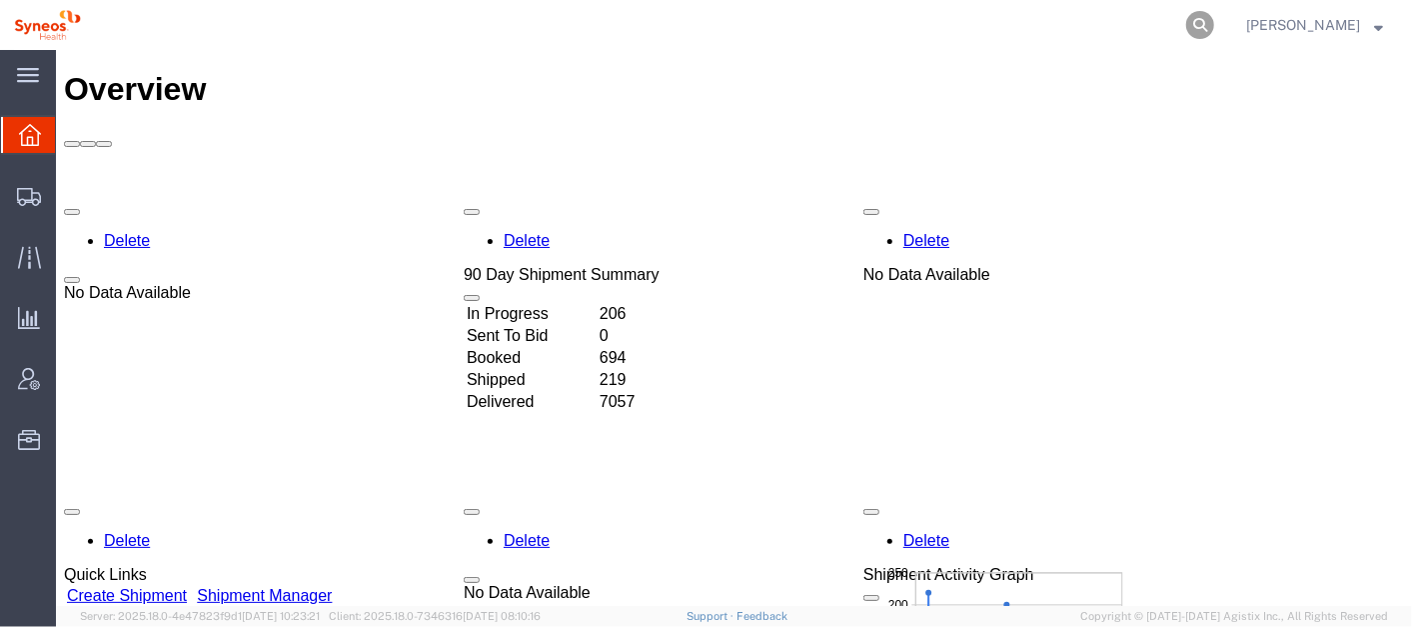
click at [1214, 17] on icon at bounding box center [1200, 25] width 28 height 28
paste input "56681553"
type input "56681553"
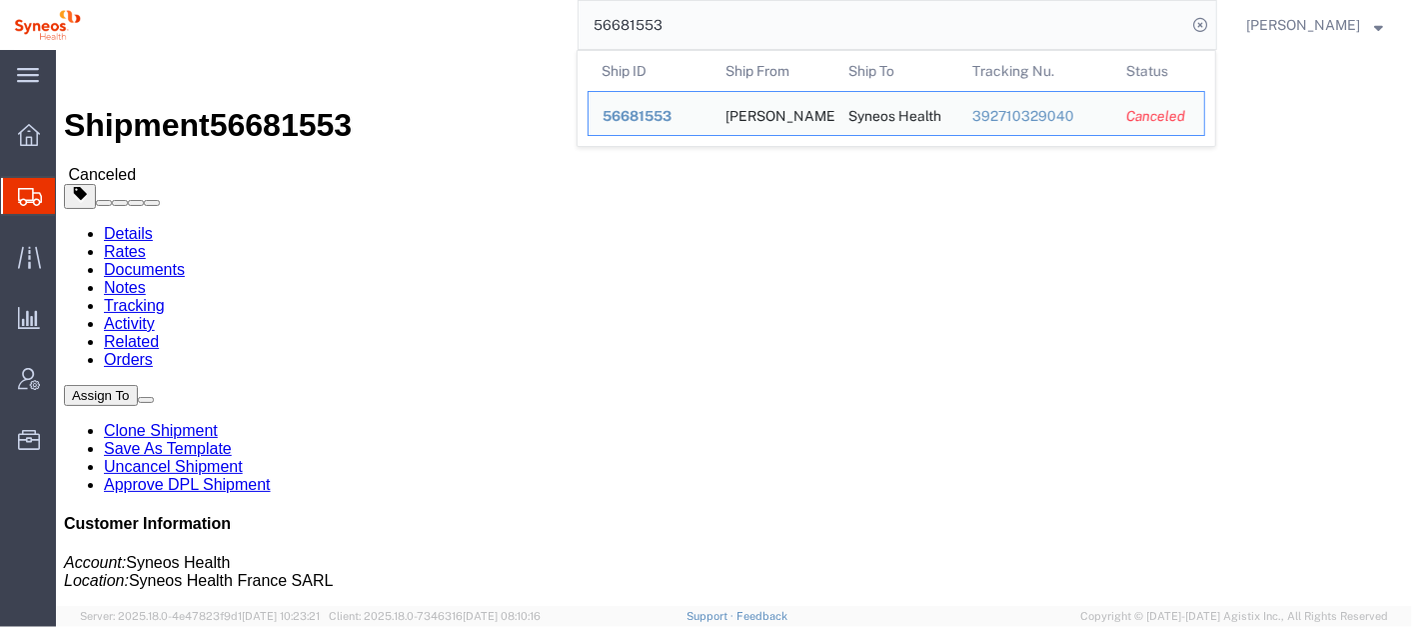
click div "Leg 1 - Small Parcel"
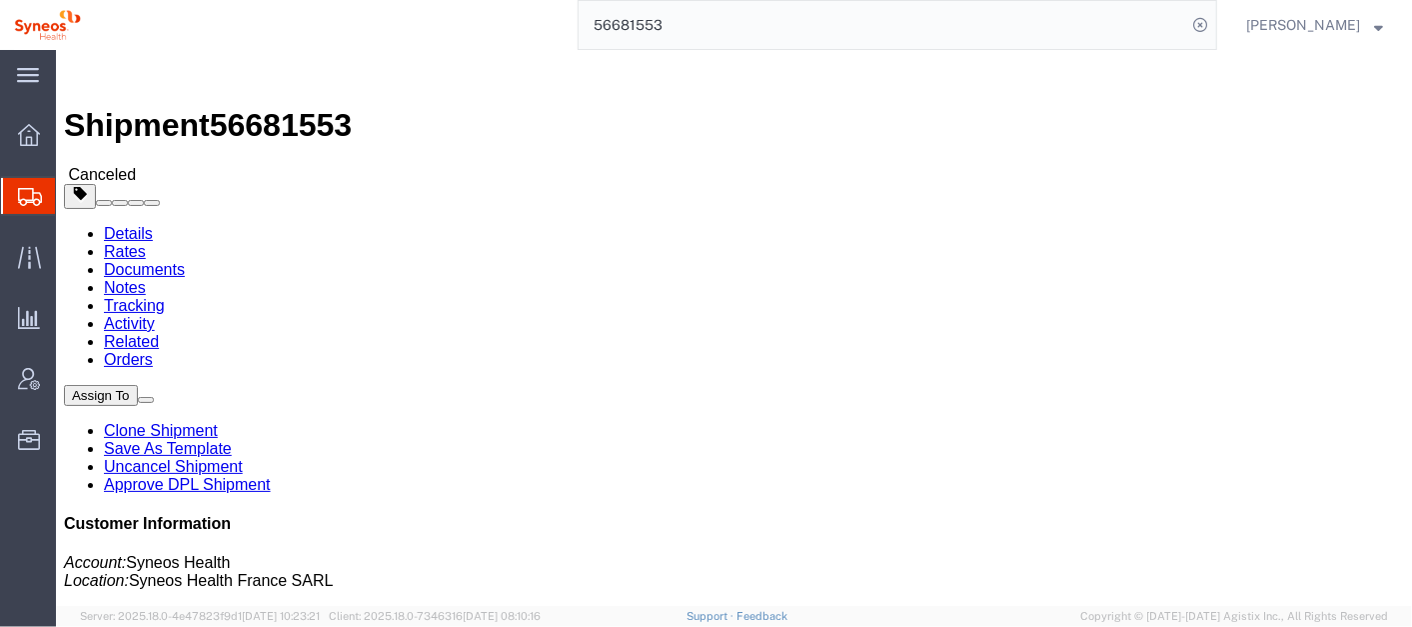
click link "Activity"
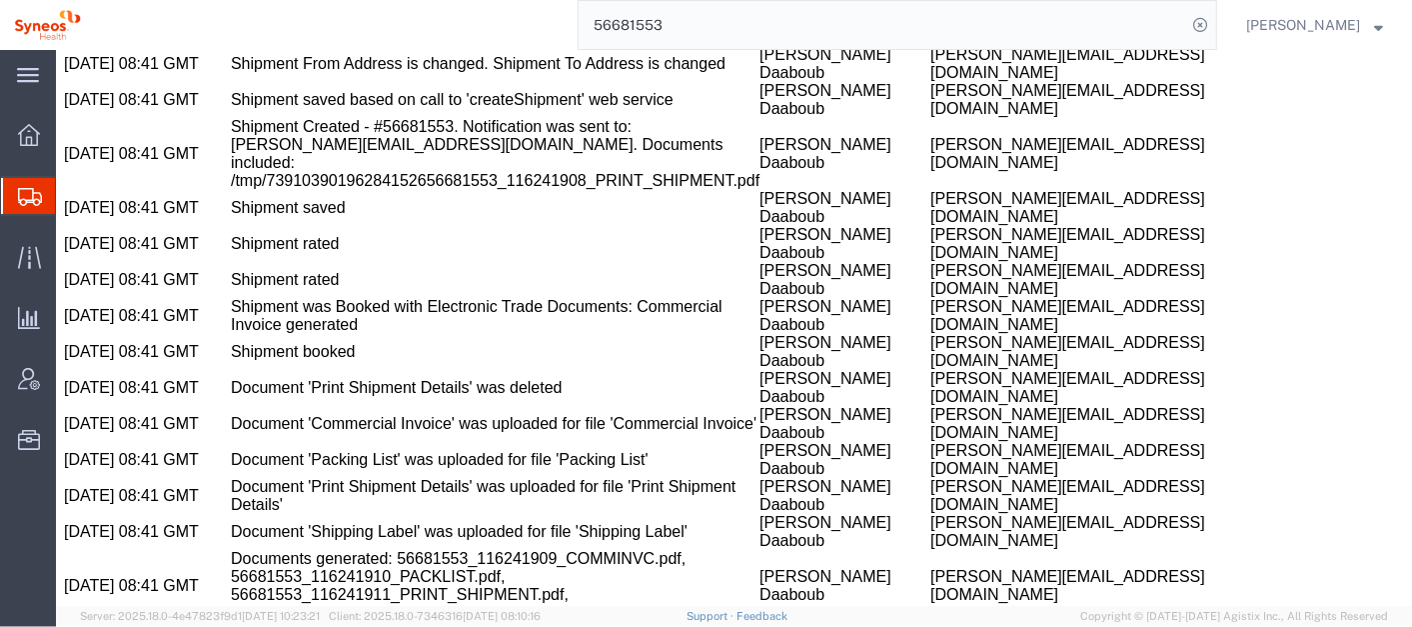
scroll to position [1943, 0]
